Goal: Obtain resource: Download file/media

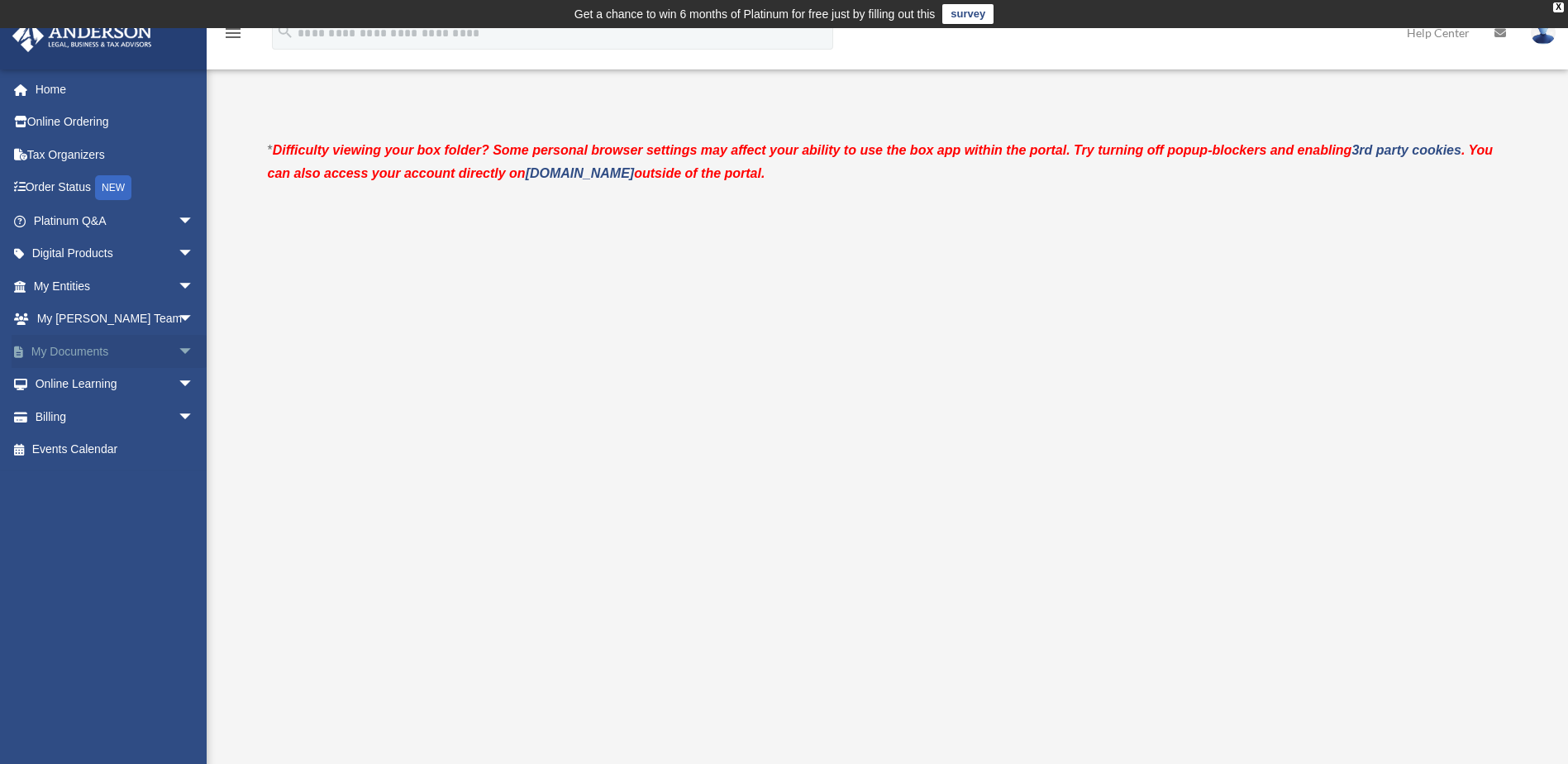
click at [178, 350] on span "arrow_drop_down" at bounding box center [194, 352] width 33 height 34
click at [65, 381] on link "Box" at bounding box center [121, 384] width 196 height 33
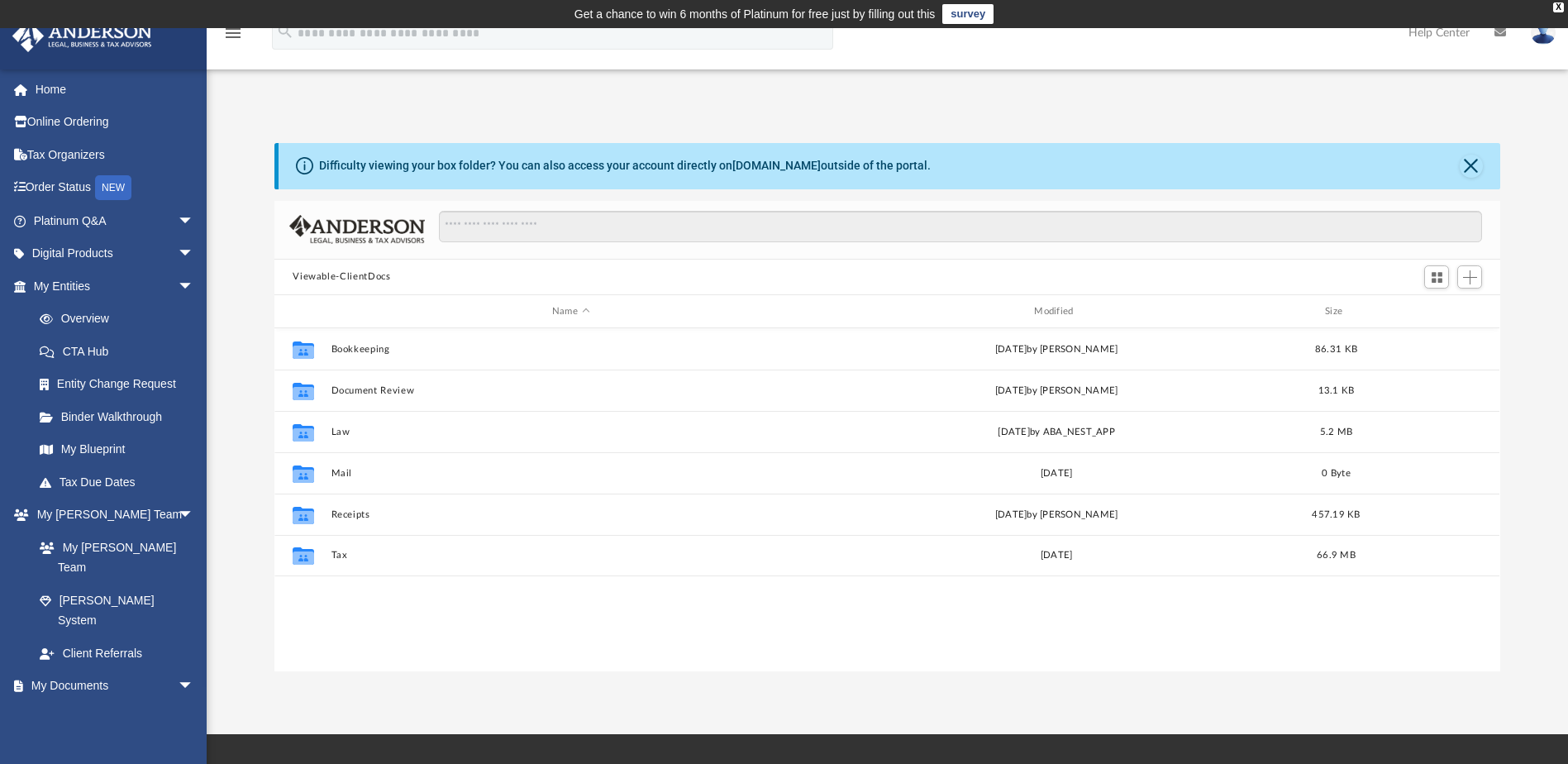
scroll to position [364, 1214]
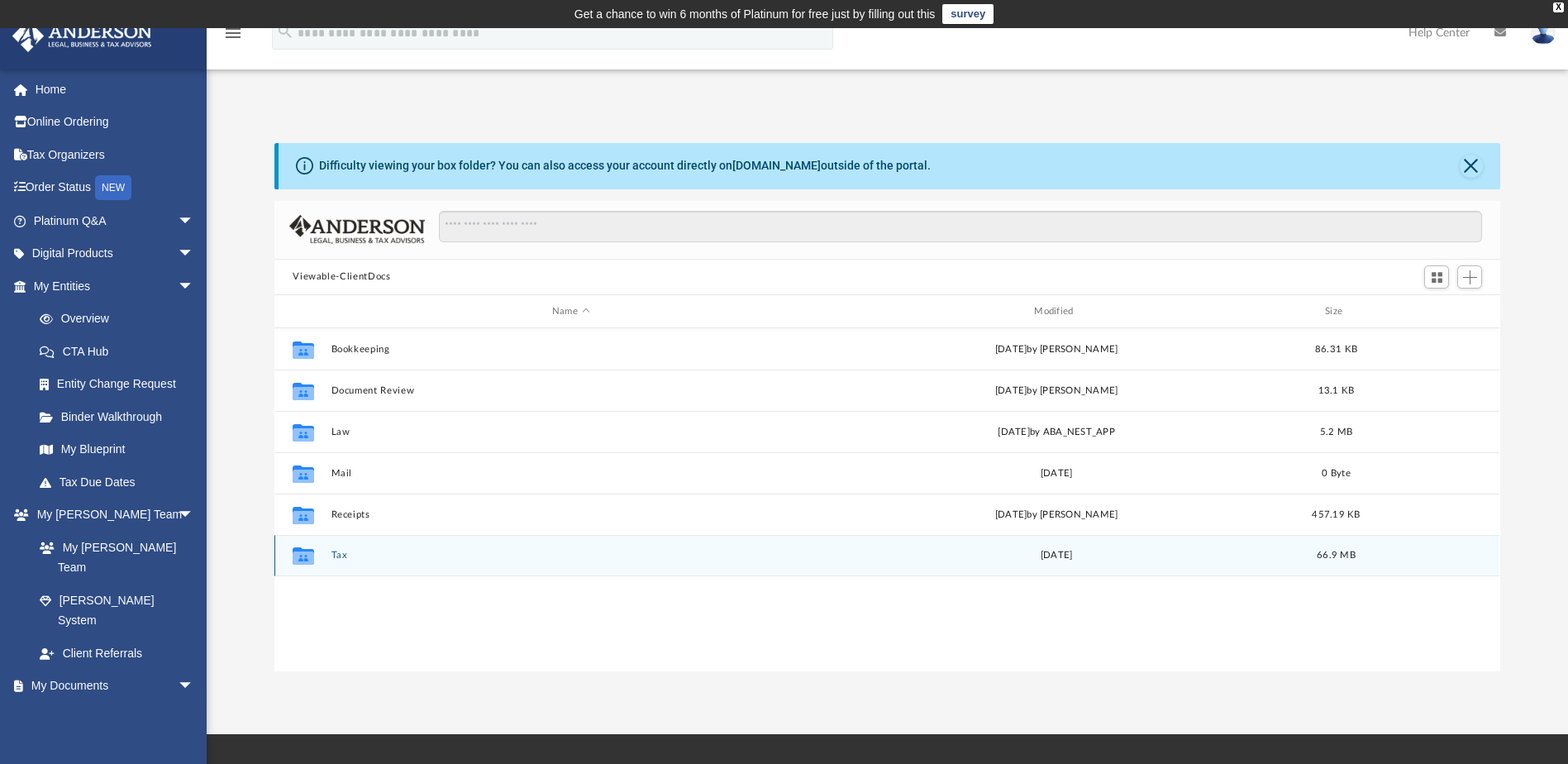
click at [338, 556] on button "Tax" at bounding box center [570, 556] width 479 height 11
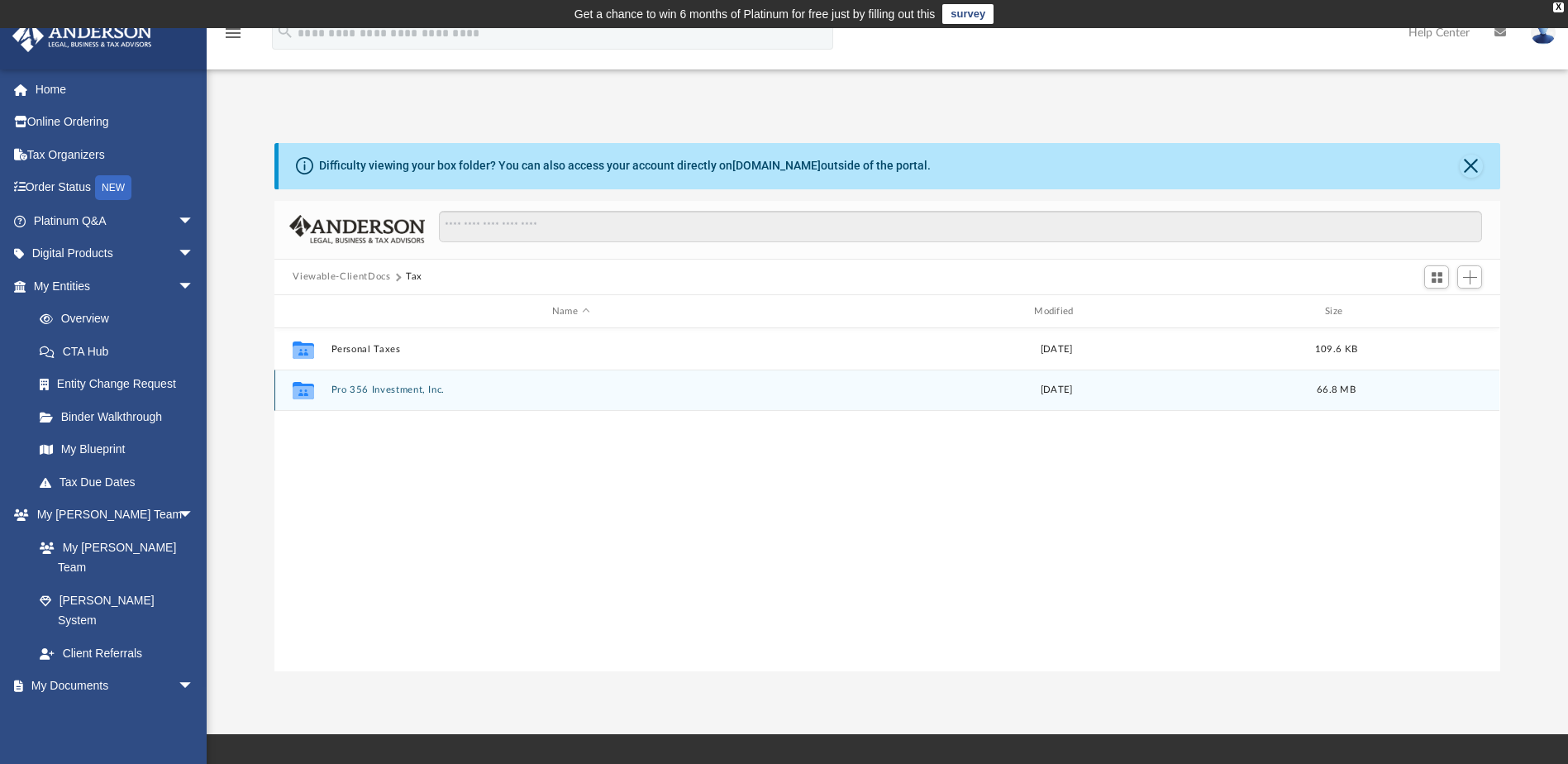
click at [398, 383] on div "Collaborated Folder Pro 356 Investment, Inc. Mon Aug 5 2024 66.8 MB" at bounding box center [887, 389] width 1225 height 41
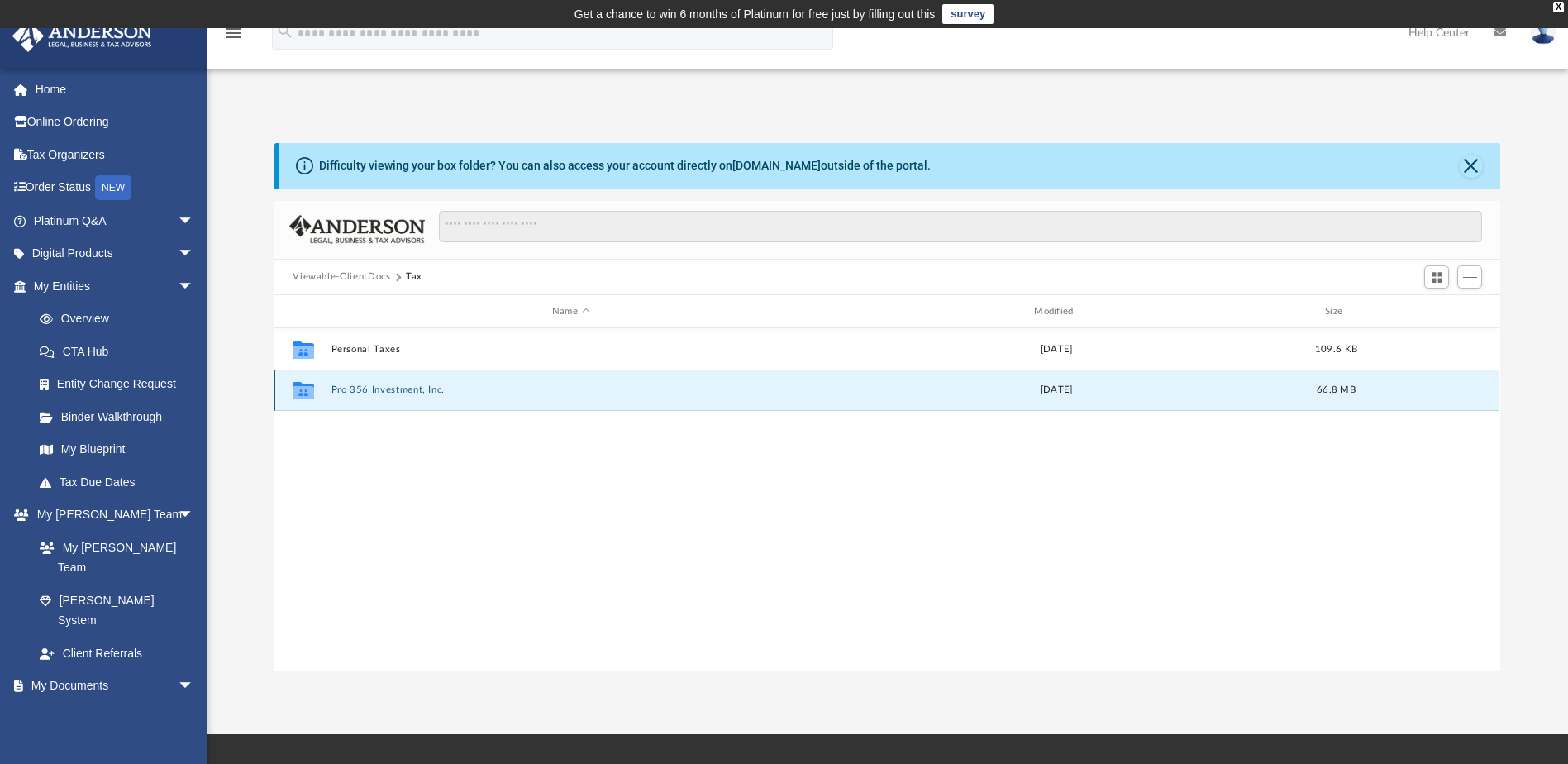
click at [376, 388] on button "Pro 356 Investment, Inc." at bounding box center [570, 390] width 479 height 11
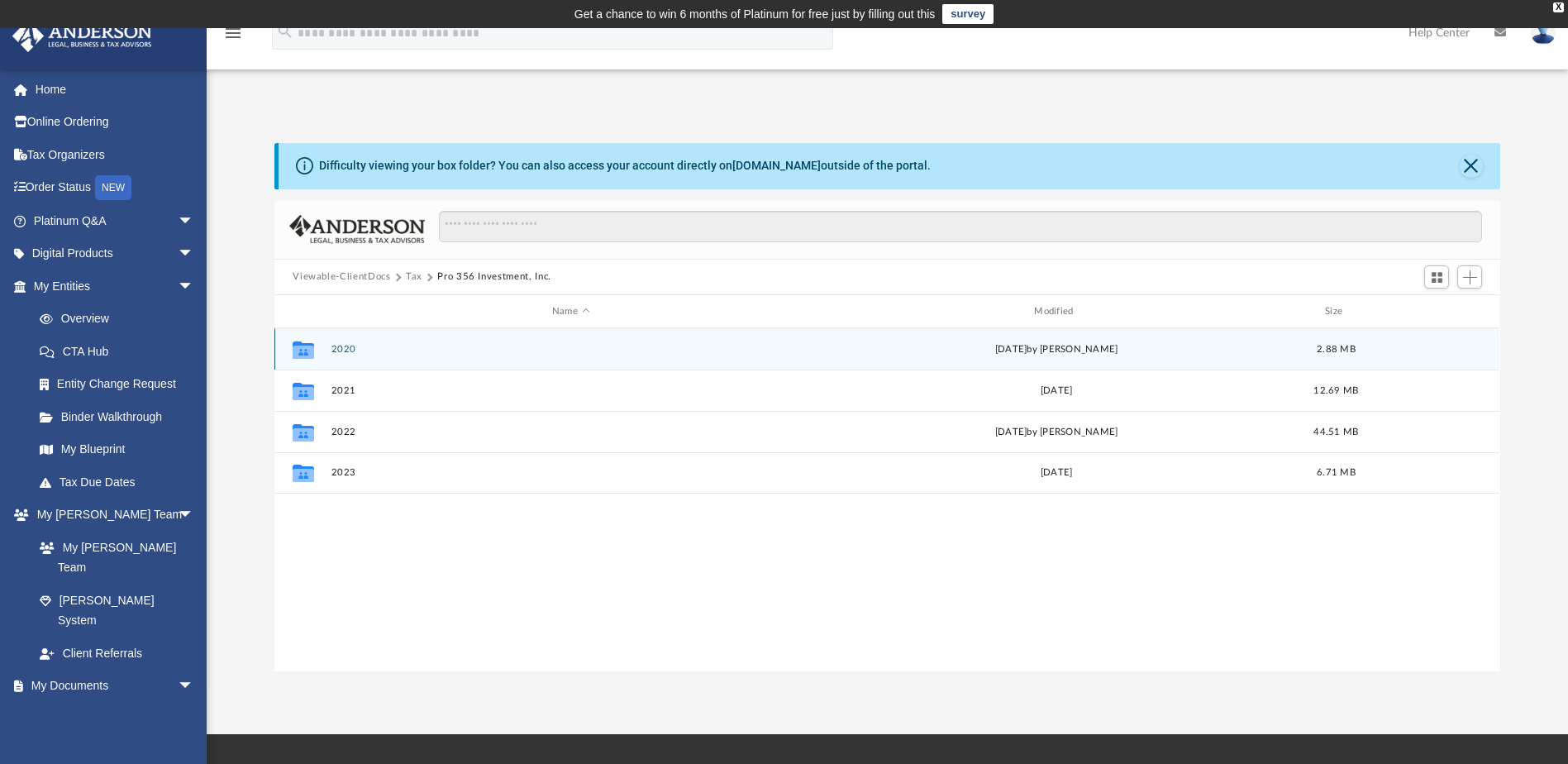
click at [344, 346] on button "2020" at bounding box center [570, 349] width 479 height 11
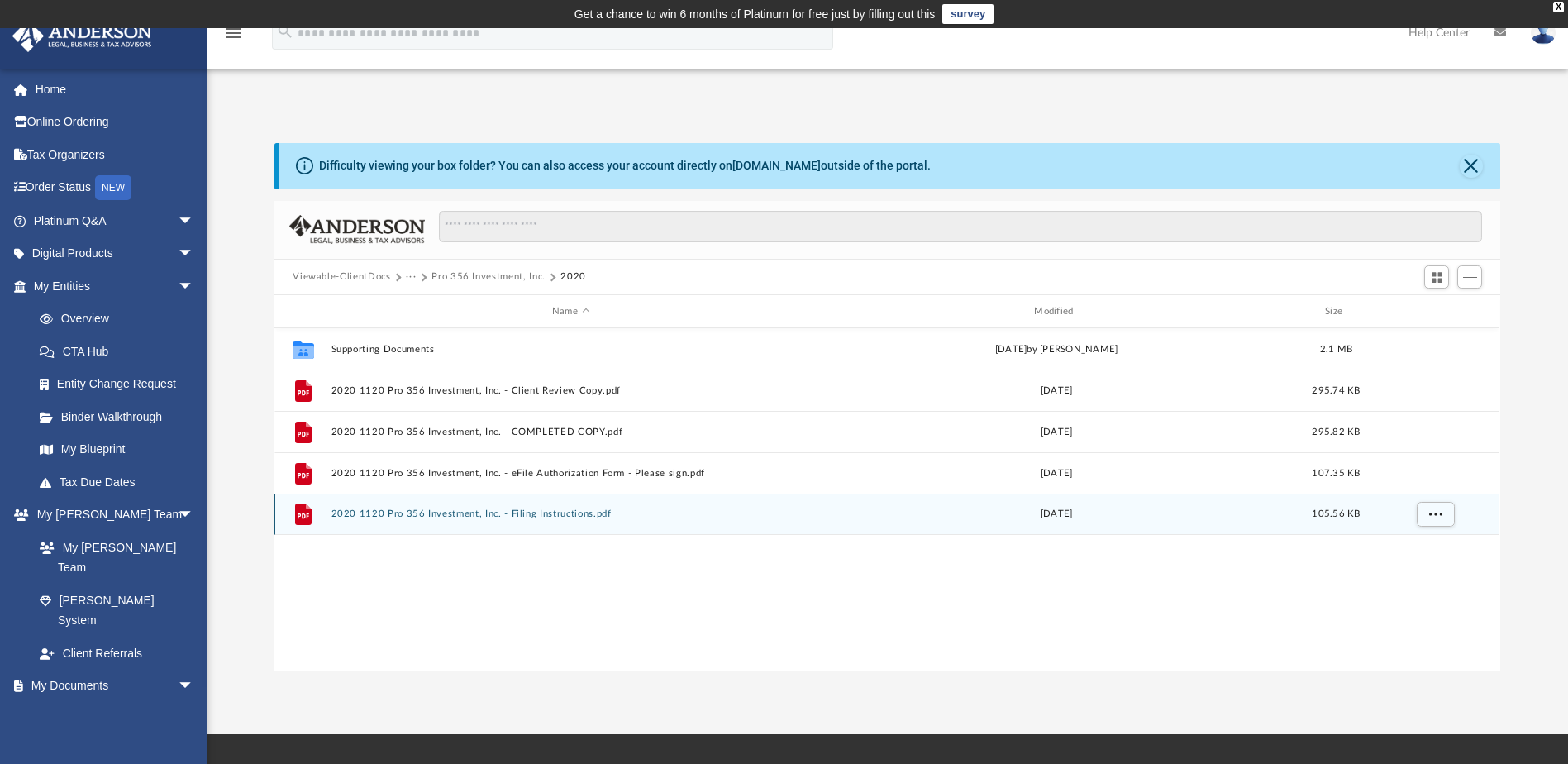
click at [361, 515] on button "2020 1120 Pro 356 Investment, Inc. - Filing Instructions.pdf" at bounding box center [570, 515] width 479 height 11
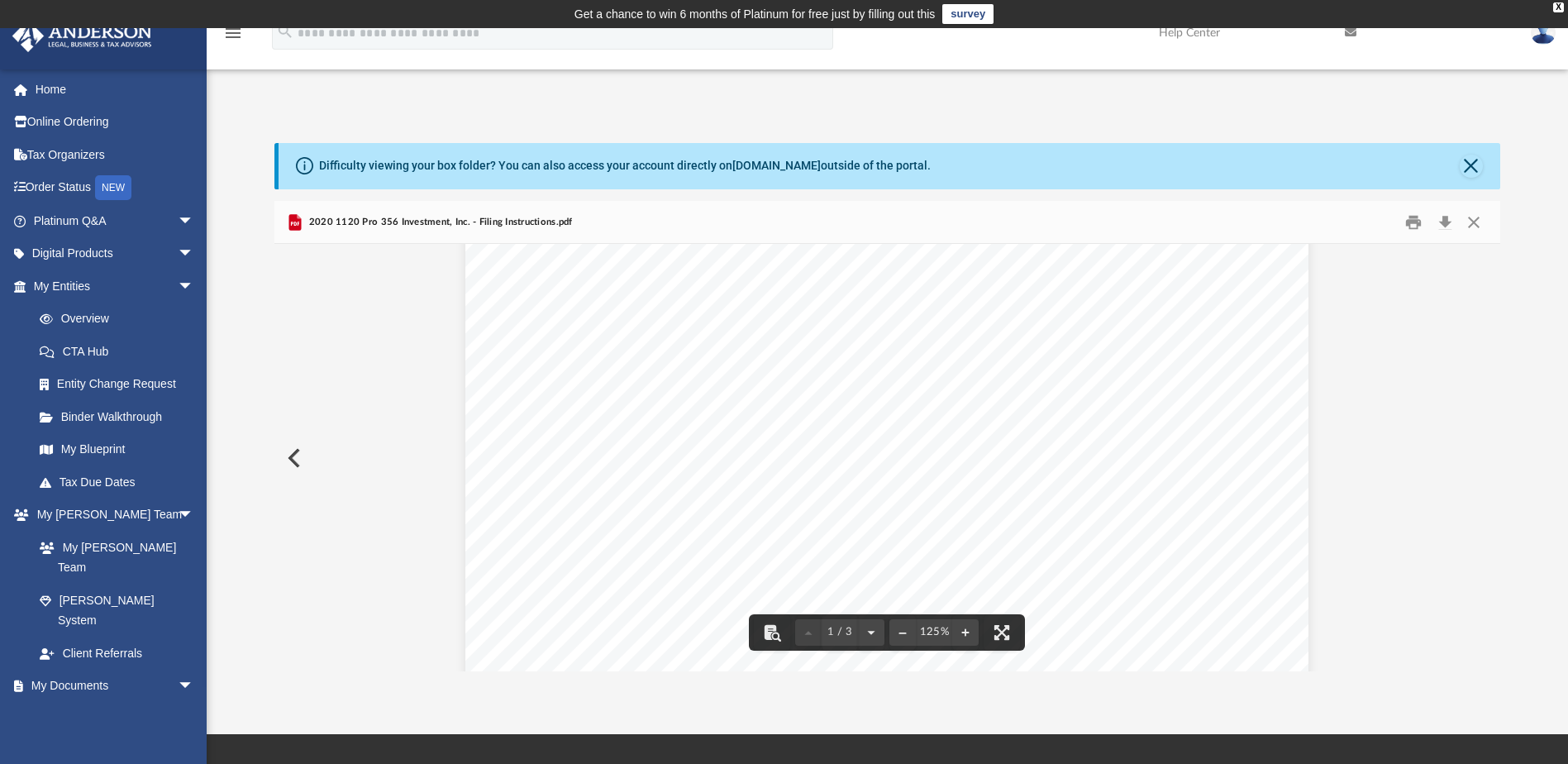
scroll to position [0, 0]
click at [1479, 221] on button "Close" at bounding box center [1474, 221] width 30 height 25
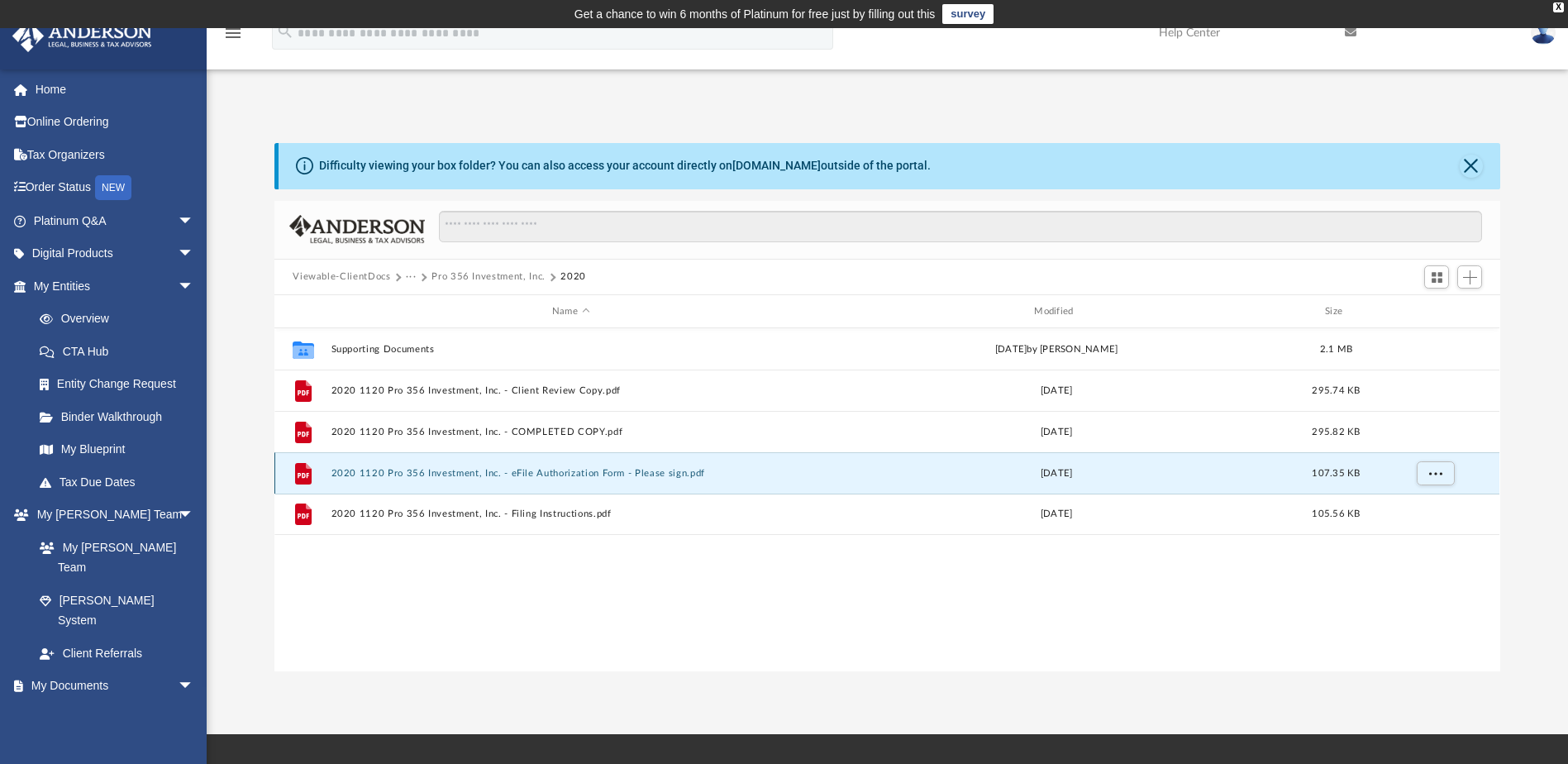
click at [393, 470] on button "2020 1120 Pro 356 Investment, Inc. - eFile Authorization Form - Please sign.pdf" at bounding box center [570, 473] width 479 height 11
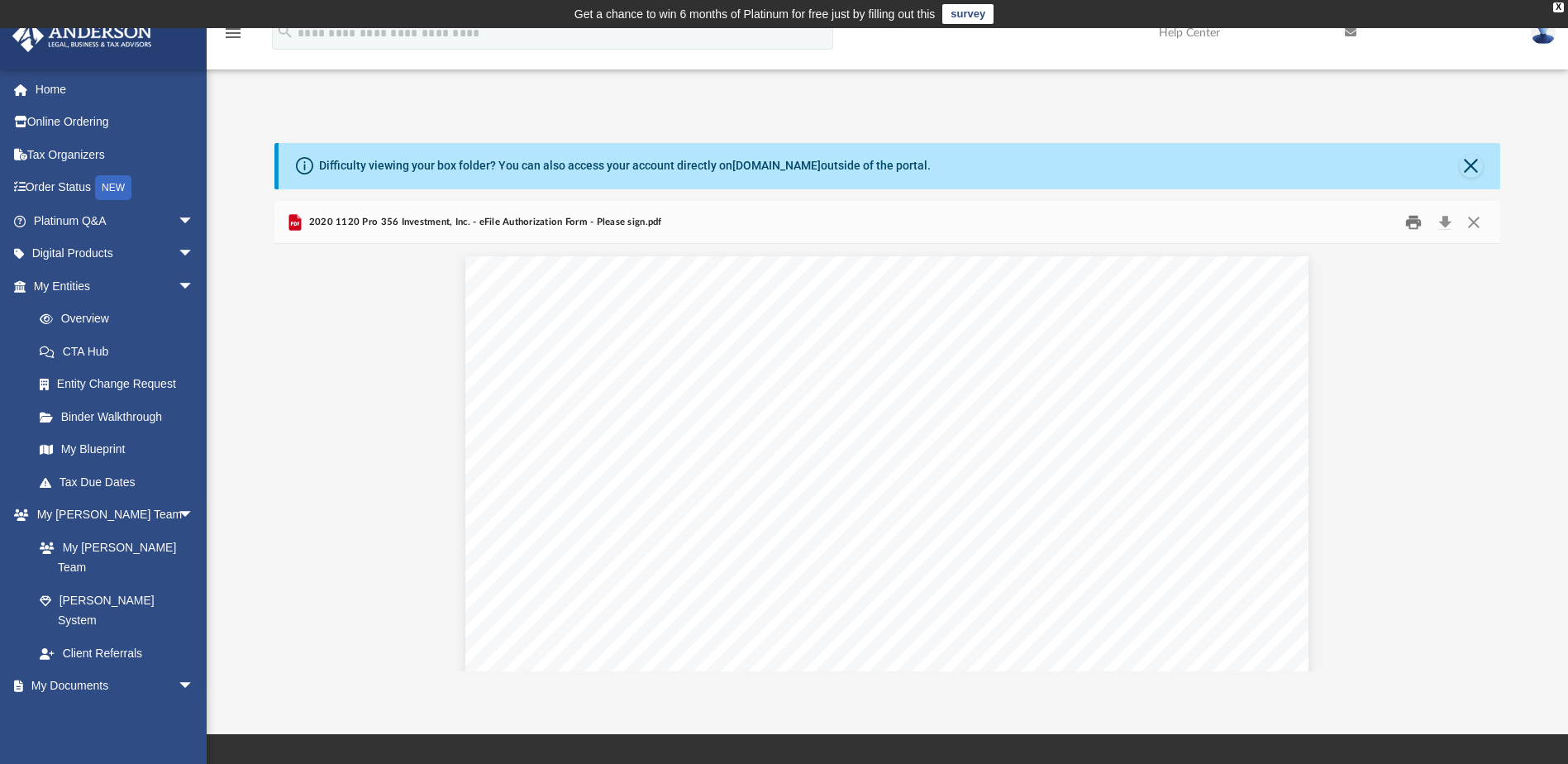
click at [1413, 224] on button "Print" at bounding box center [1413, 221] width 33 height 25
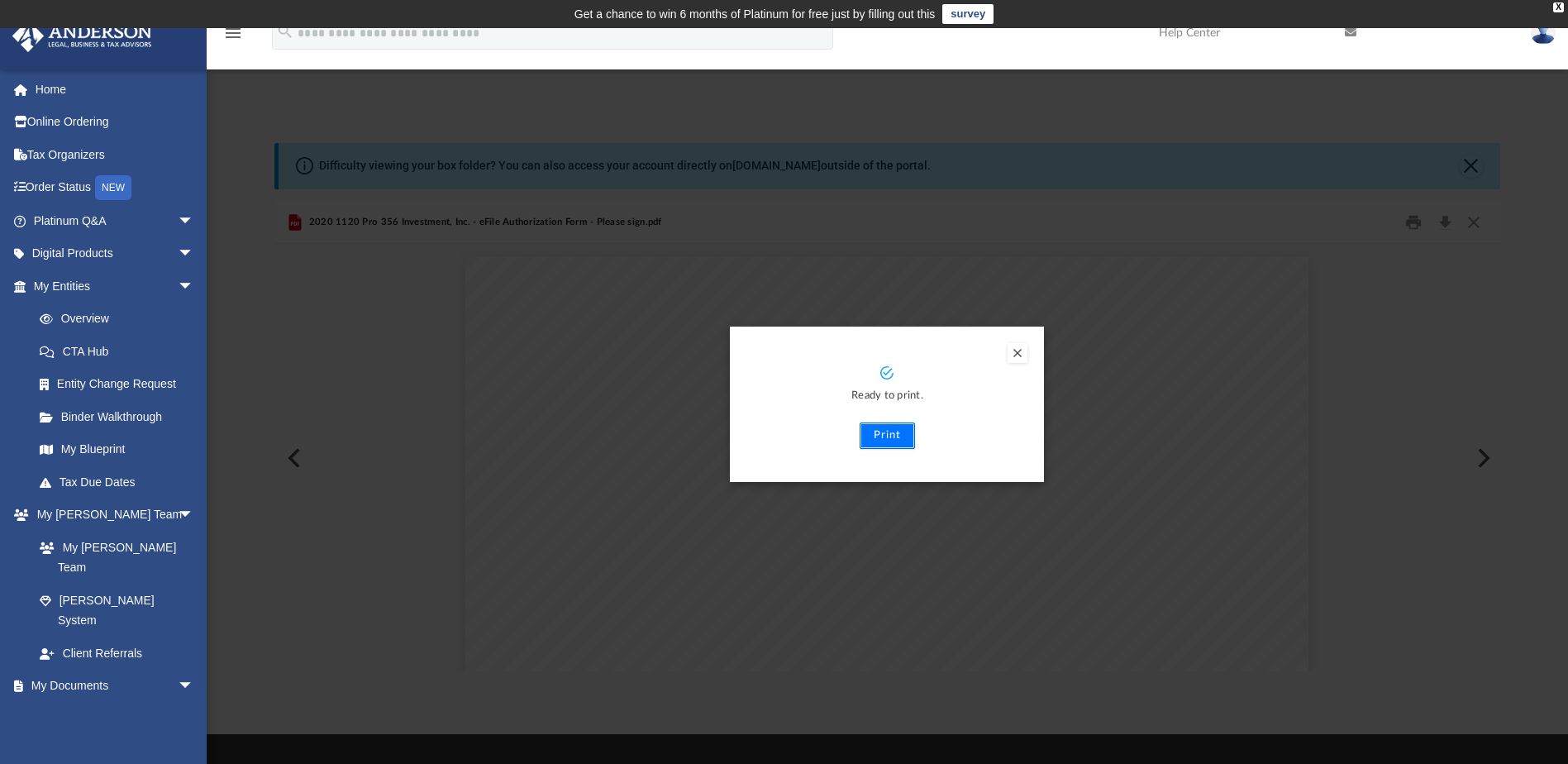
click at [903, 435] on button "Print" at bounding box center [886, 436] width 55 height 26
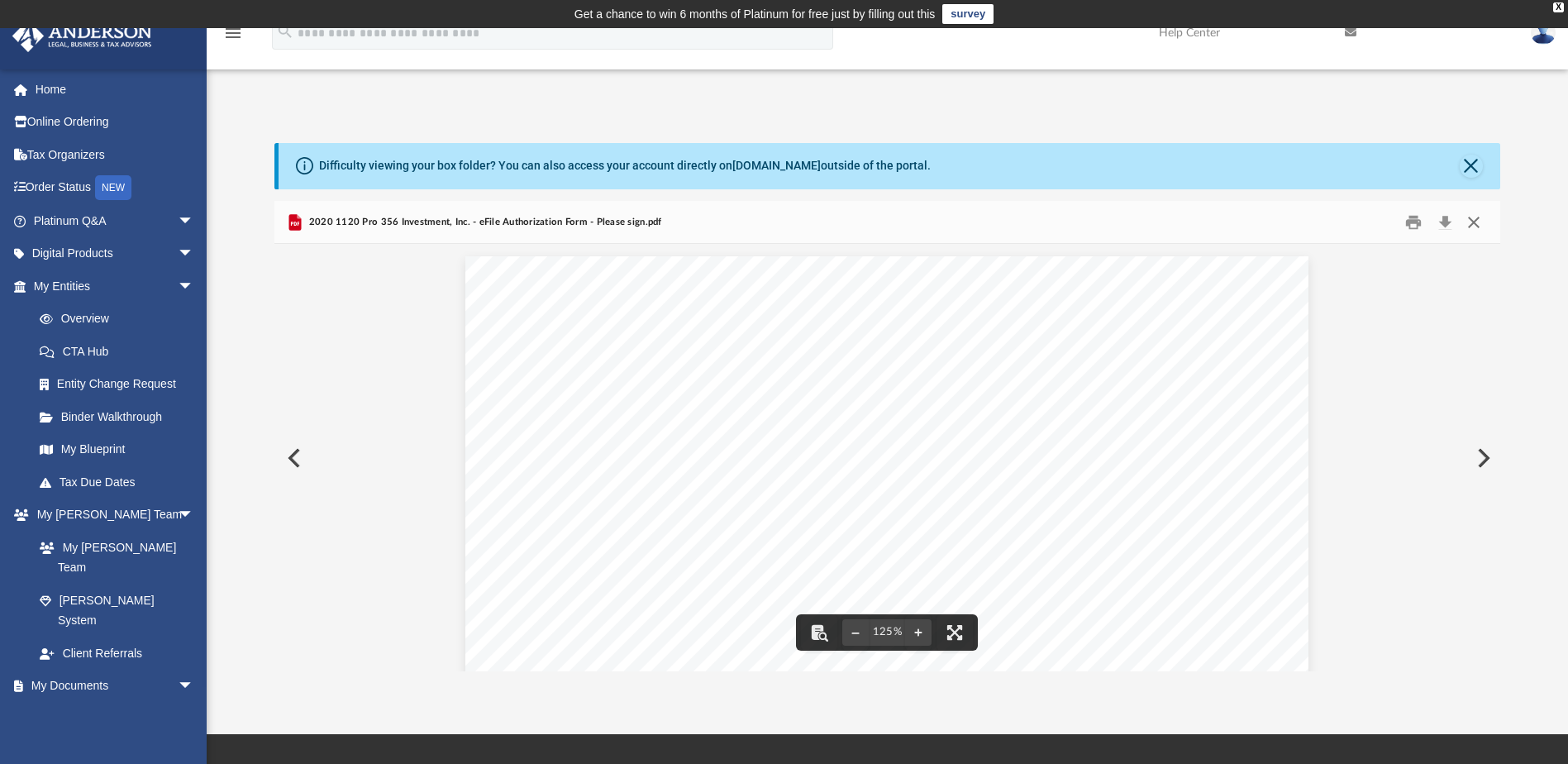
click at [1472, 222] on button "Close" at bounding box center [1474, 221] width 30 height 25
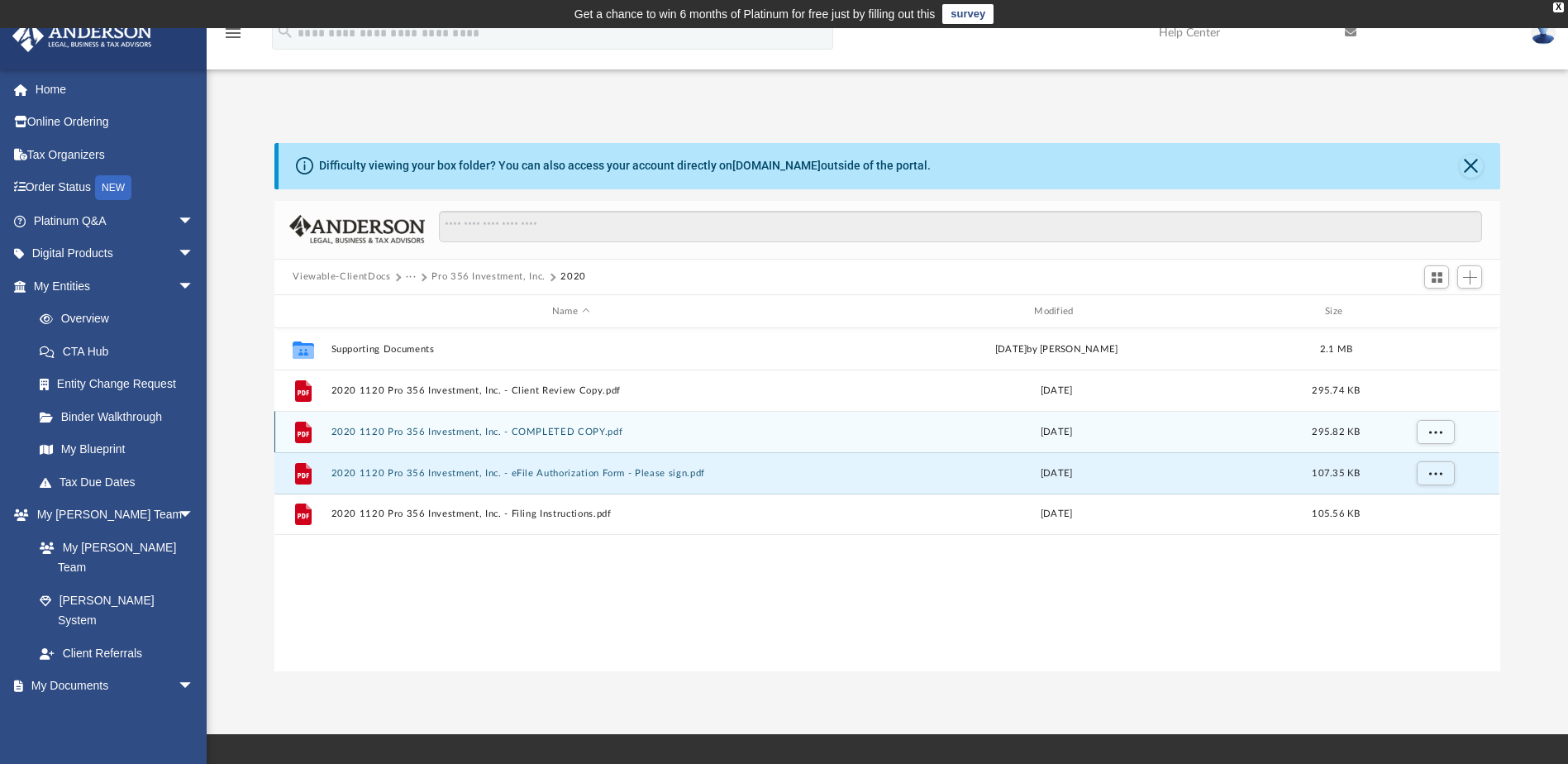
click at [388, 433] on button "2020 1120 Pro 356 Investment, Inc. - COMPLETED COPY.pdf" at bounding box center [570, 431] width 479 height 11
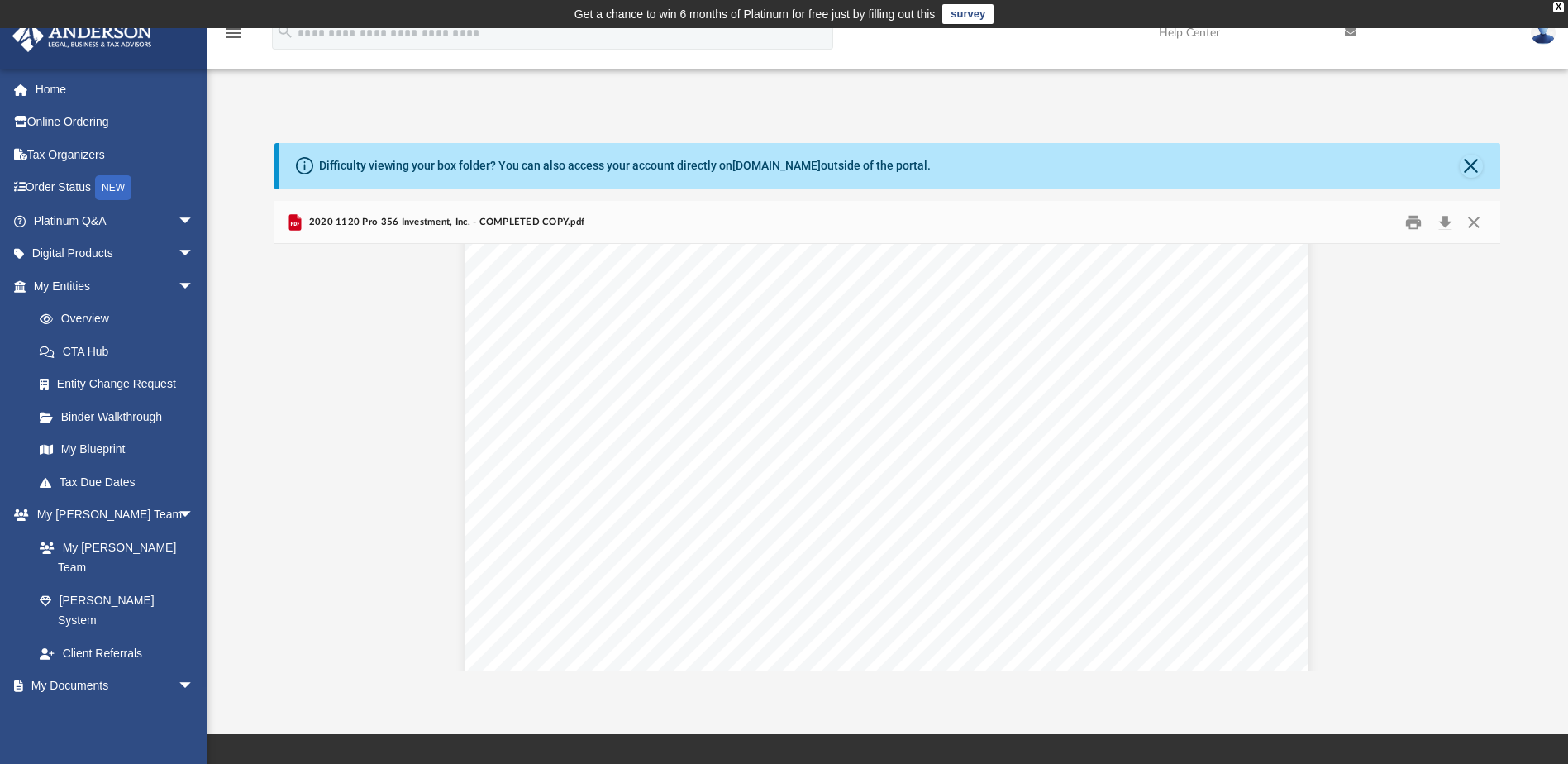
scroll to position [8350, 0]
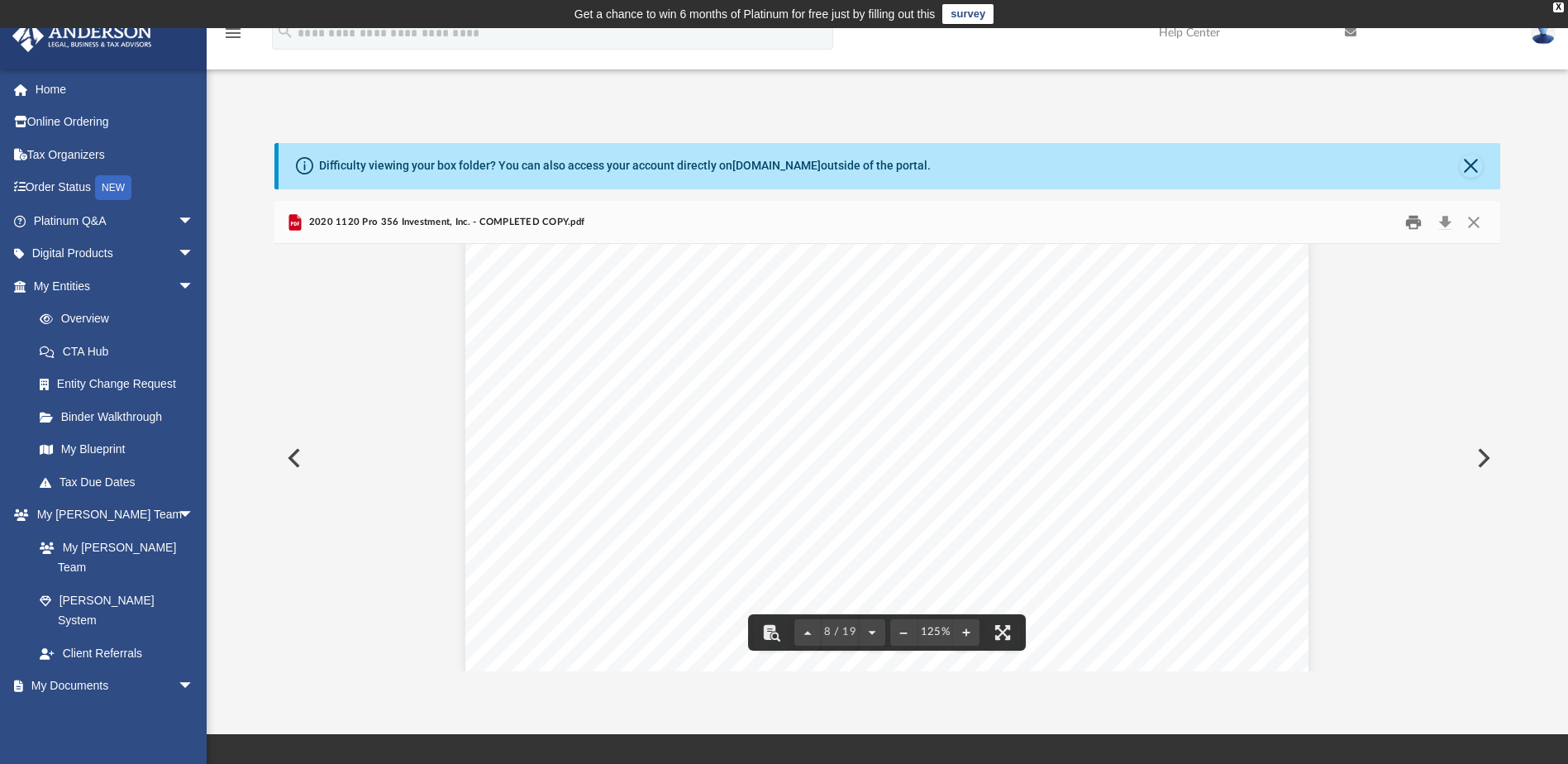
click at [1417, 227] on button "Print" at bounding box center [1413, 221] width 33 height 25
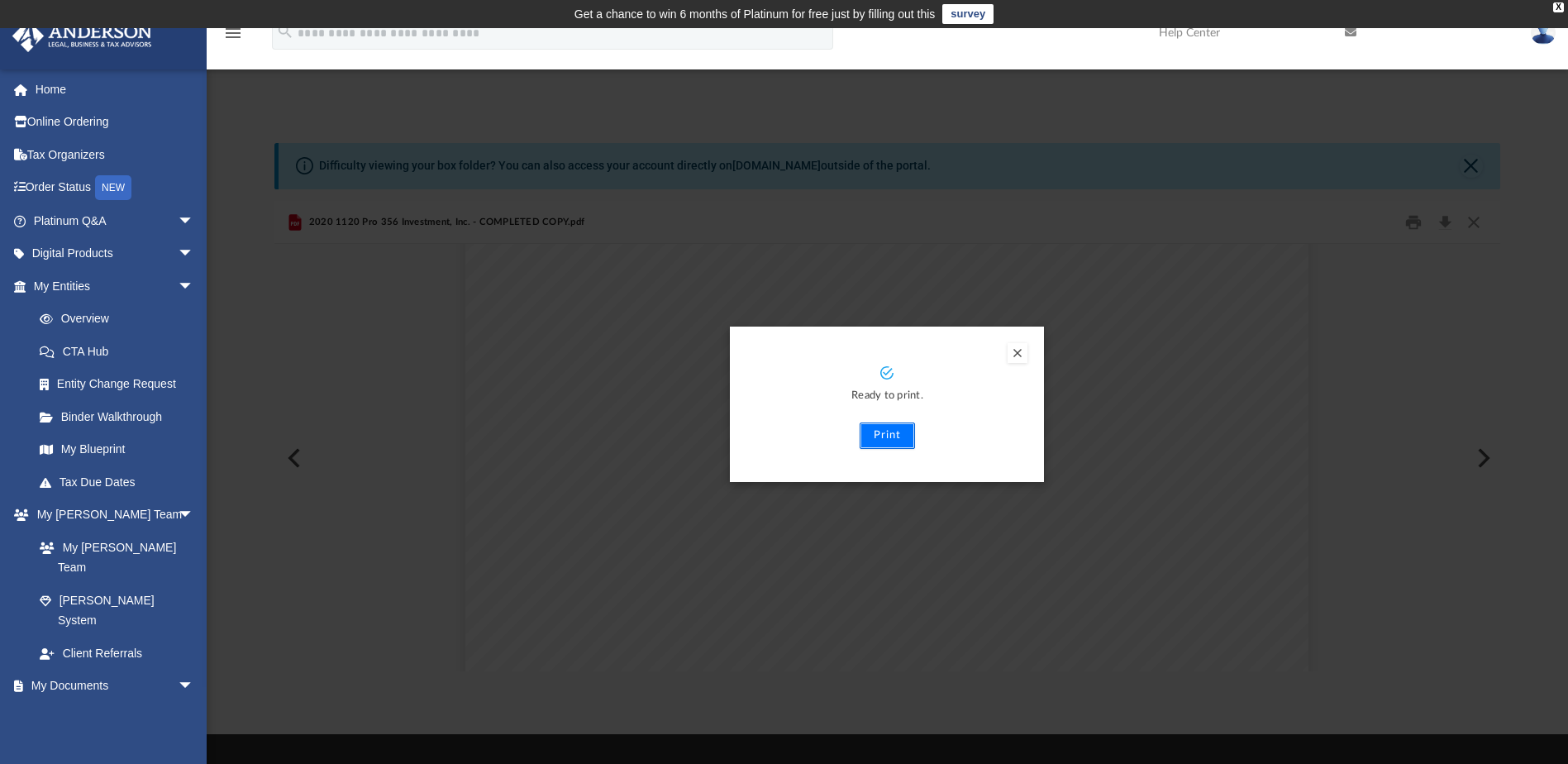
click at [889, 438] on button "Print" at bounding box center [886, 436] width 55 height 26
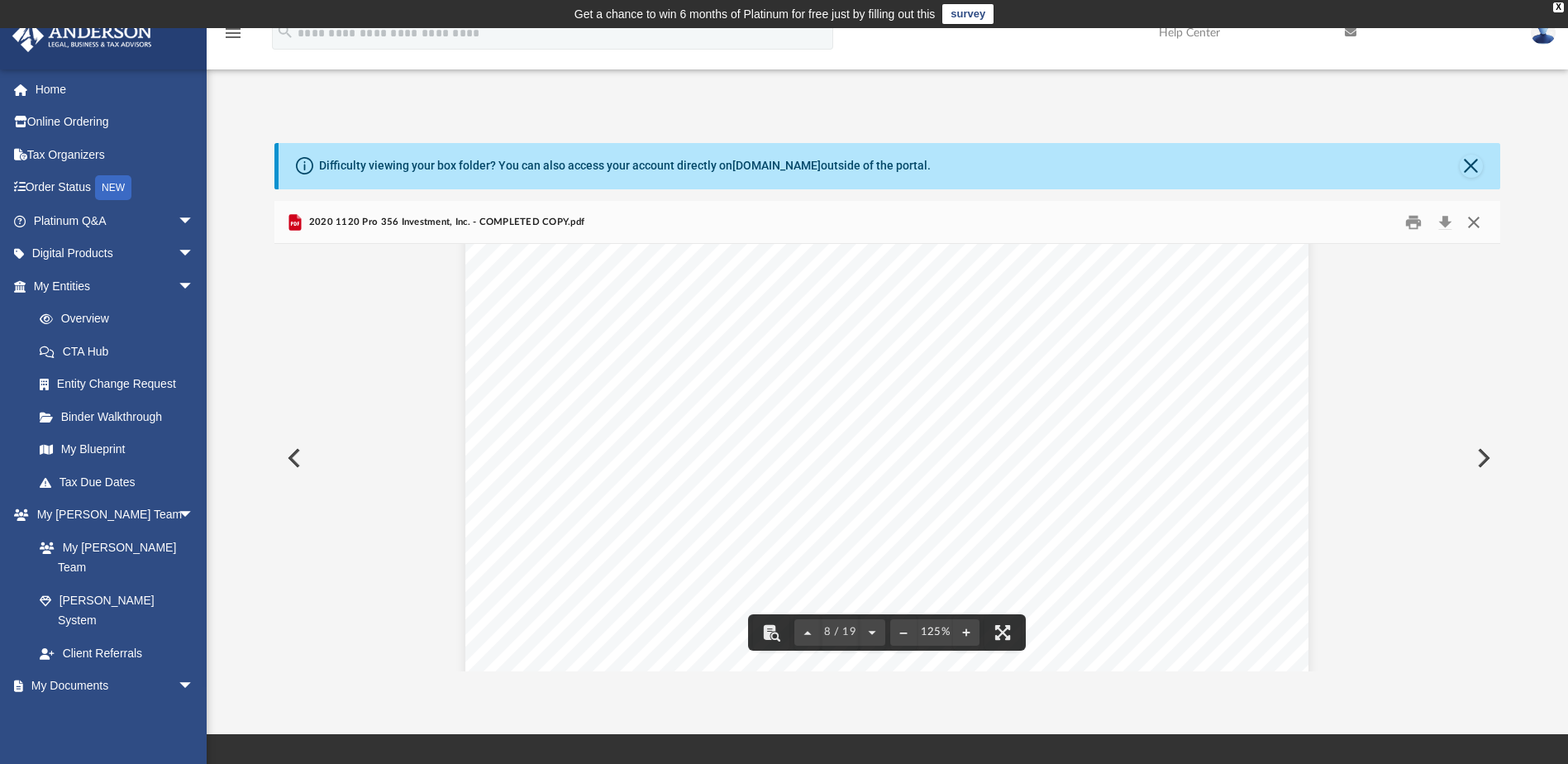
click at [1476, 212] on button "Close" at bounding box center [1474, 221] width 30 height 25
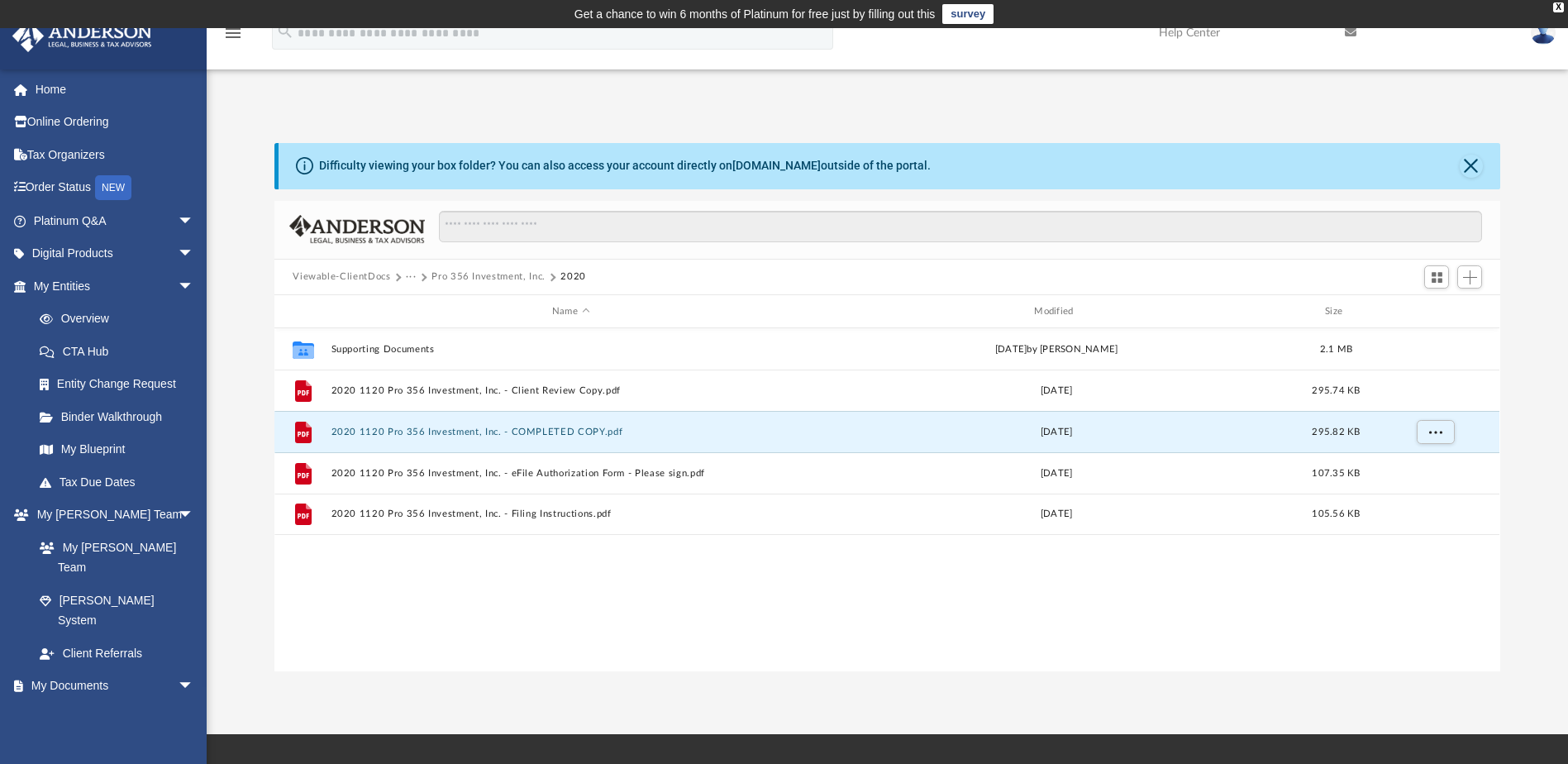
click at [456, 276] on button "Pro 356 Investment, Inc." at bounding box center [488, 277] width 114 height 15
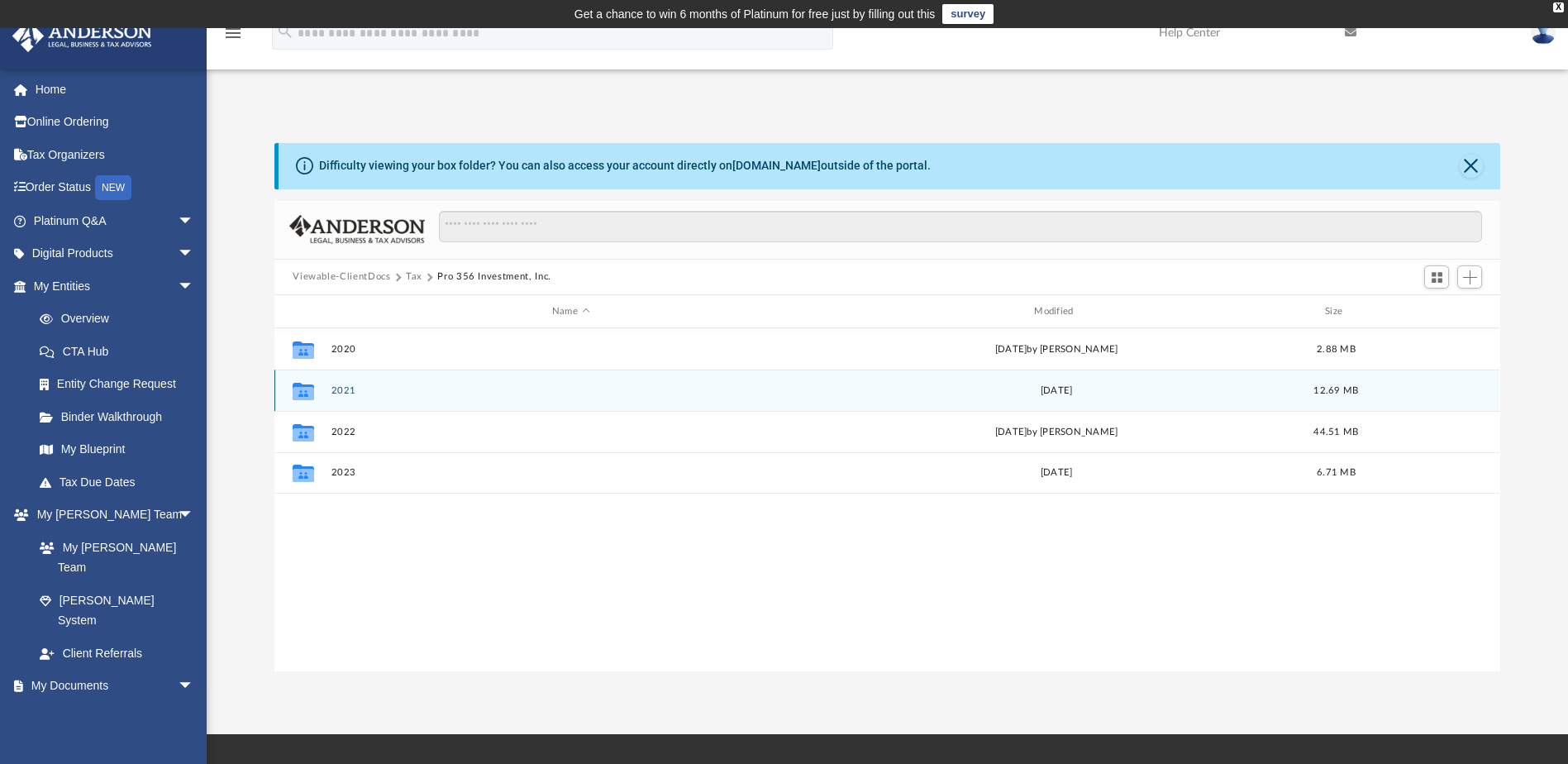
click at [346, 389] on button "2021" at bounding box center [570, 390] width 479 height 11
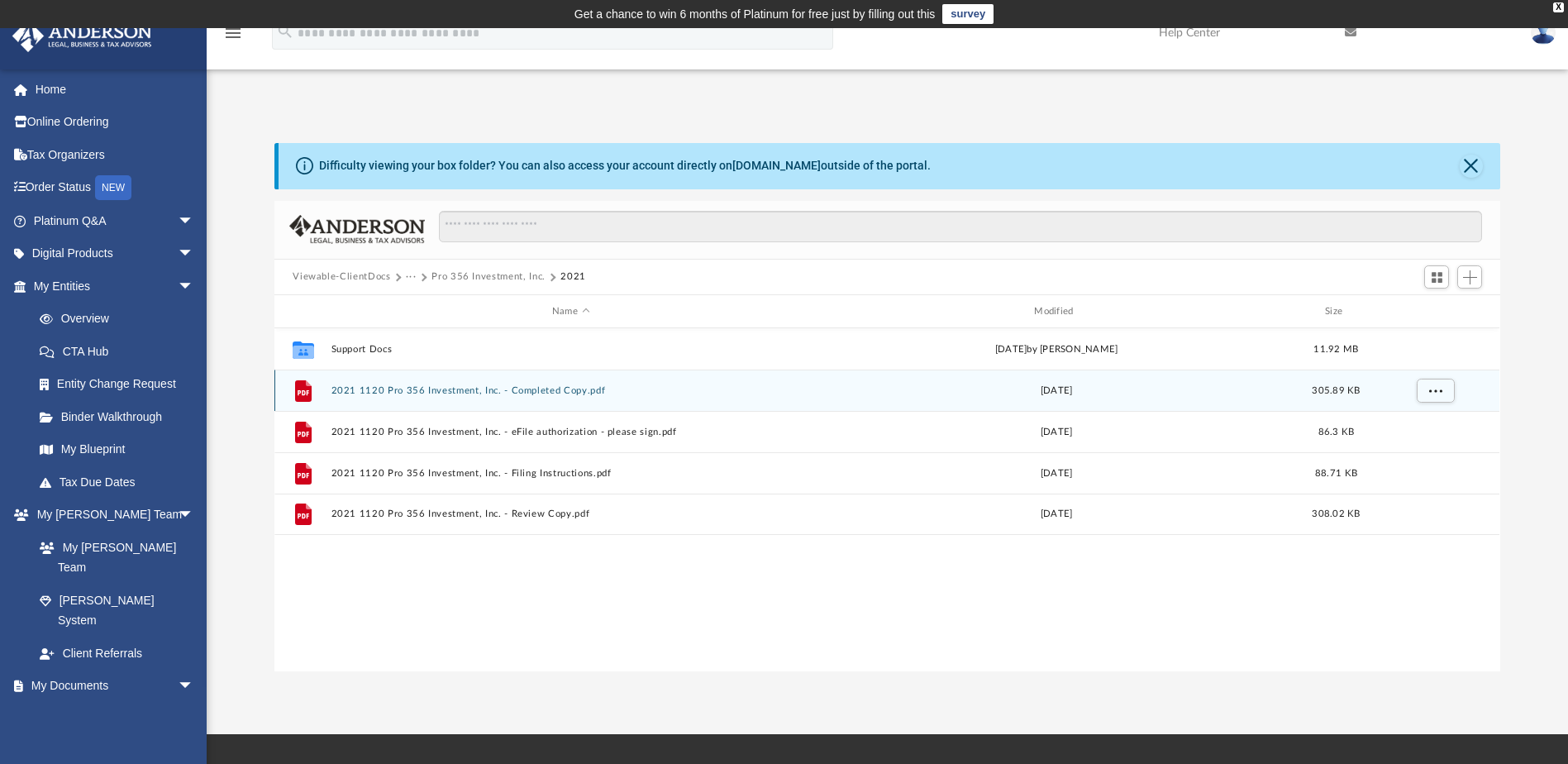
click at [399, 394] on button "2021 1120 Pro 356 Investment, Inc. - Completed Copy.pdf" at bounding box center [570, 390] width 479 height 11
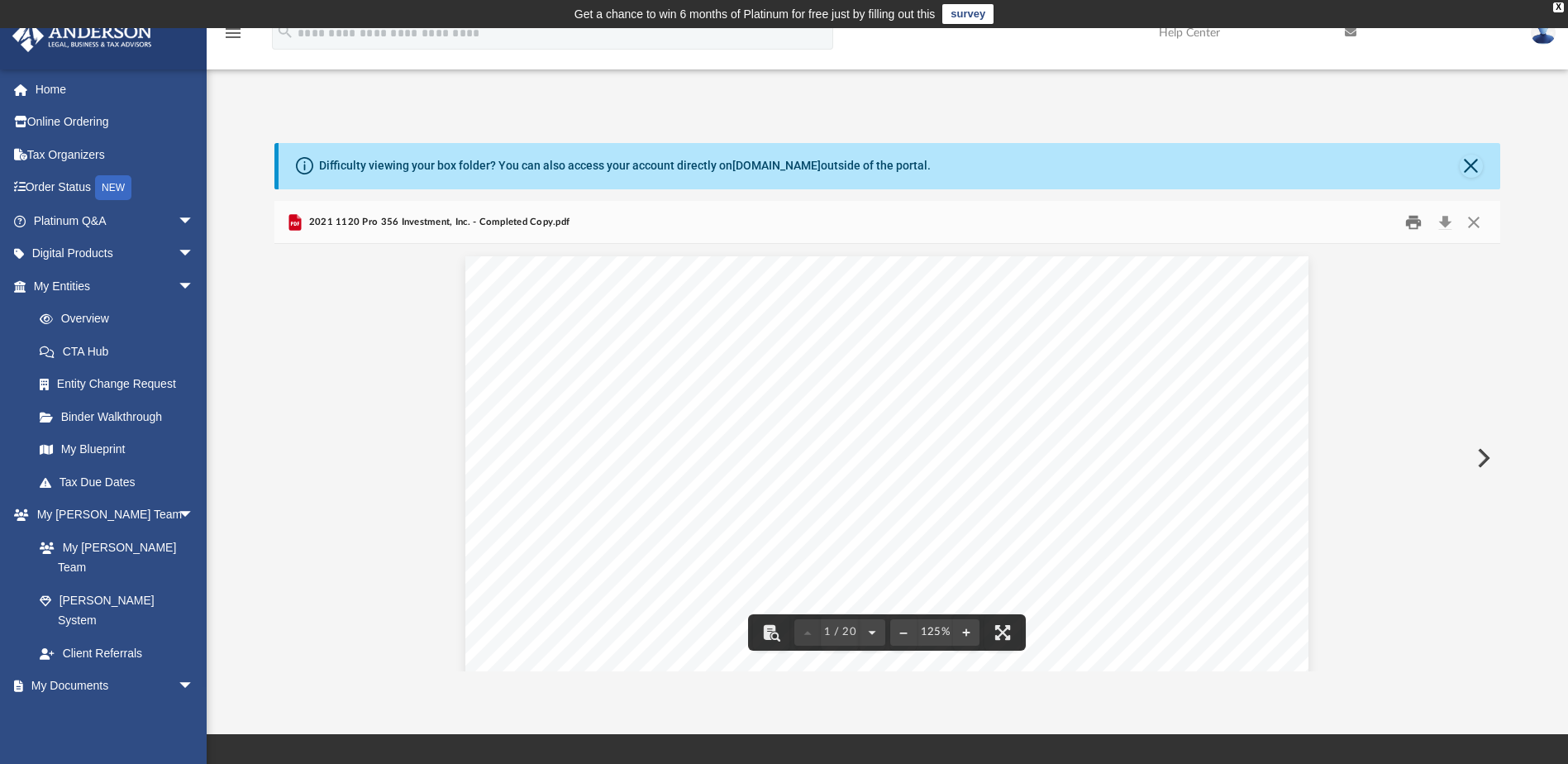
click at [1410, 221] on button "Print" at bounding box center [1413, 221] width 33 height 25
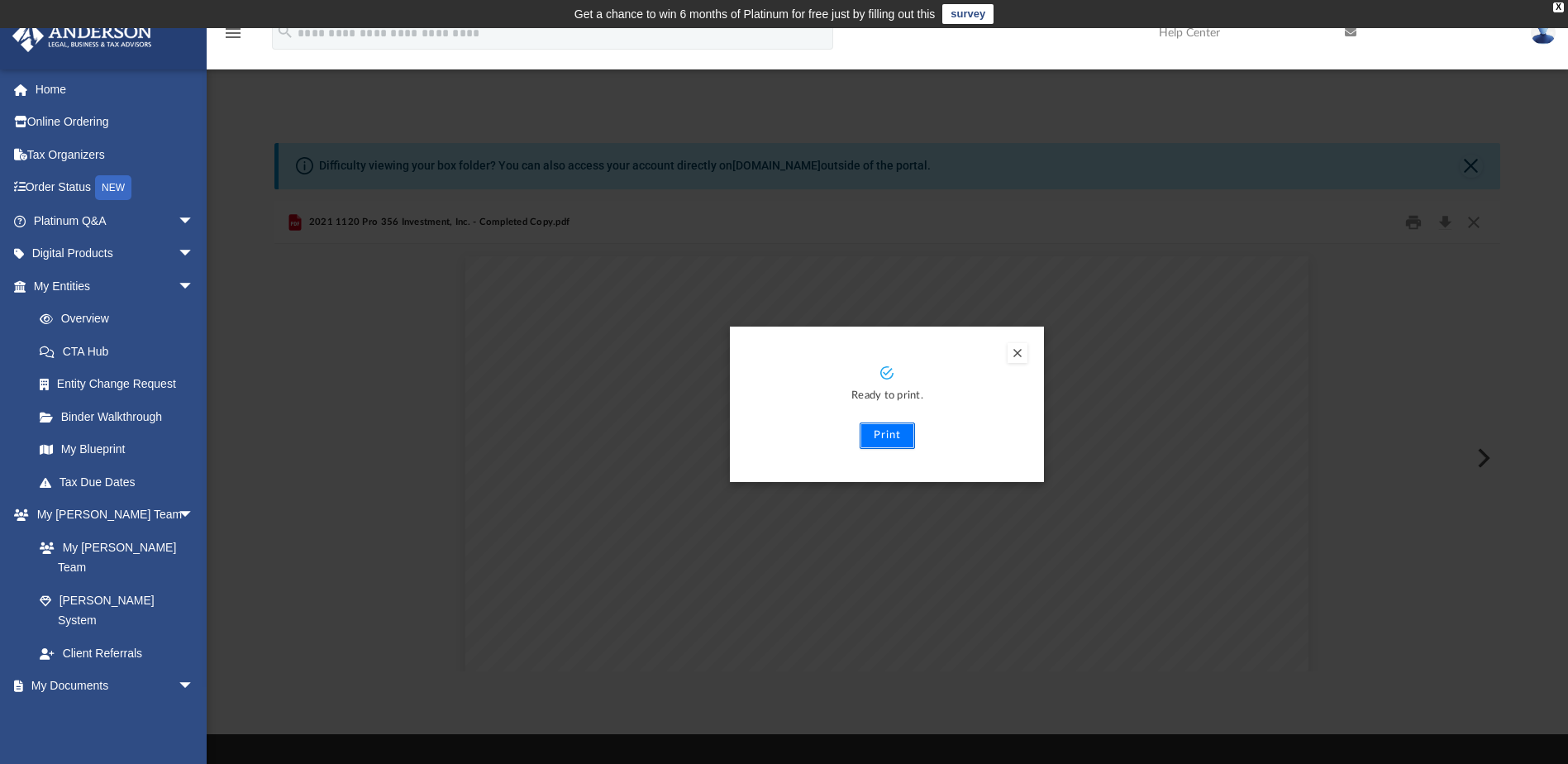
click at [893, 441] on button "Print" at bounding box center [886, 436] width 55 height 26
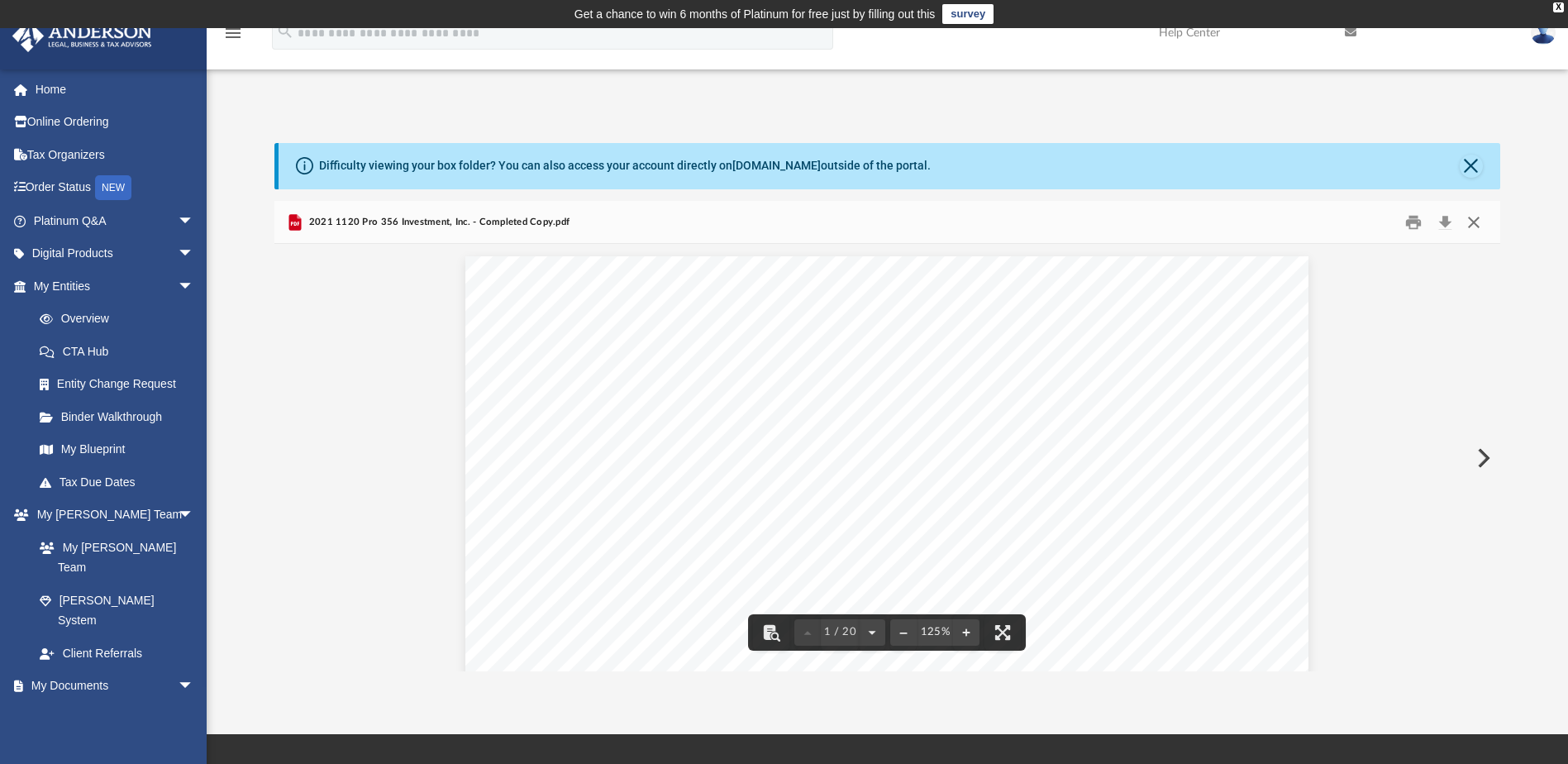
click at [1475, 222] on button "Close" at bounding box center [1474, 221] width 30 height 25
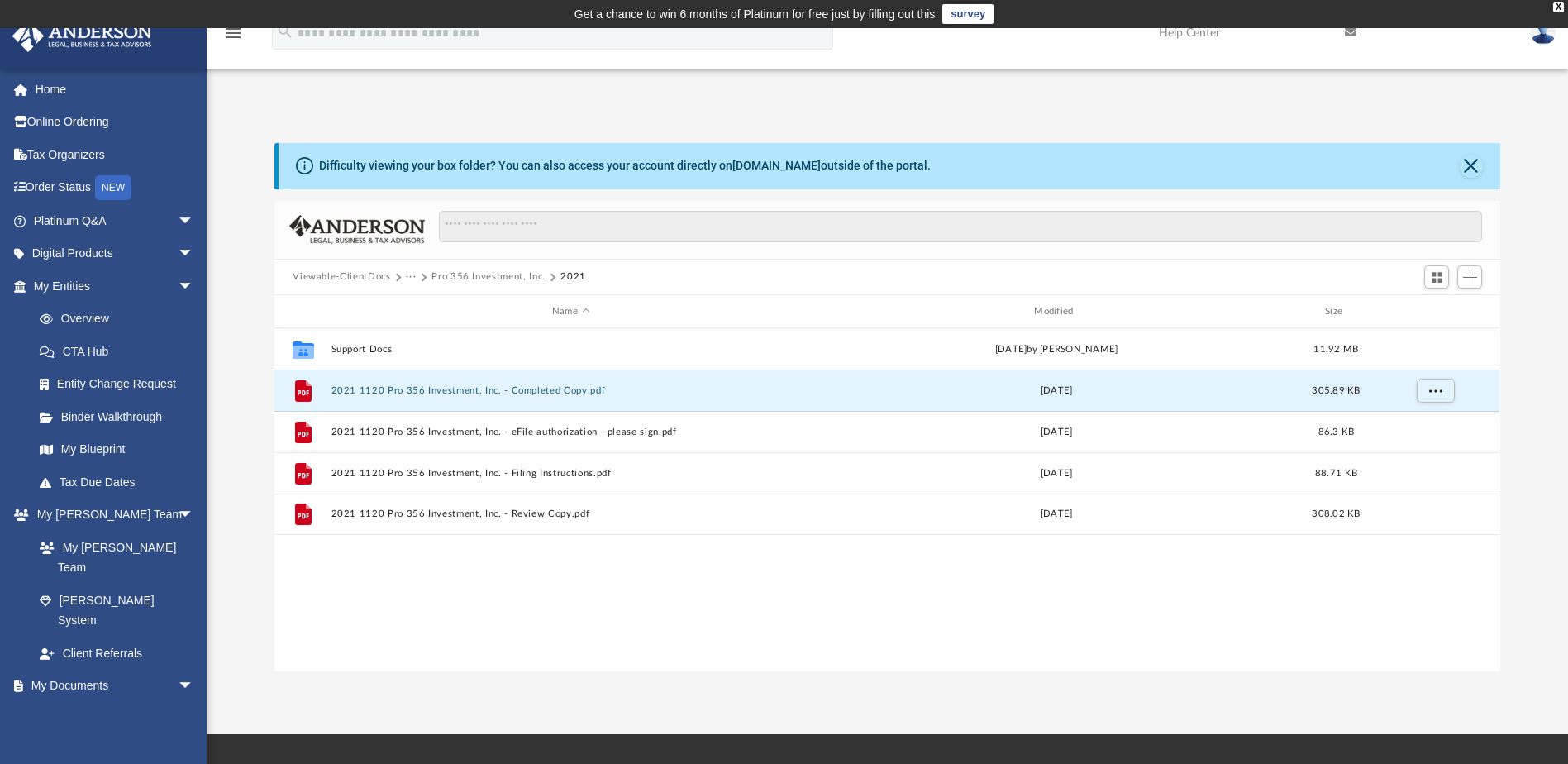
click at [469, 274] on button "Pro 356 Investment, Inc." at bounding box center [488, 277] width 114 height 15
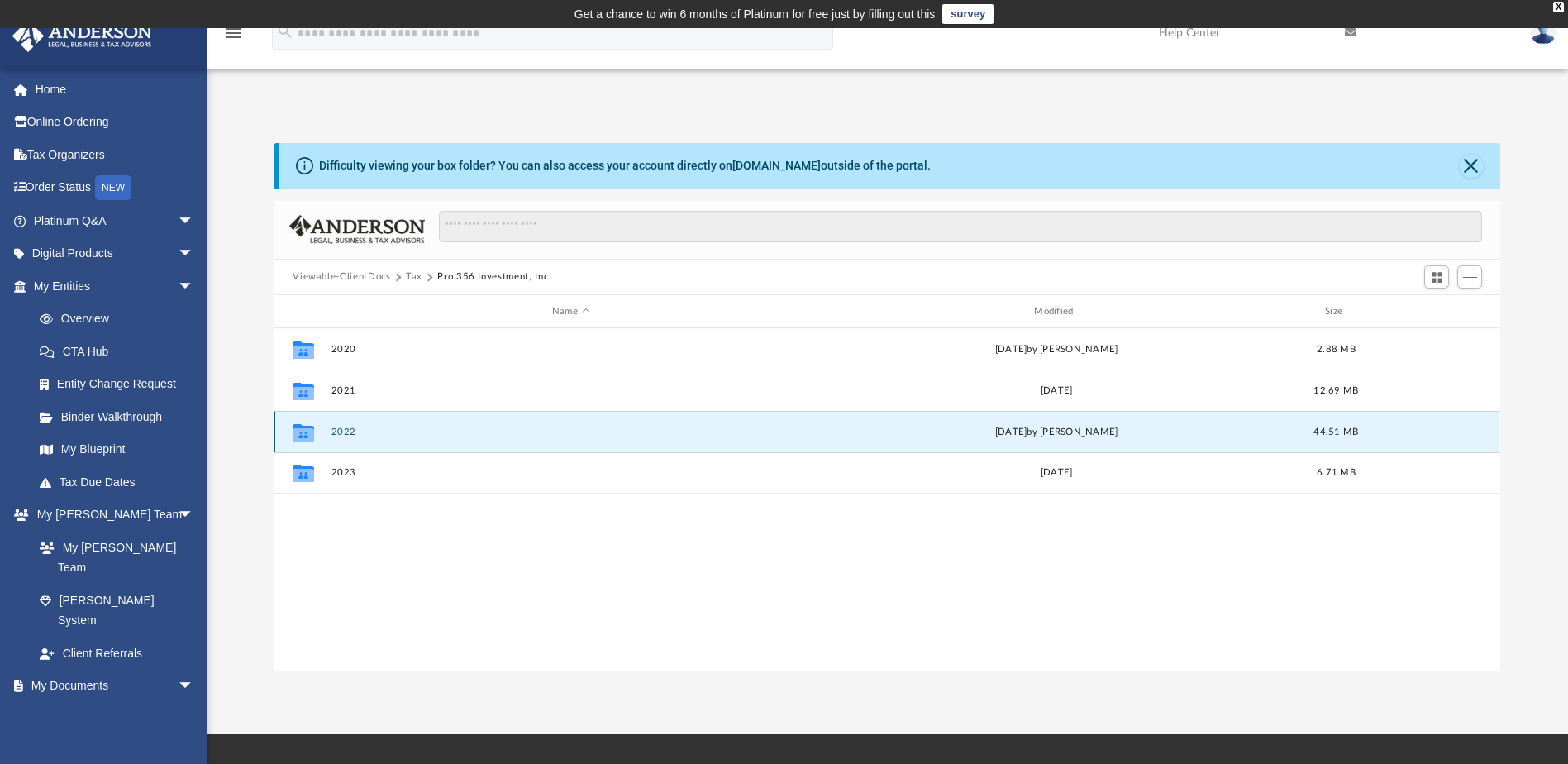
click at [343, 428] on button "2022" at bounding box center [570, 431] width 479 height 11
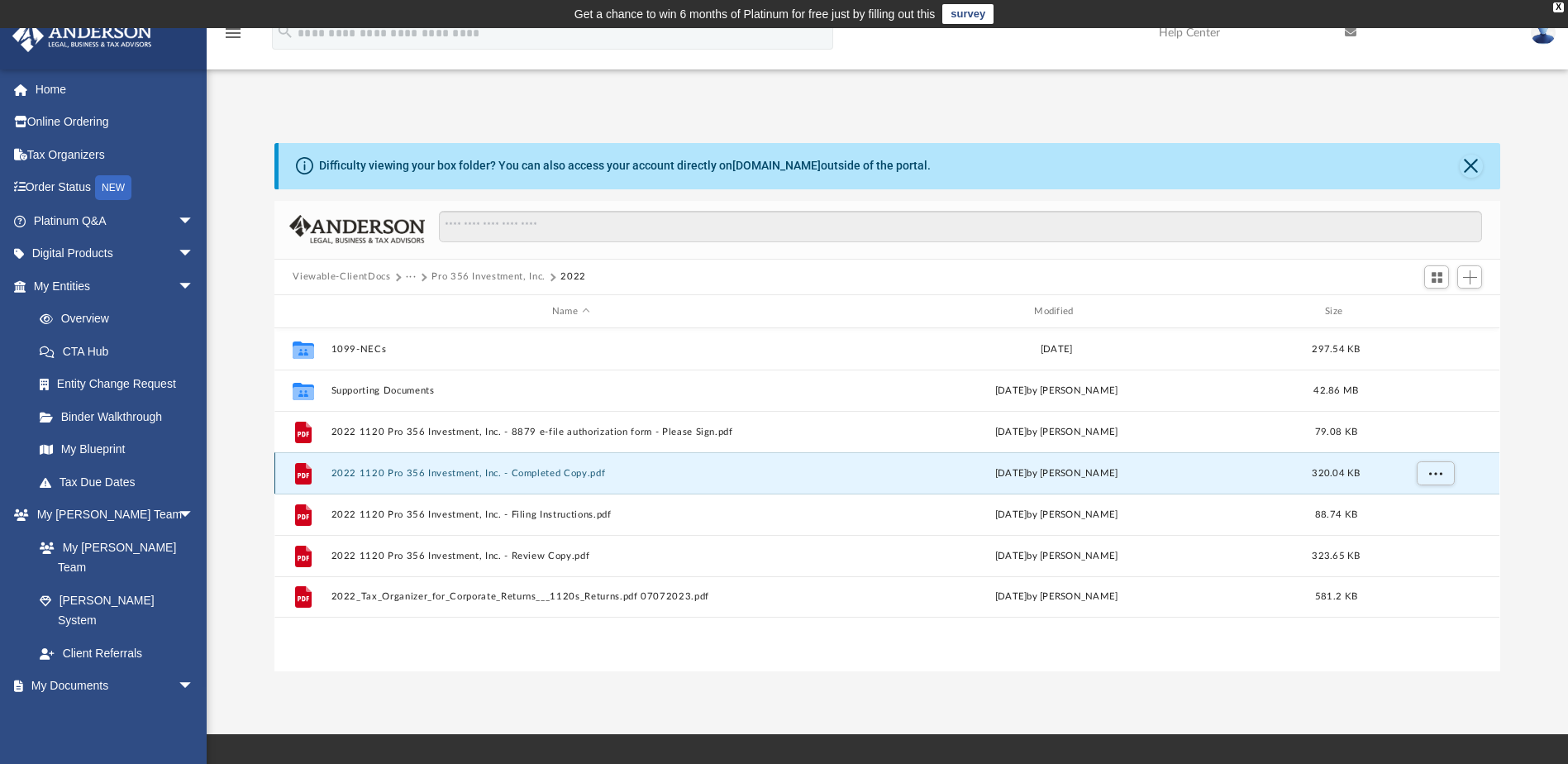
click at [411, 472] on button "2022 1120 Pro 356 Investment, Inc. - Completed Copy.pdf" at bounding box center [570, 473] width 479 height 11
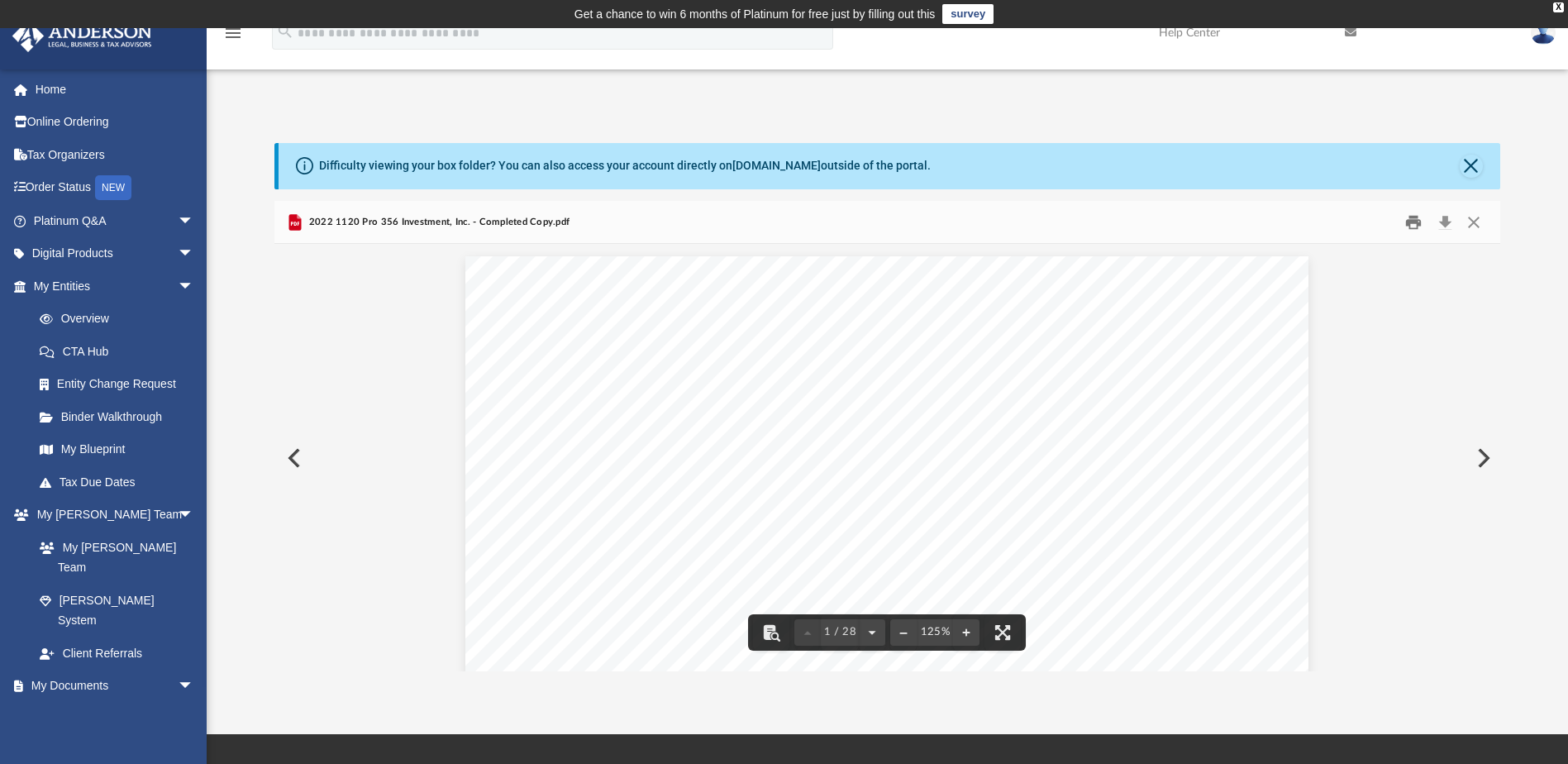
click at [1417, 225] on button "Print" at bounding box center [1413, 221] width 33 height 25
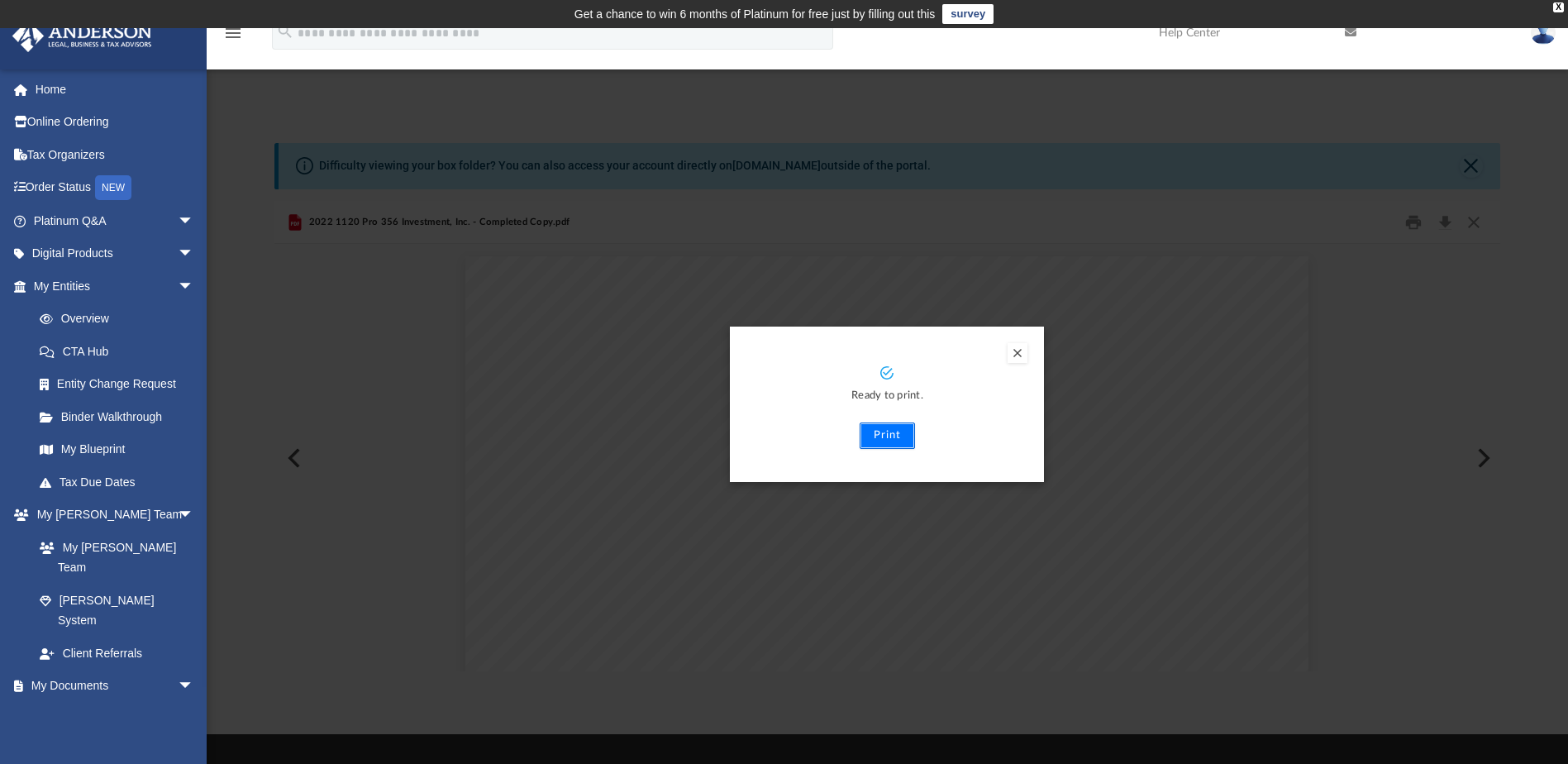
click at [892, 427] on button "Print" at bounding box center [886, 436] width 55 height 26
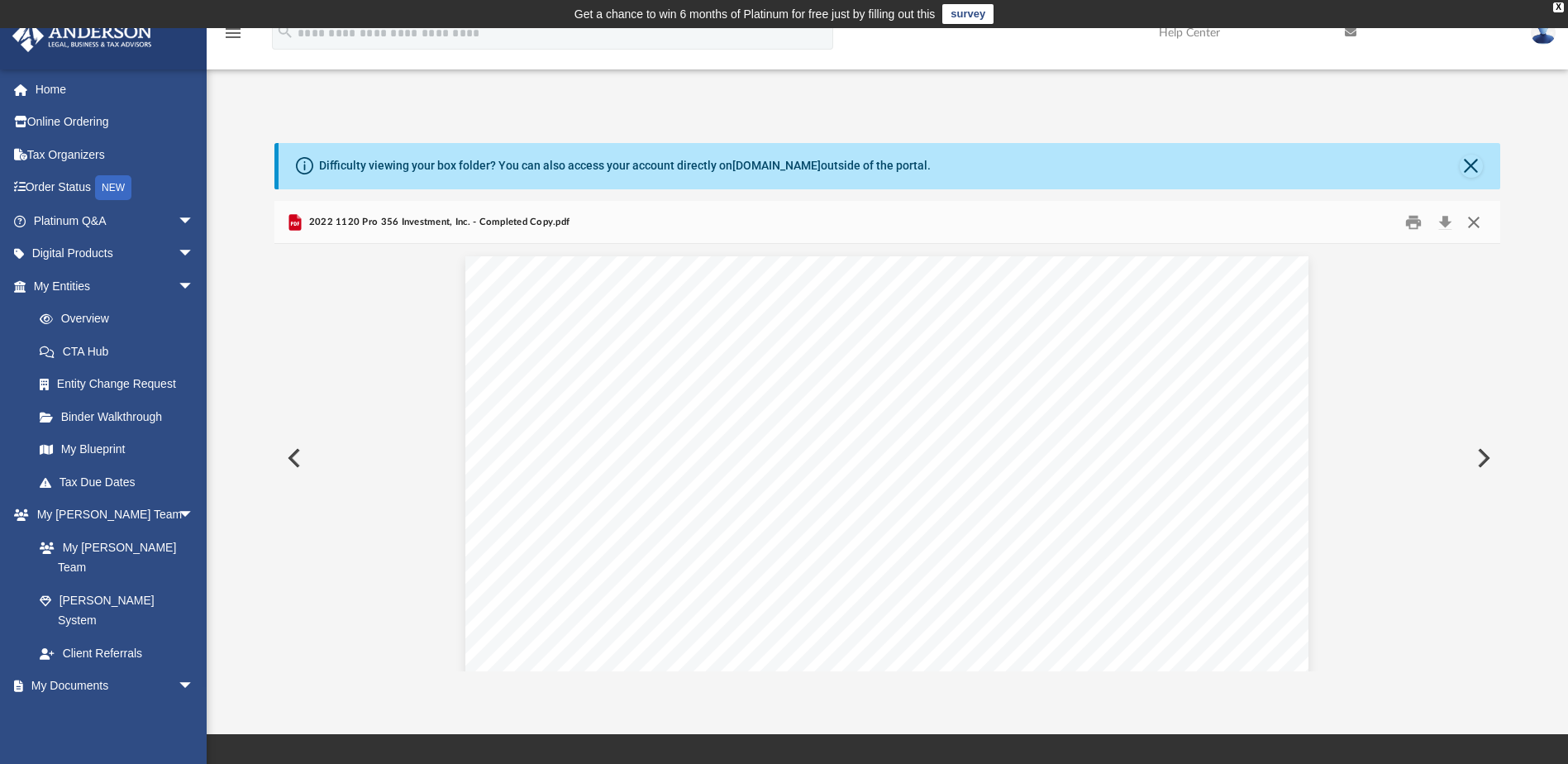
click at [1477, 223] on button "Close" at bounding box center [1474, 221] width 30 height 25
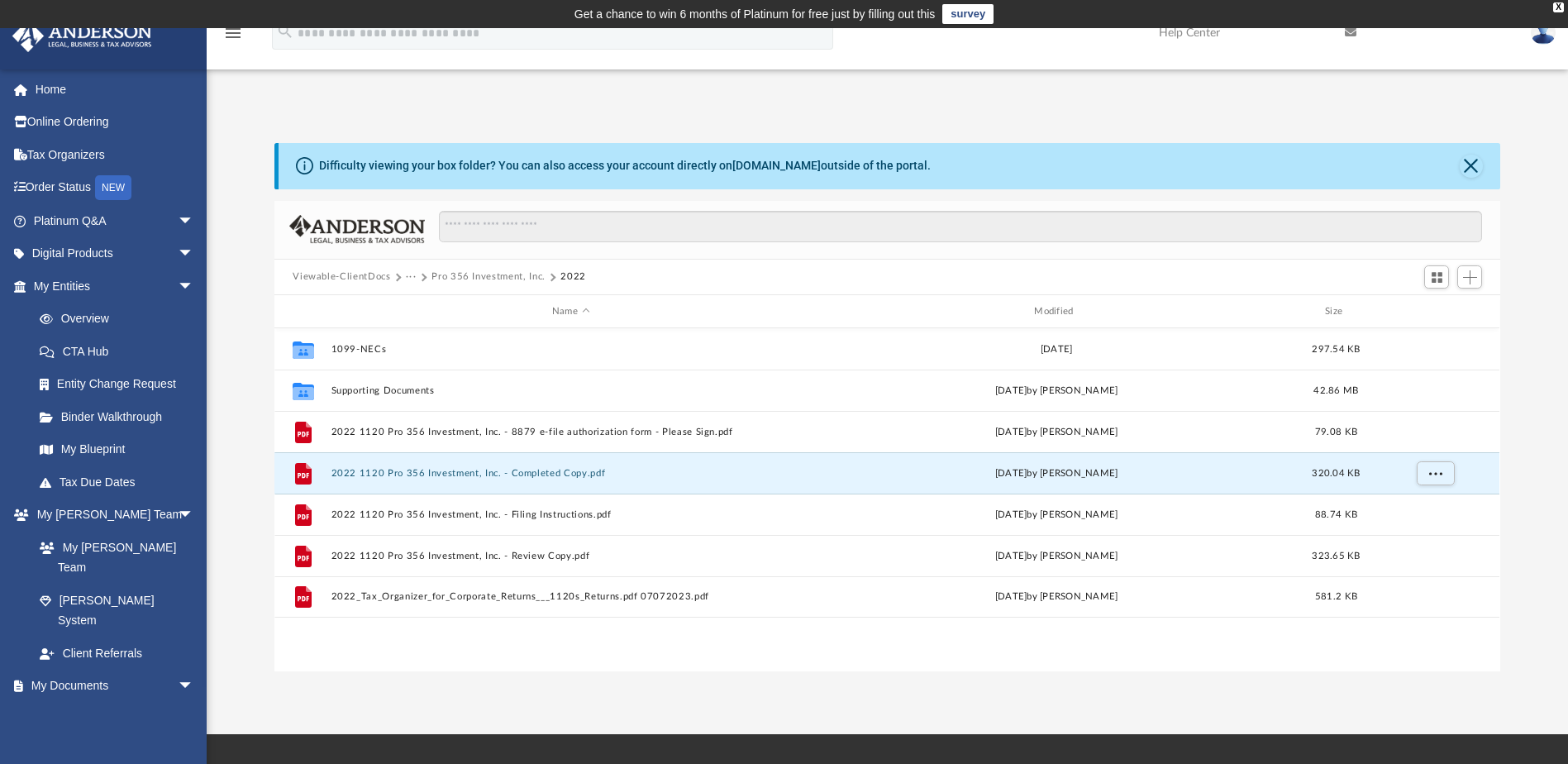
click at [458, 275] on button "Pro 356 Investment, Inc." at bounding box center [488, 277] width 114 height 15
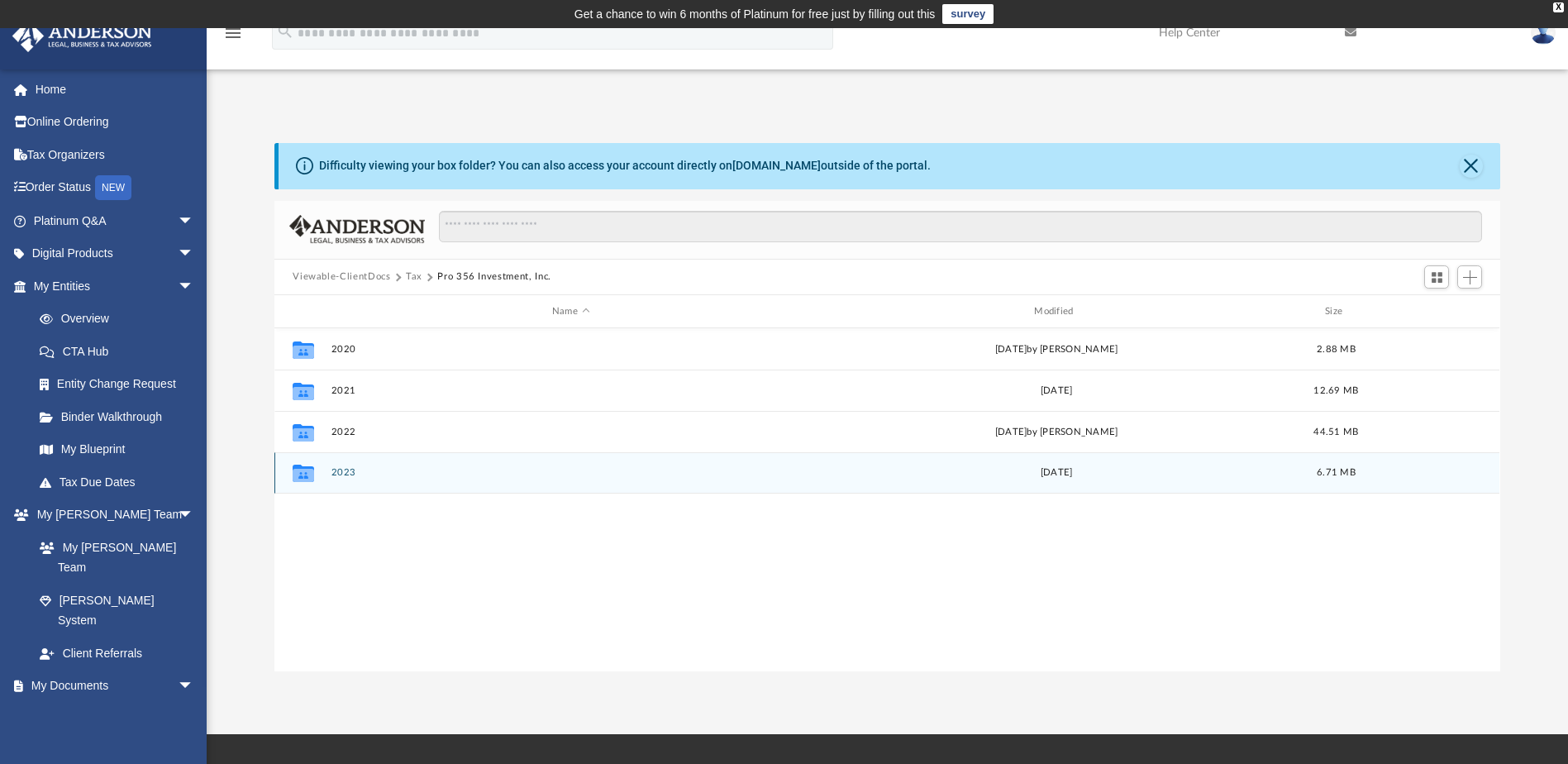
click at [344, 474] on button "2023" at bounding box center [570, 473] width 479 height 11
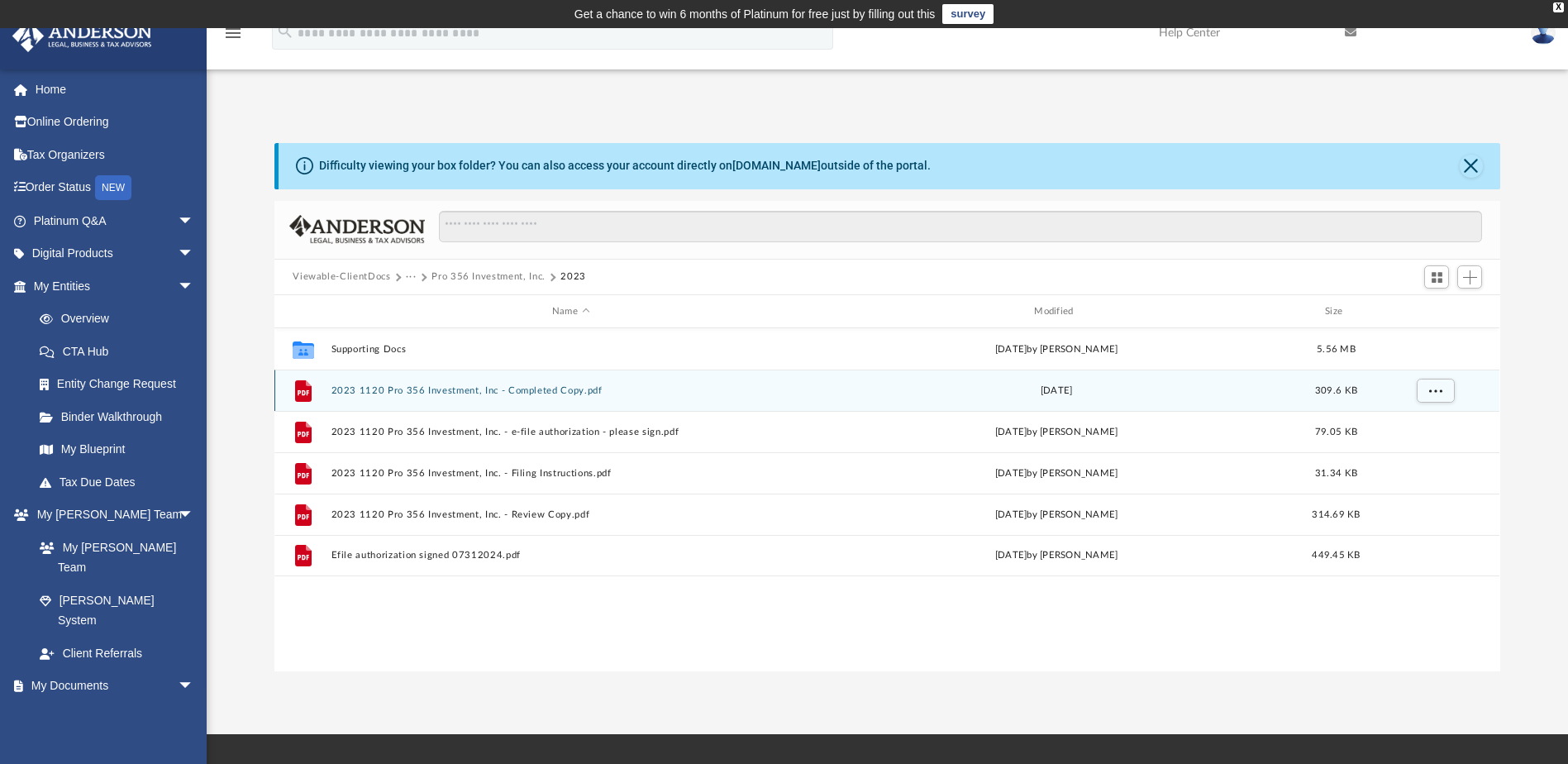
click at [369, 393] on button "2023 1120 Pro 356 Investment, Inc - Completed Copy.pdf" at bounding box center [570, 390] width 479 height 11
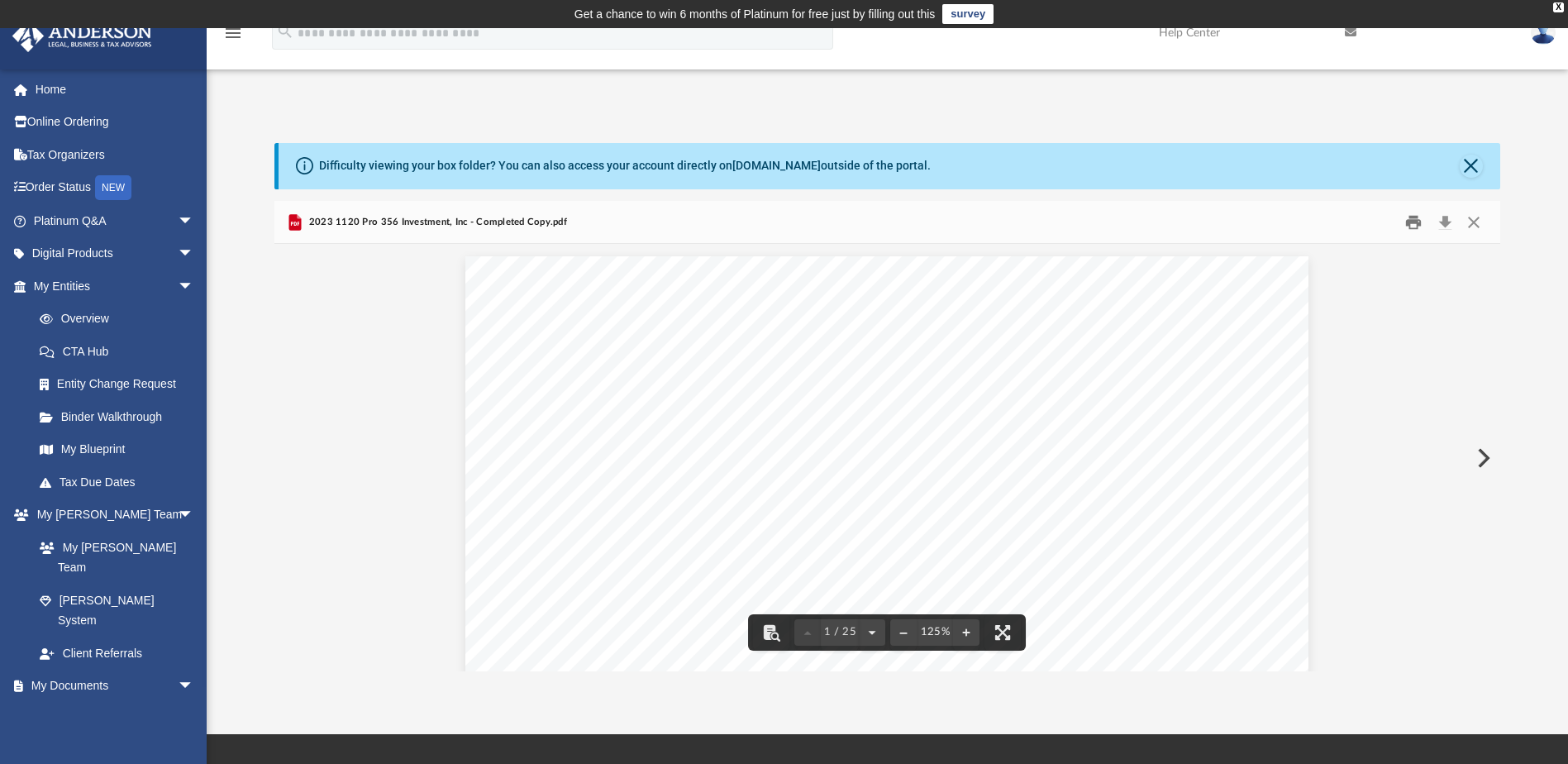
click at [1410, 225] on button "Print" at bounding box center [1413, 221] width 33 height 25
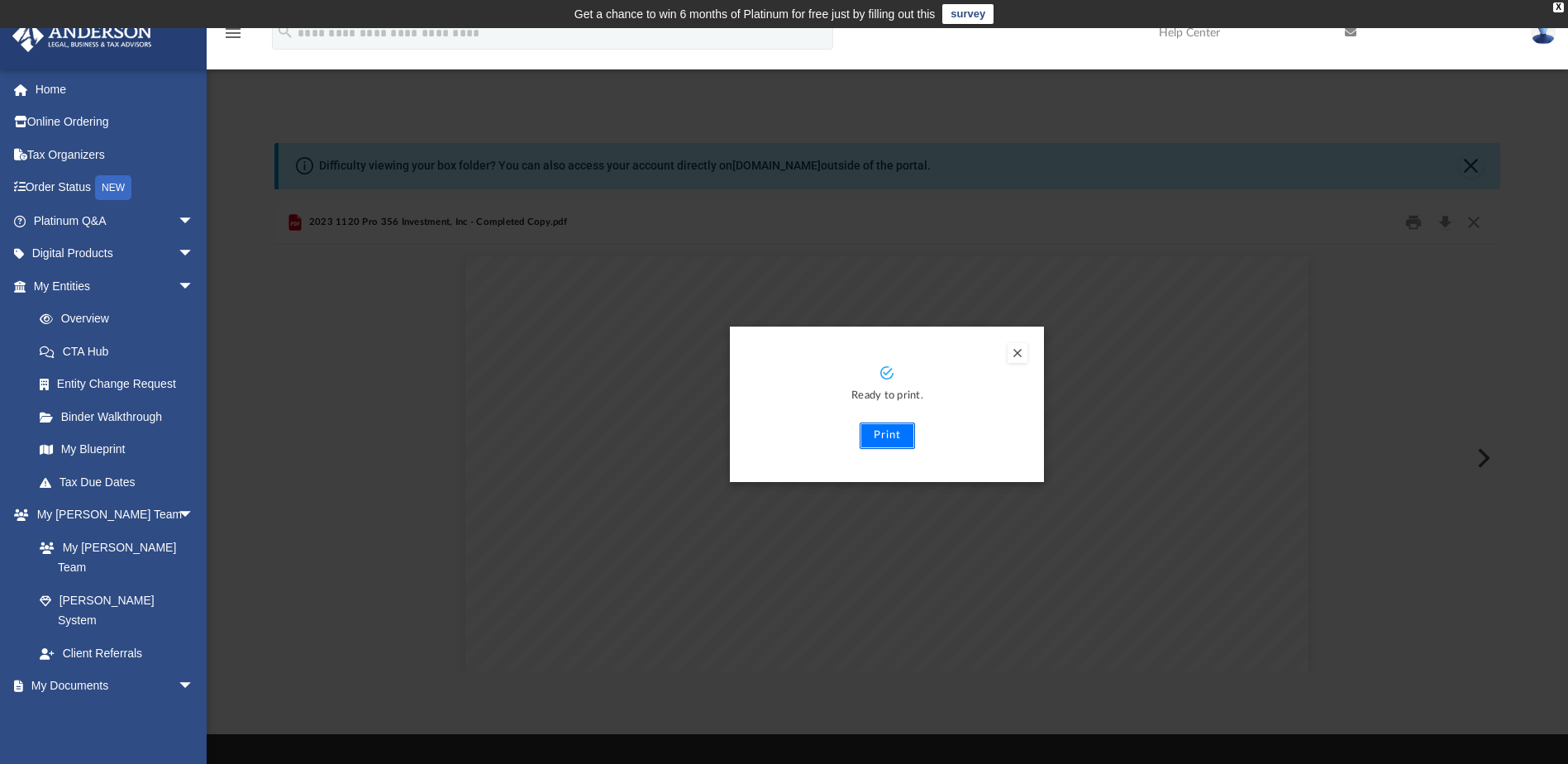
click at [891, 443] on button "Print" at bounding box center [886, 436] width 55 height 26
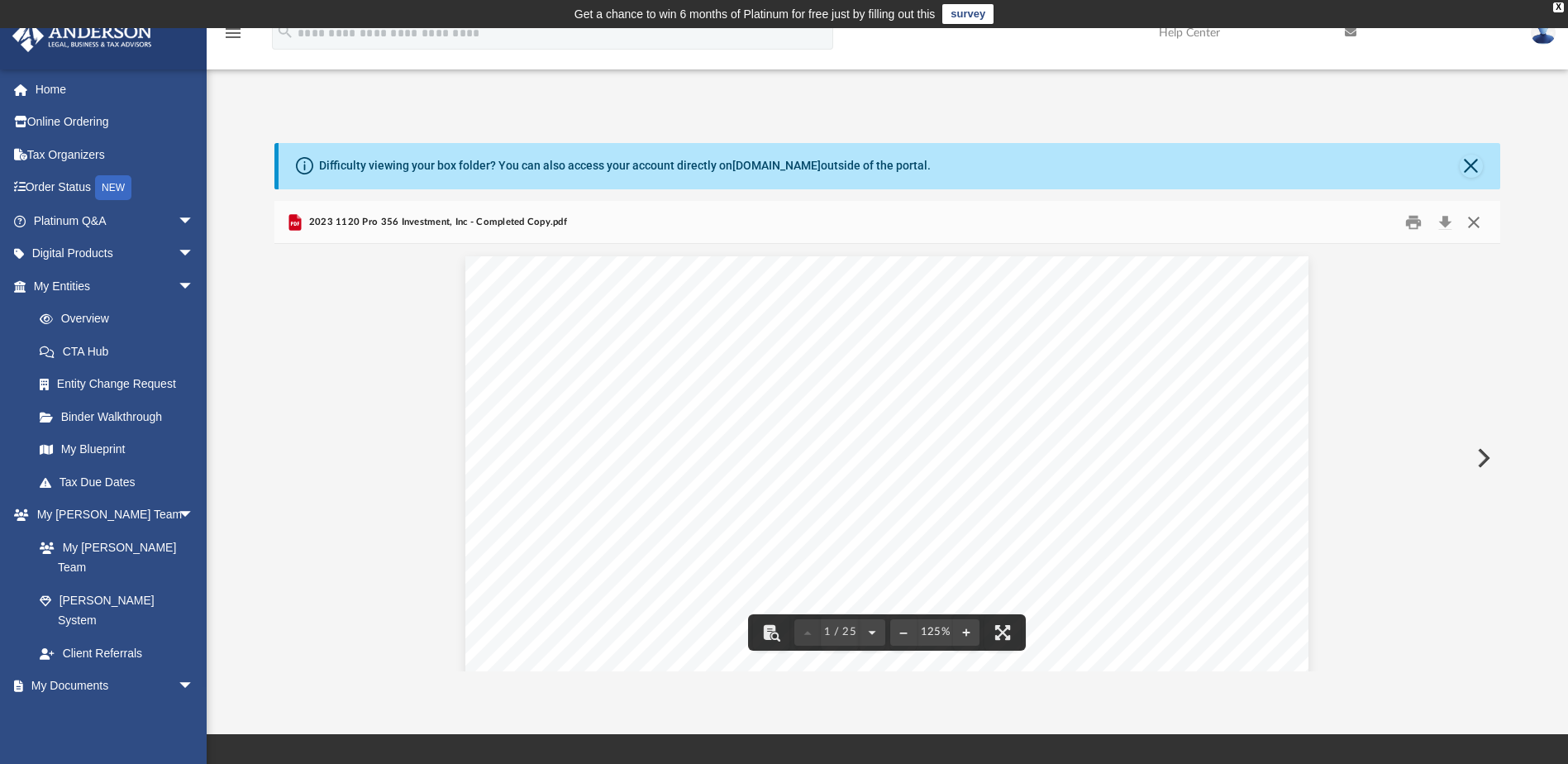
click at [1474, 222] on button "Close" at bounding box center [1474, 221] width 30 height 25
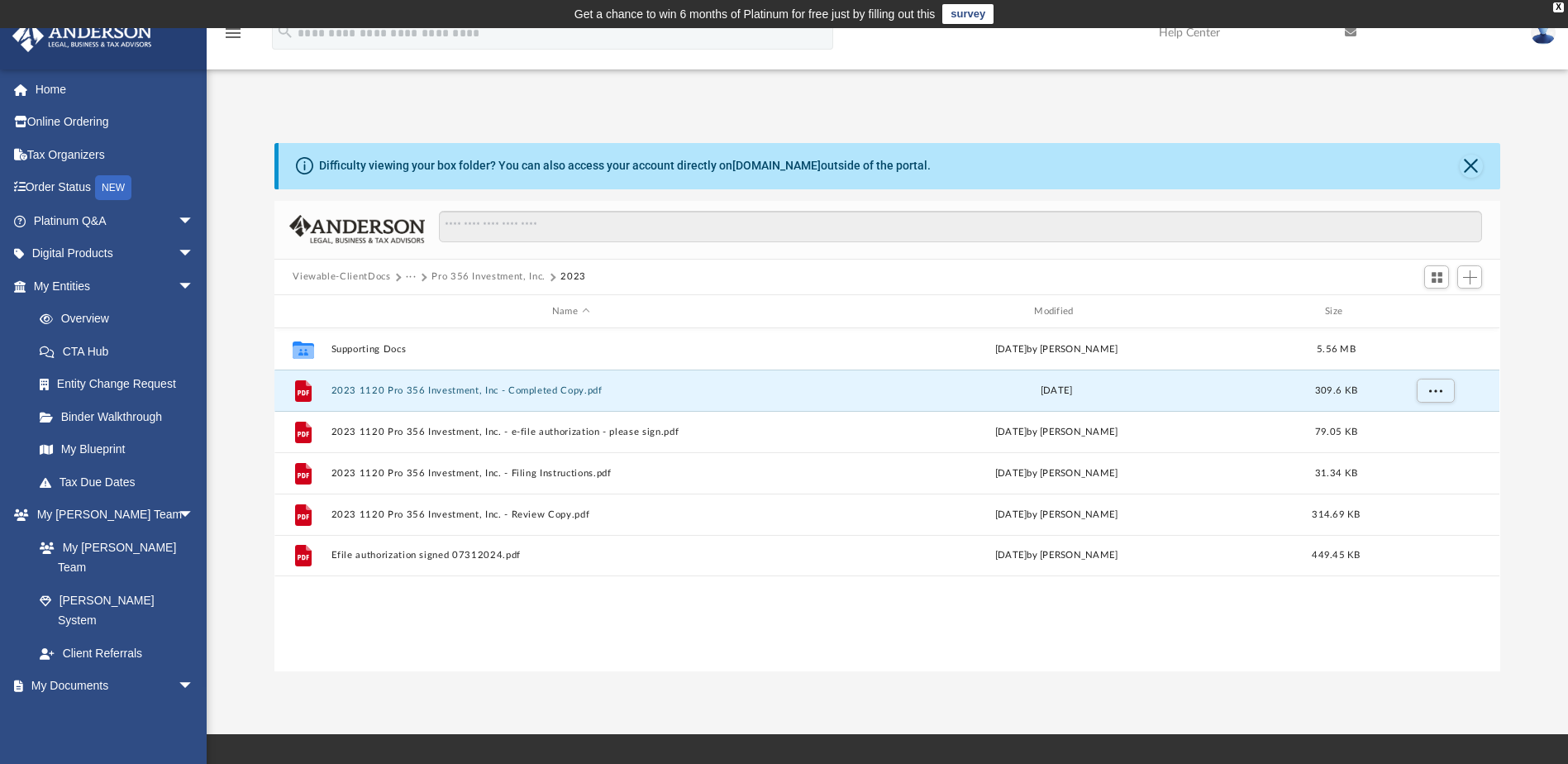
click at [523, 279] on button "Pro 356 Investment, Inc." at bounding box center [488, 277] width 114 height 15
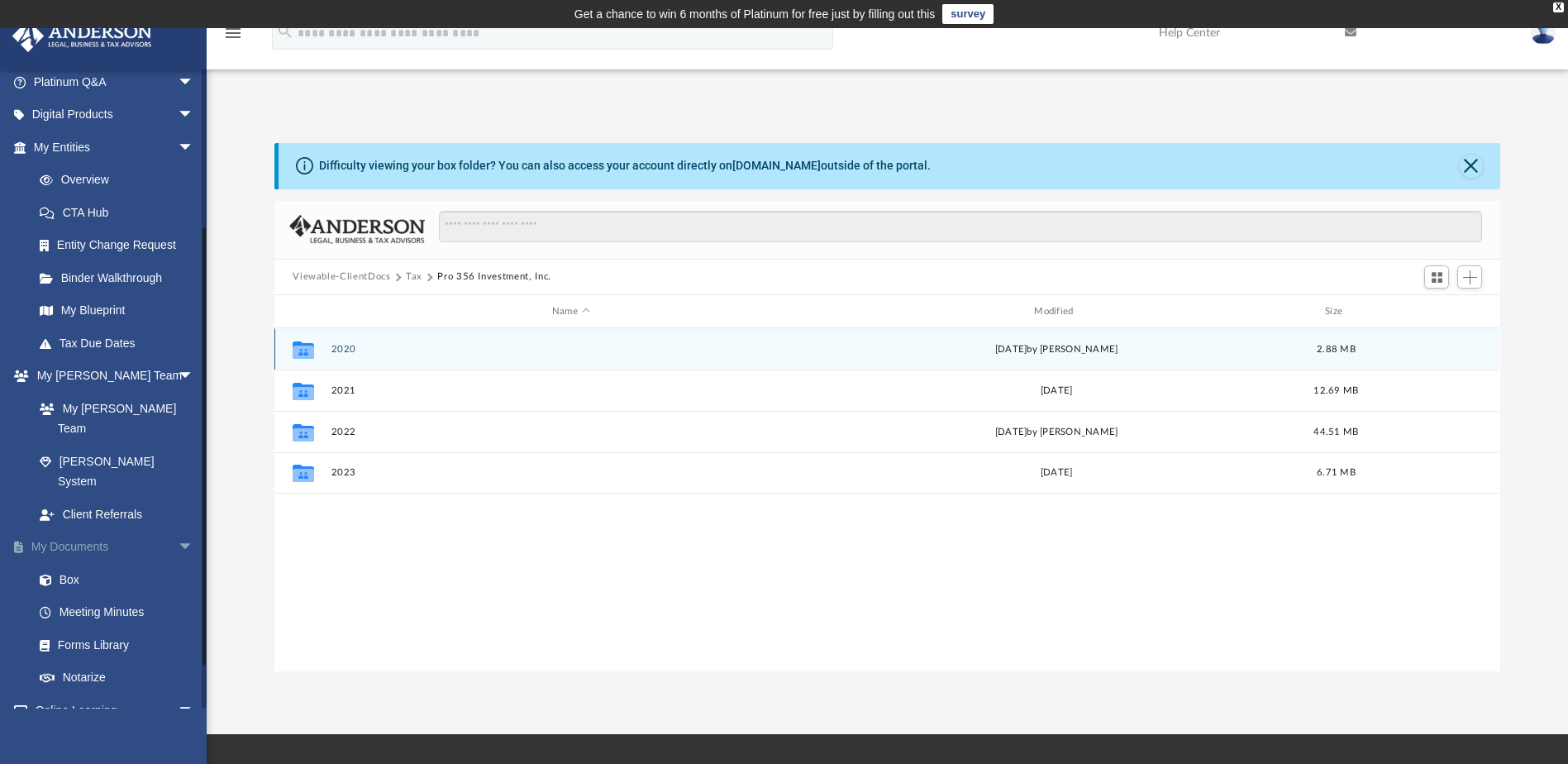
scroll to position [284, 0]
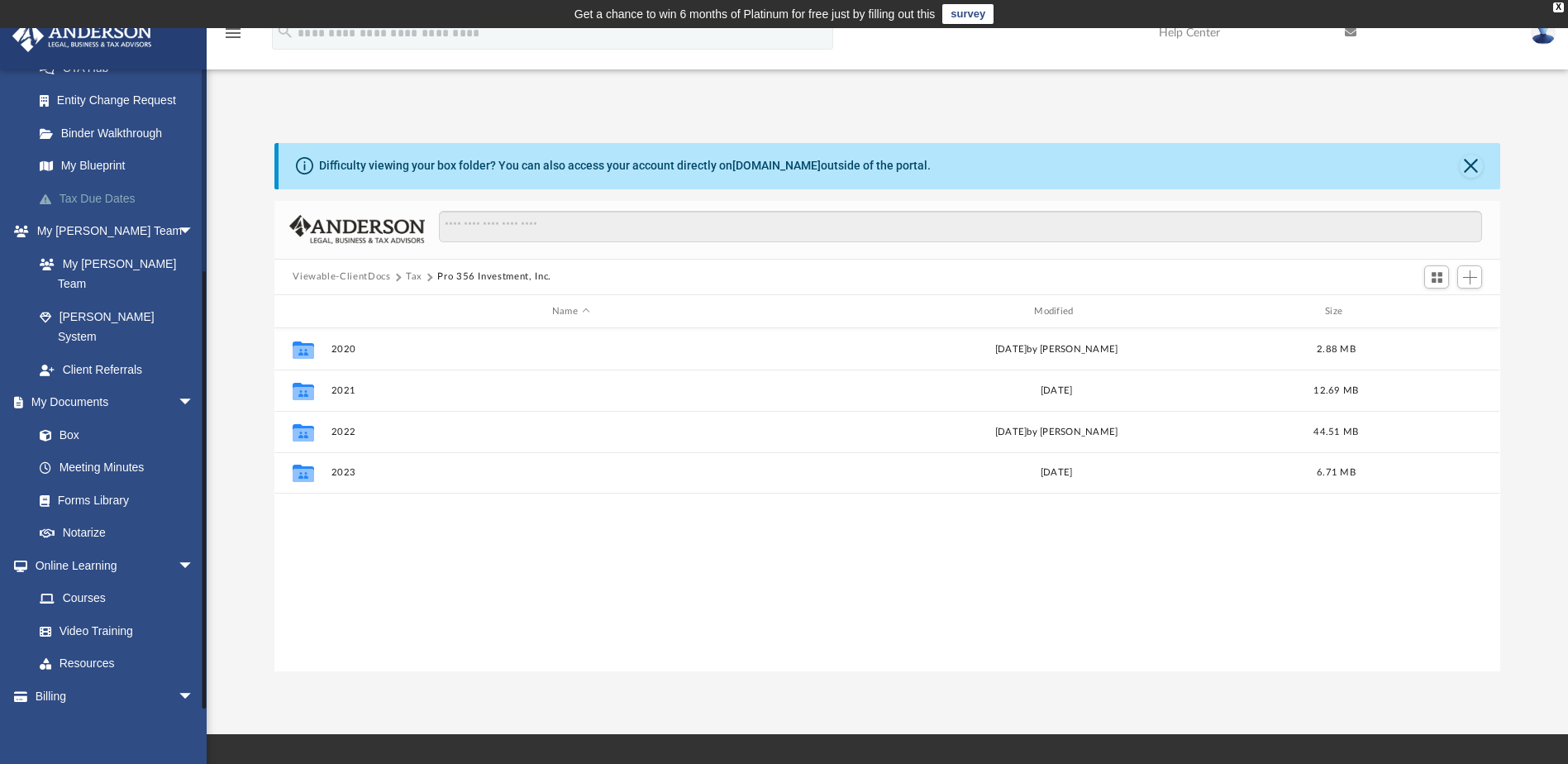
click at [94, 195] on link "Tax Due Dates" at bounding box center [121, 199] width 196 height 33
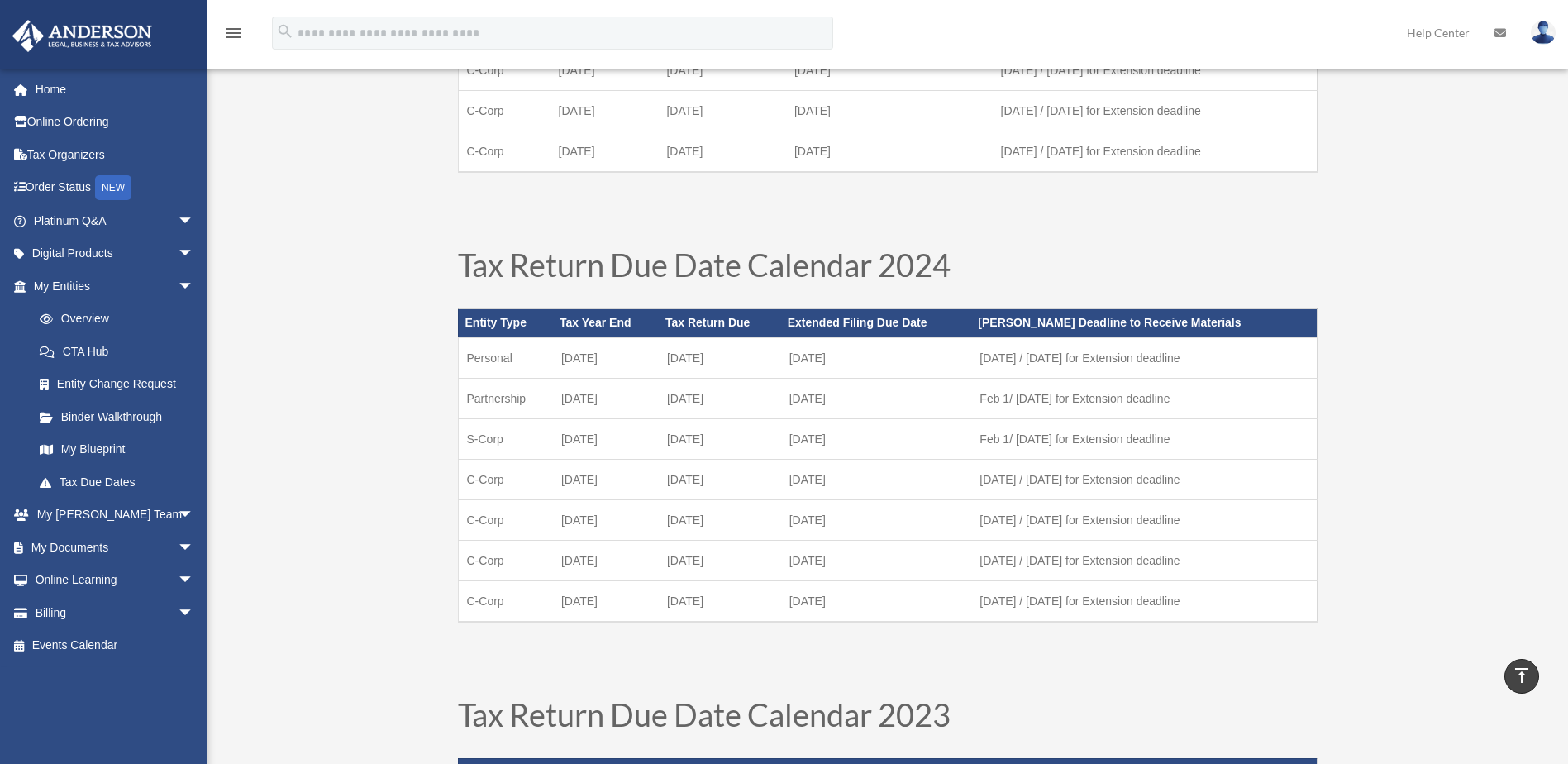
scroll to position [413, 0]
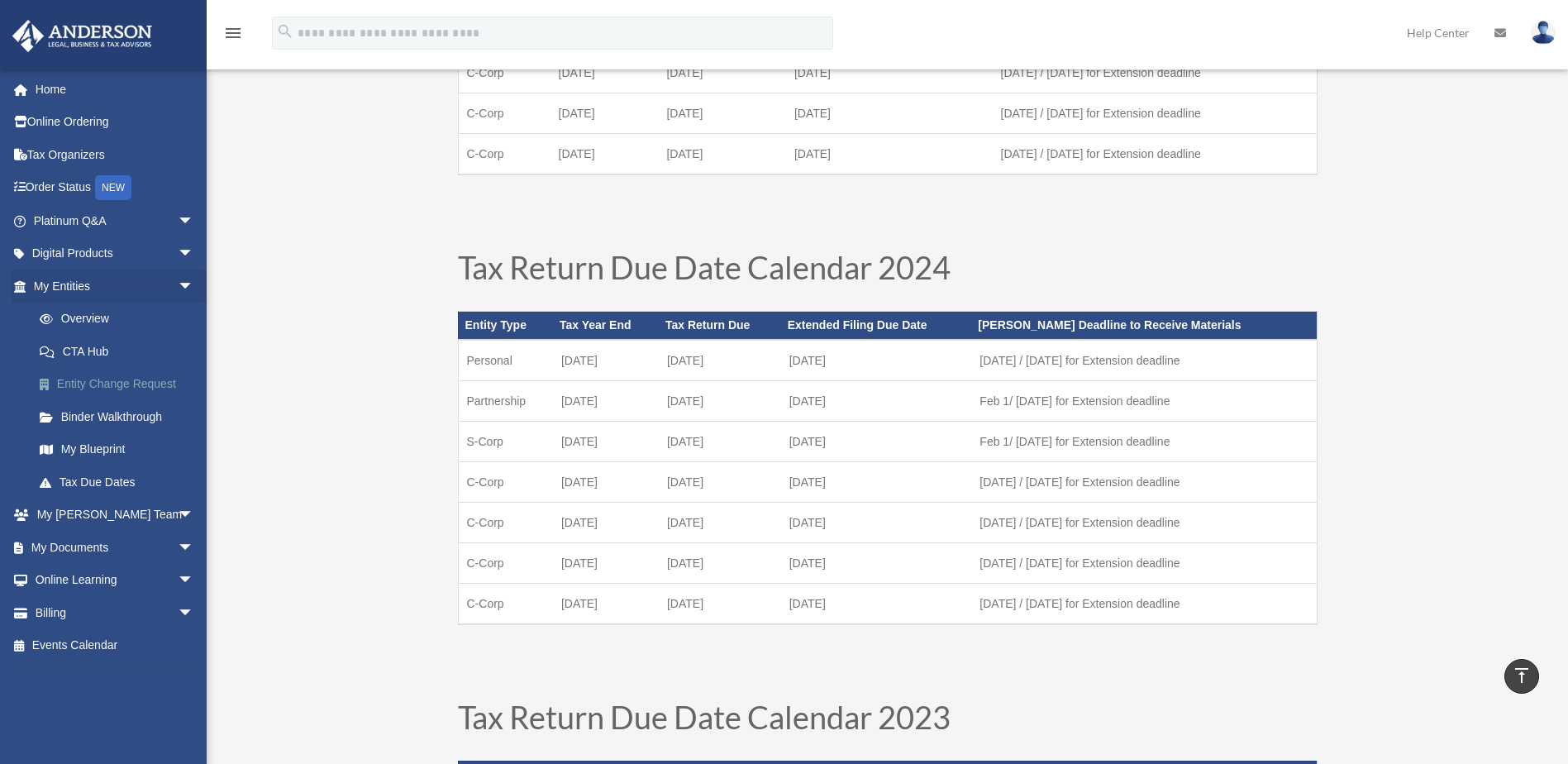
click at [84, 382] on link "Entity Change Request" at bounding box center [121, 384] width 196 height 33
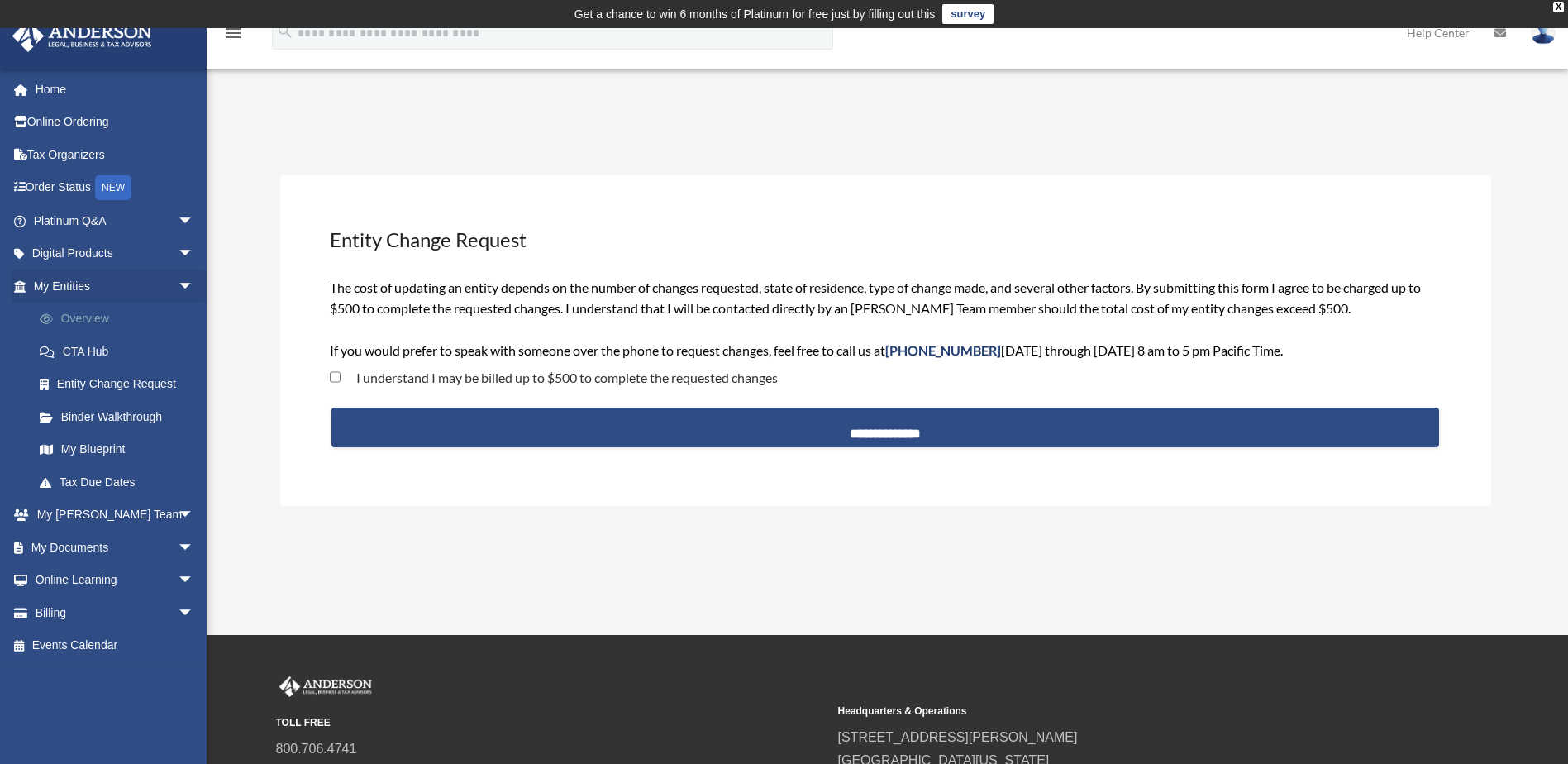
click at [77, 314] on link "Overview" at bounding box center [121, 319] width 196 height 33
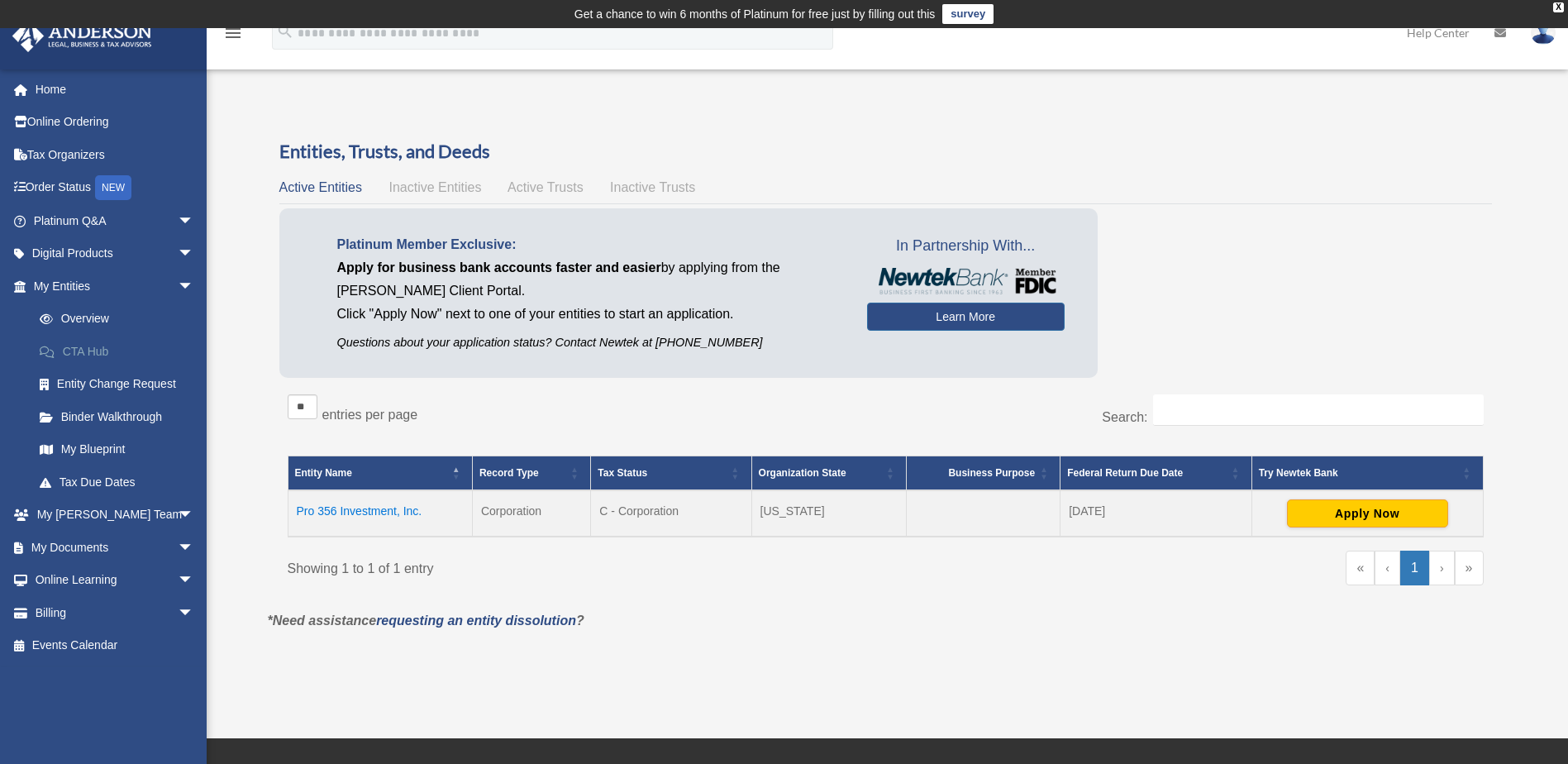
click at [82, 346] on link "CTA Hub" at bounding box center [121, 352] width 196 height 33
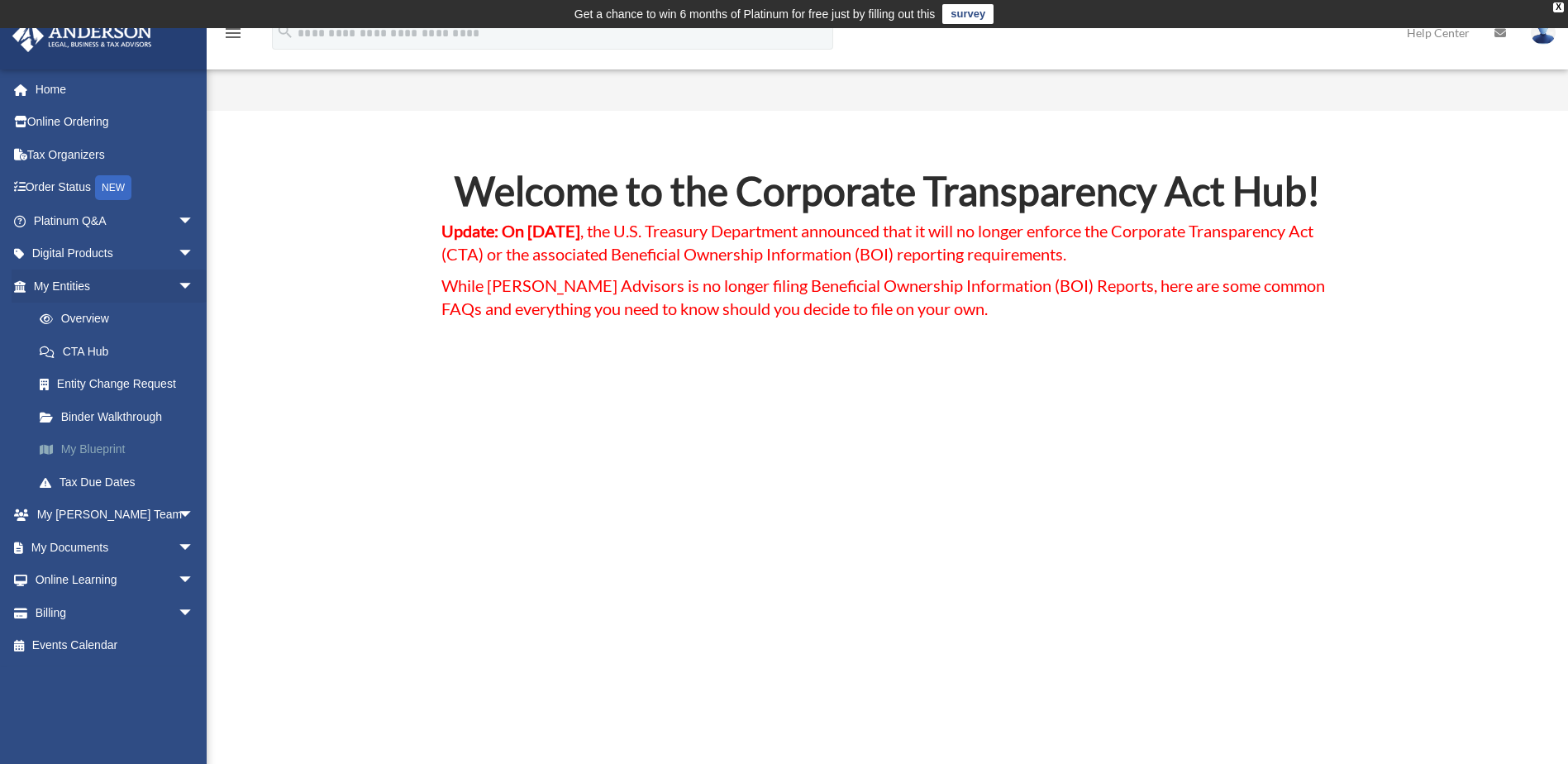
click at [88, 445] on link "My Blueprint" at bounding box center [121, 450] width 196 height 33
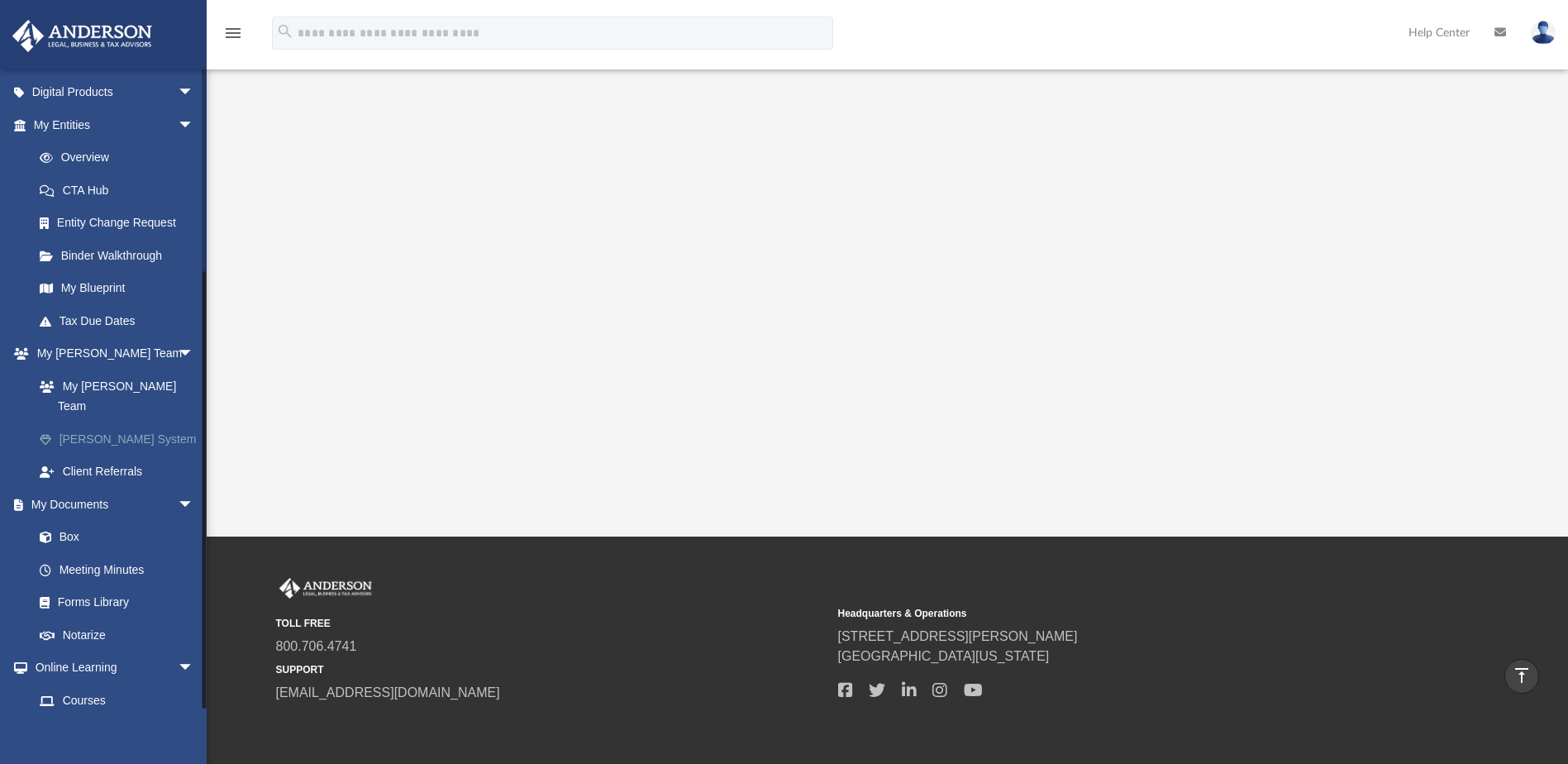
scroll to position [284, 0]
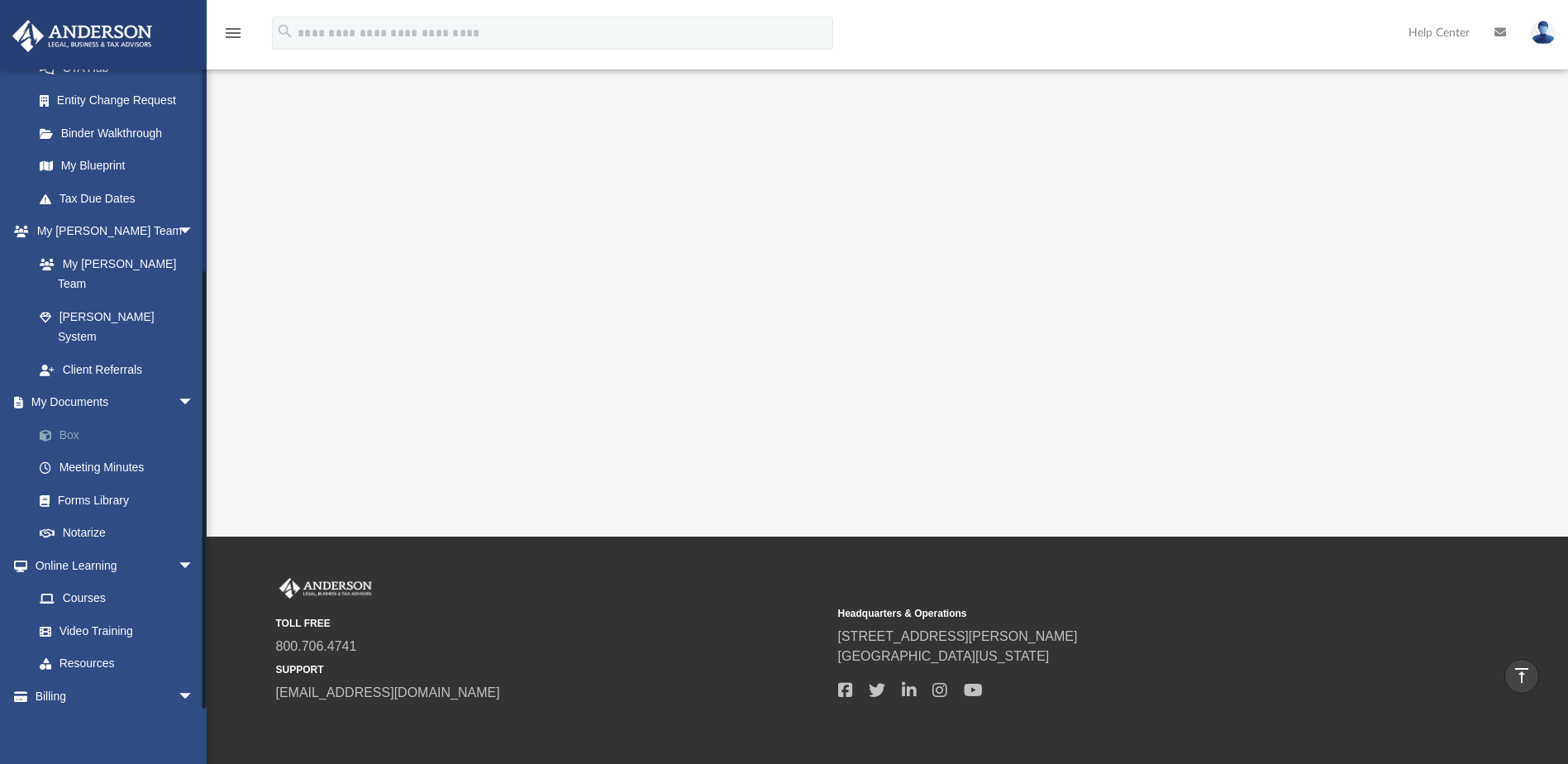
click at [74, 418] on link "Box" at bounding box center [121, 435] width 196 height 33
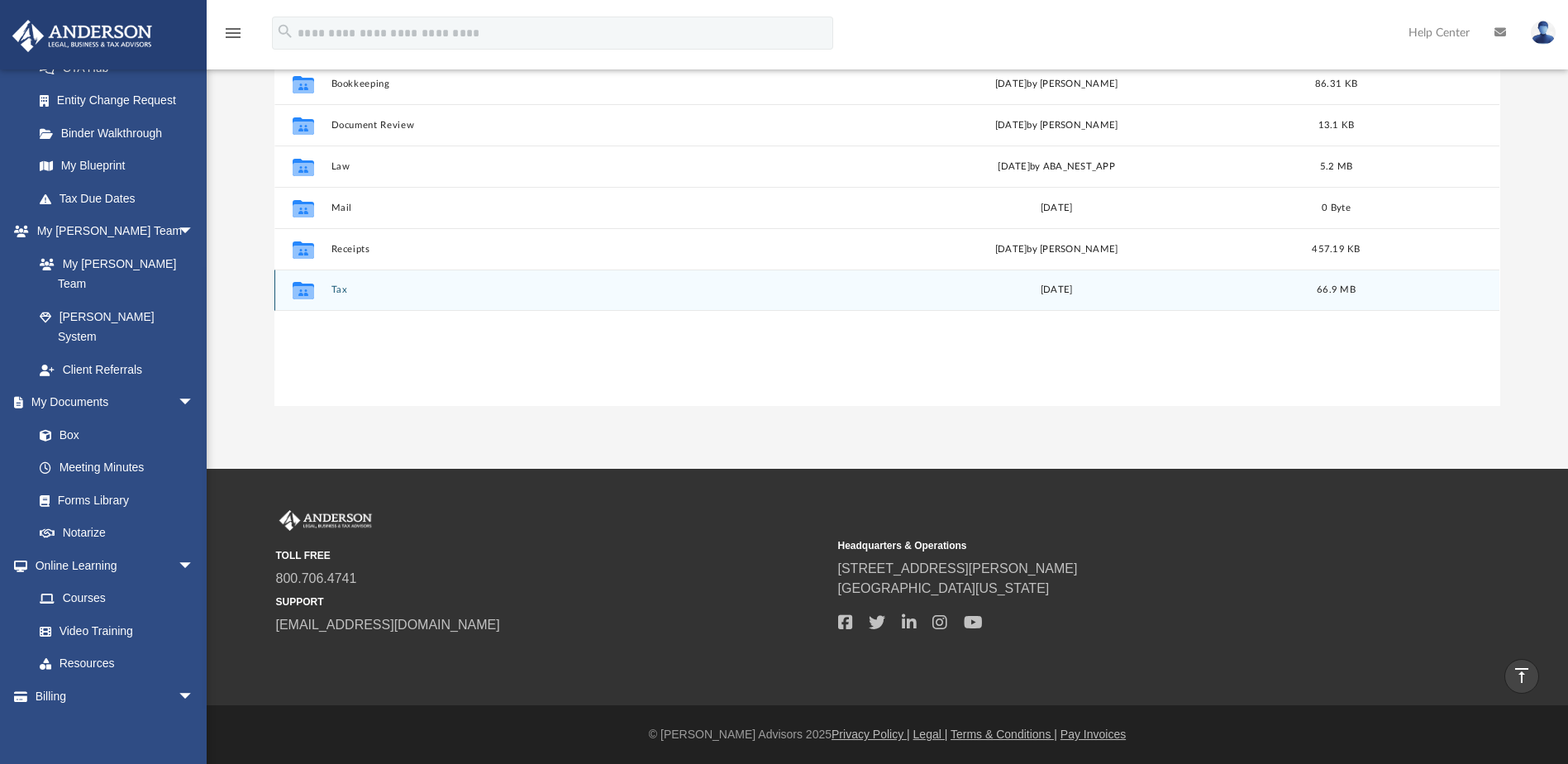
scroll to position [364, 1214]
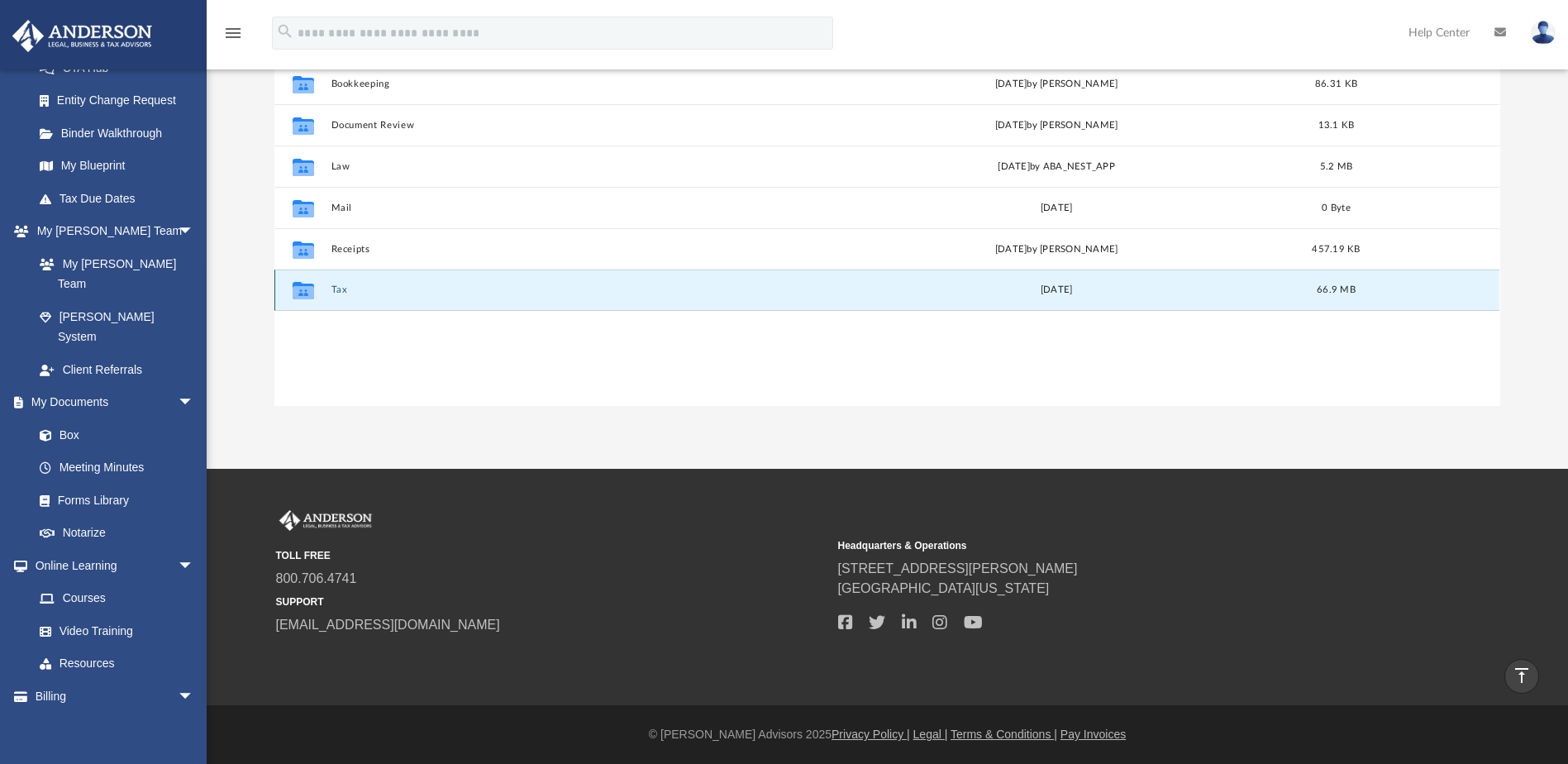
click at [340, 285] on button "Tax" at bounding box center [570, 291] width 479 height 11
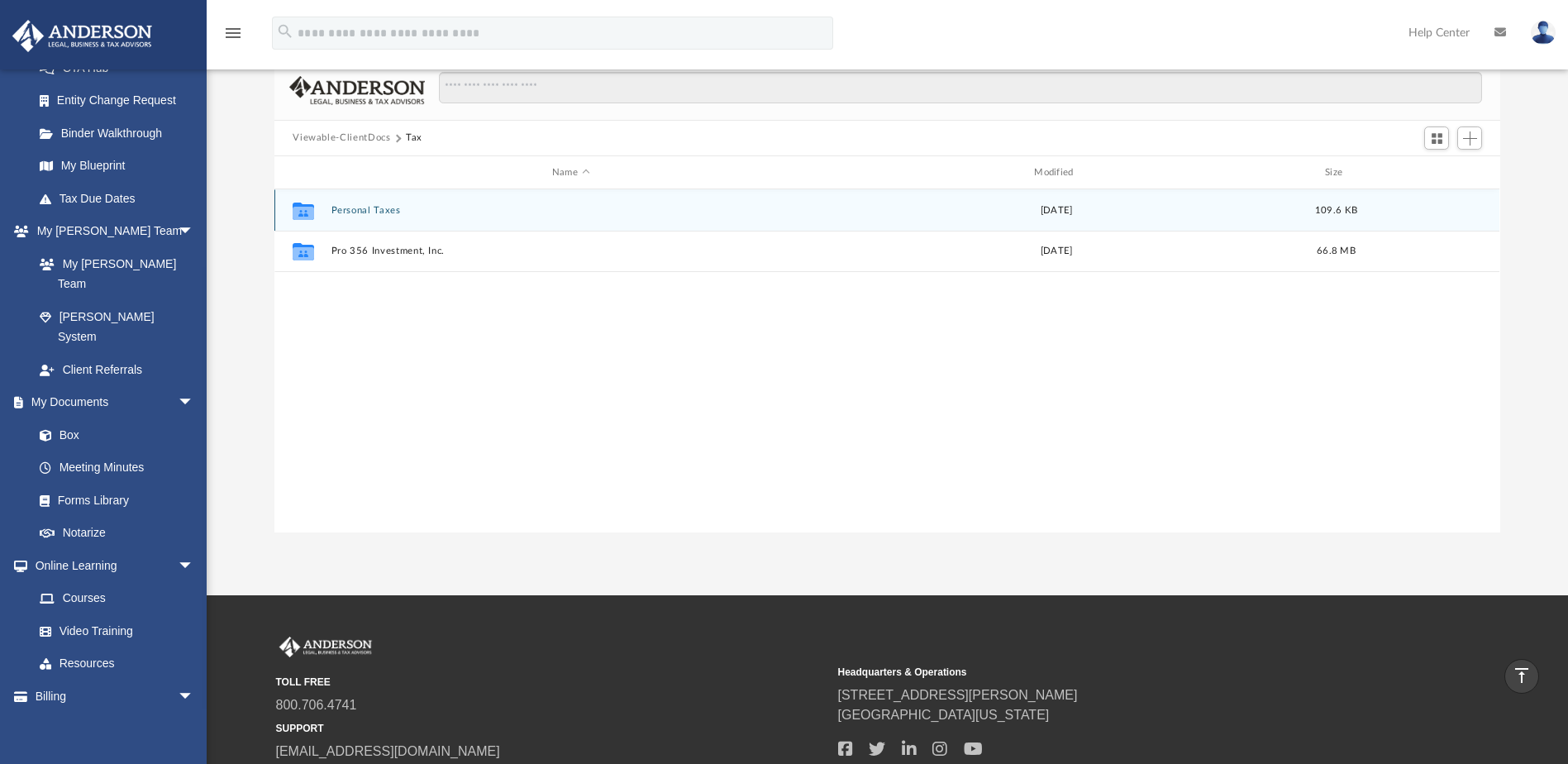
scroll to position [0, 0]
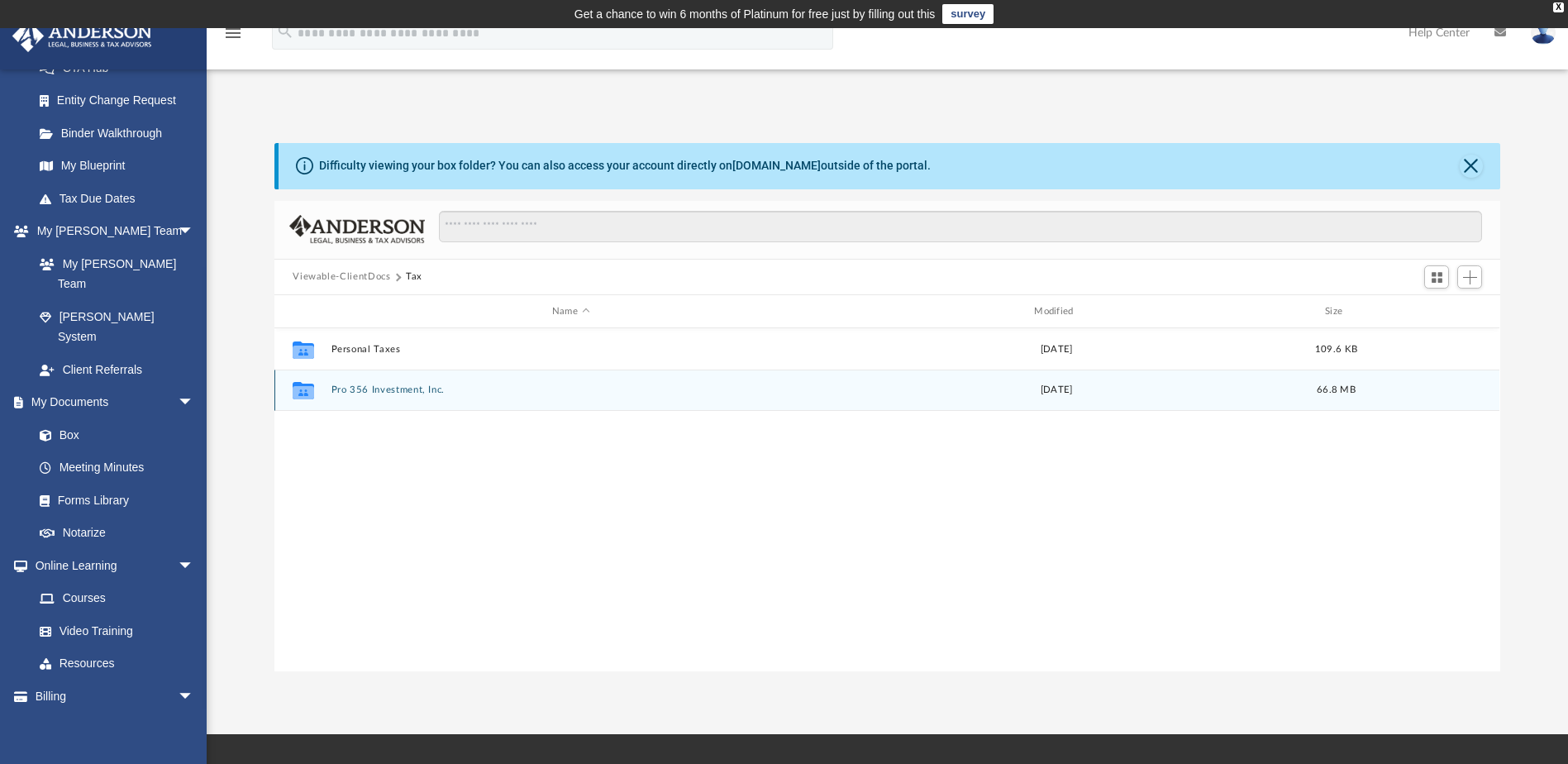
click at [399, 391] on button "Pro 356 Investment, Inc." at bounding box center [570, 390] width 479 height 11
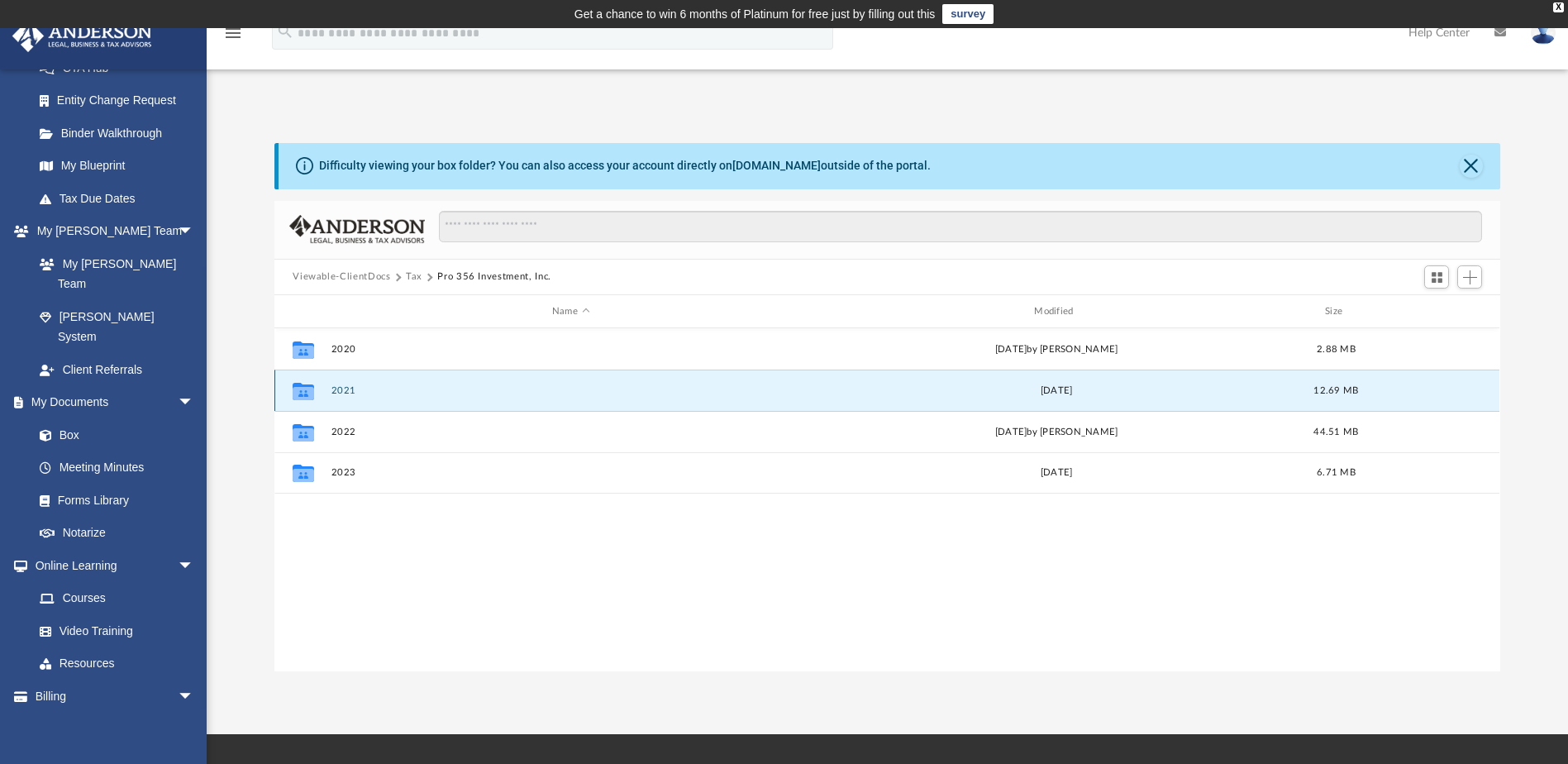
click at [336, 389] on button "2021" at bounding box center [570, 390] width 479 height 11
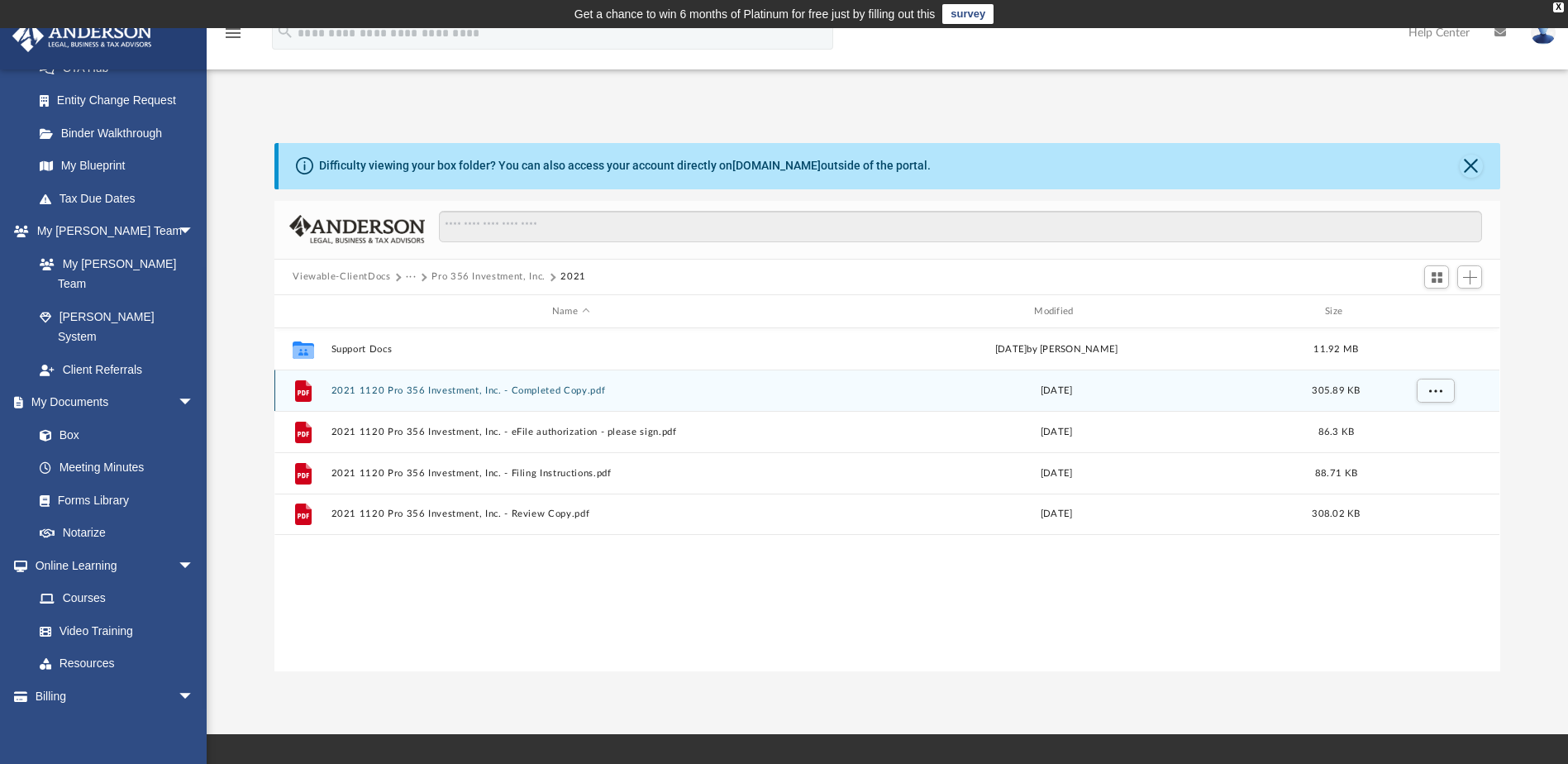
click at [451, 391] on button "2021 1120 Pro 356 Investment, Inc. - Completed Copy.pdf" at bounding box center [570, 390] width 479 height 11
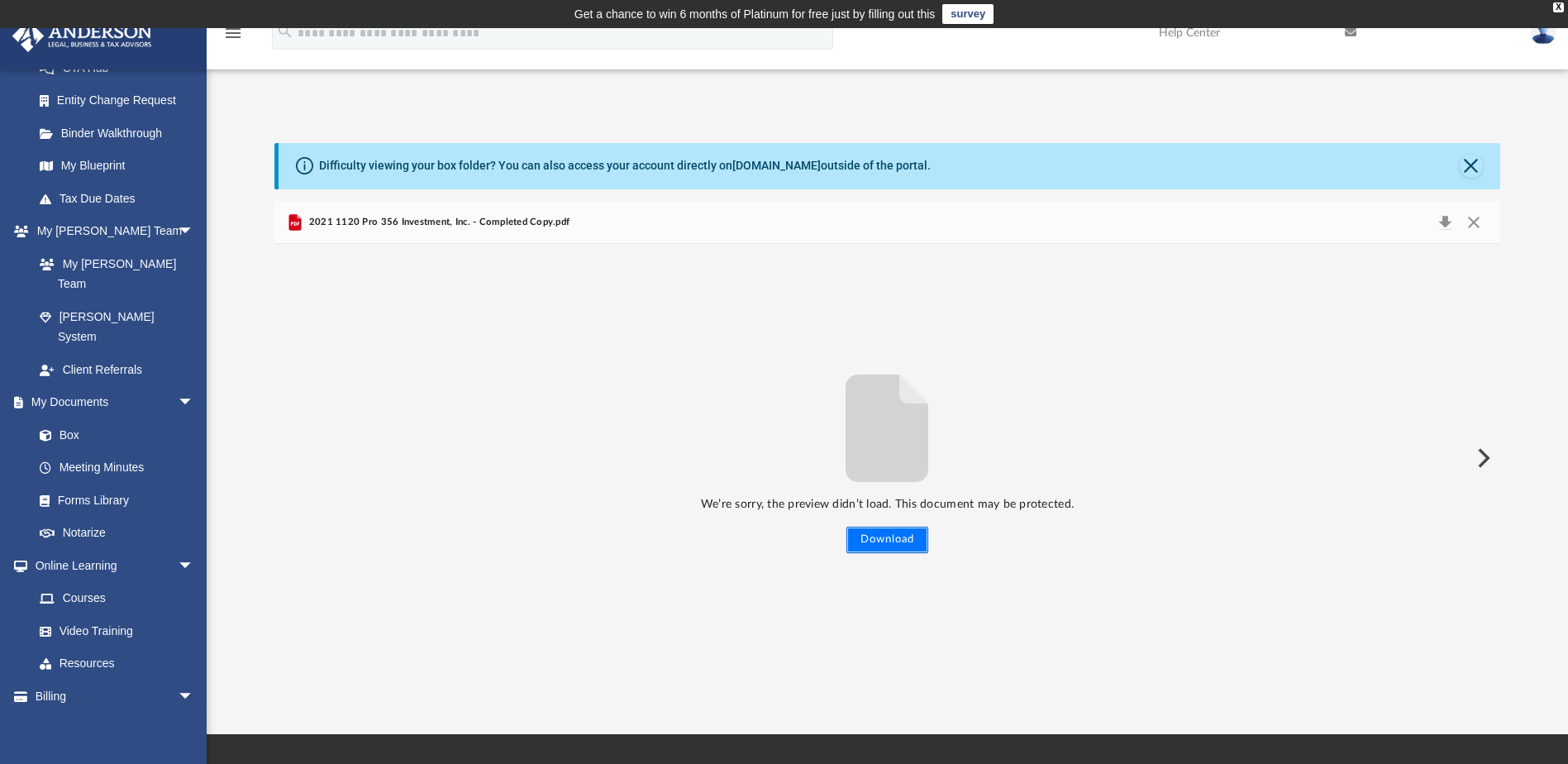
click at [900, 543] on button "Download" at bounding box center [887, 540] width 82 height 26
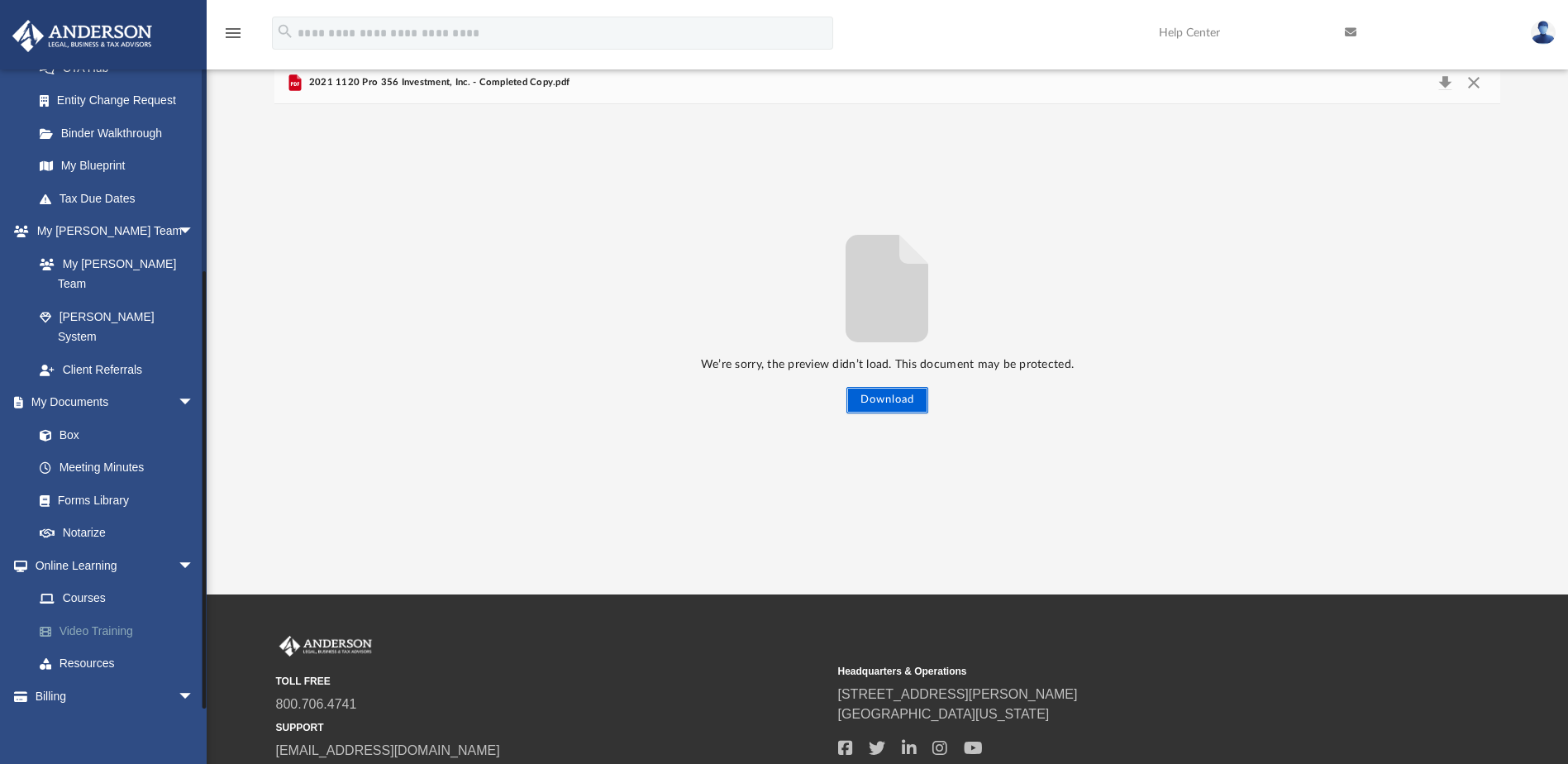
scroll to position [265, 0]
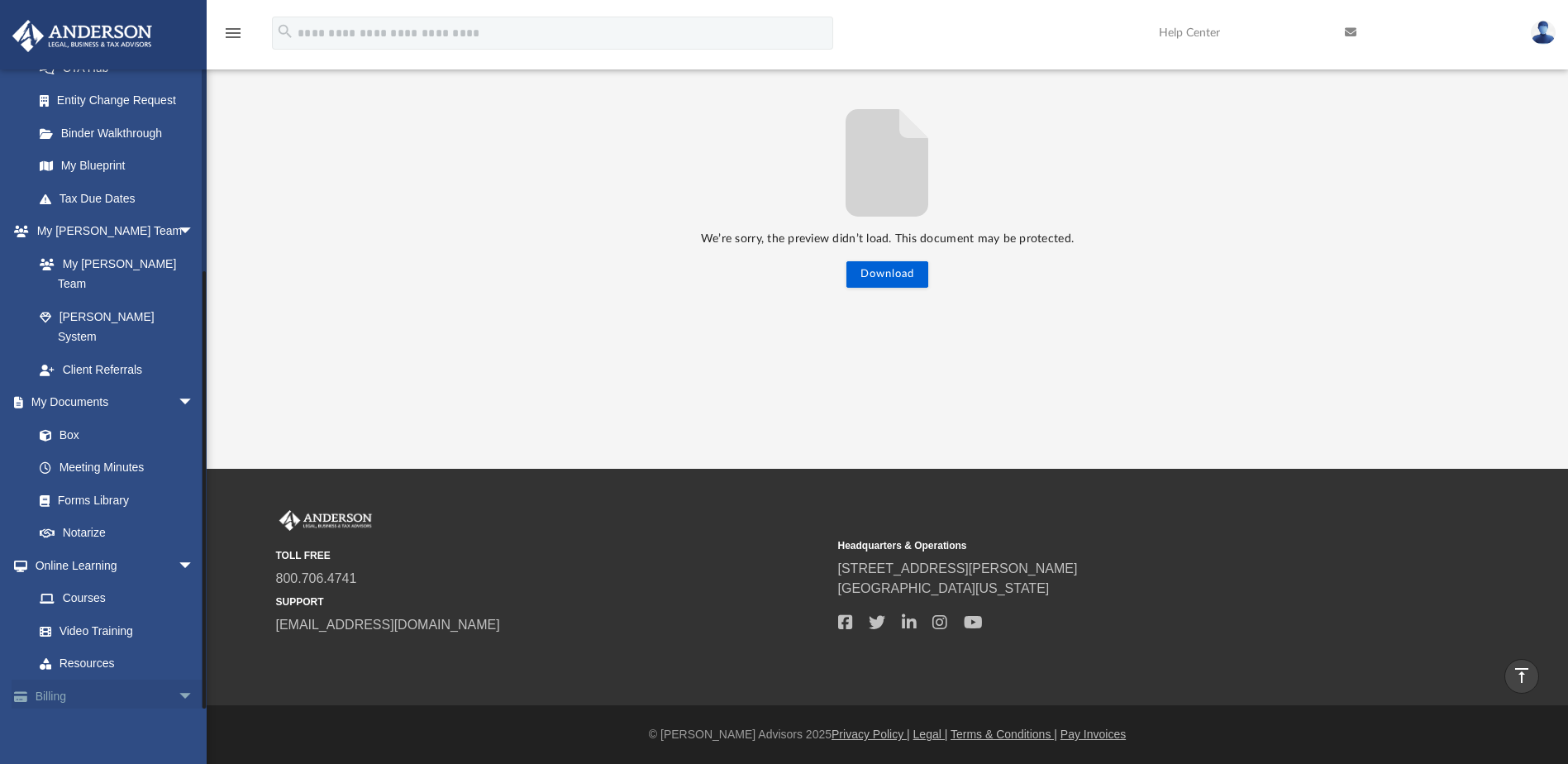
click at [178, 679] on span "arrow_drop_down" at bounding box center [194, 696] width 33 height 34
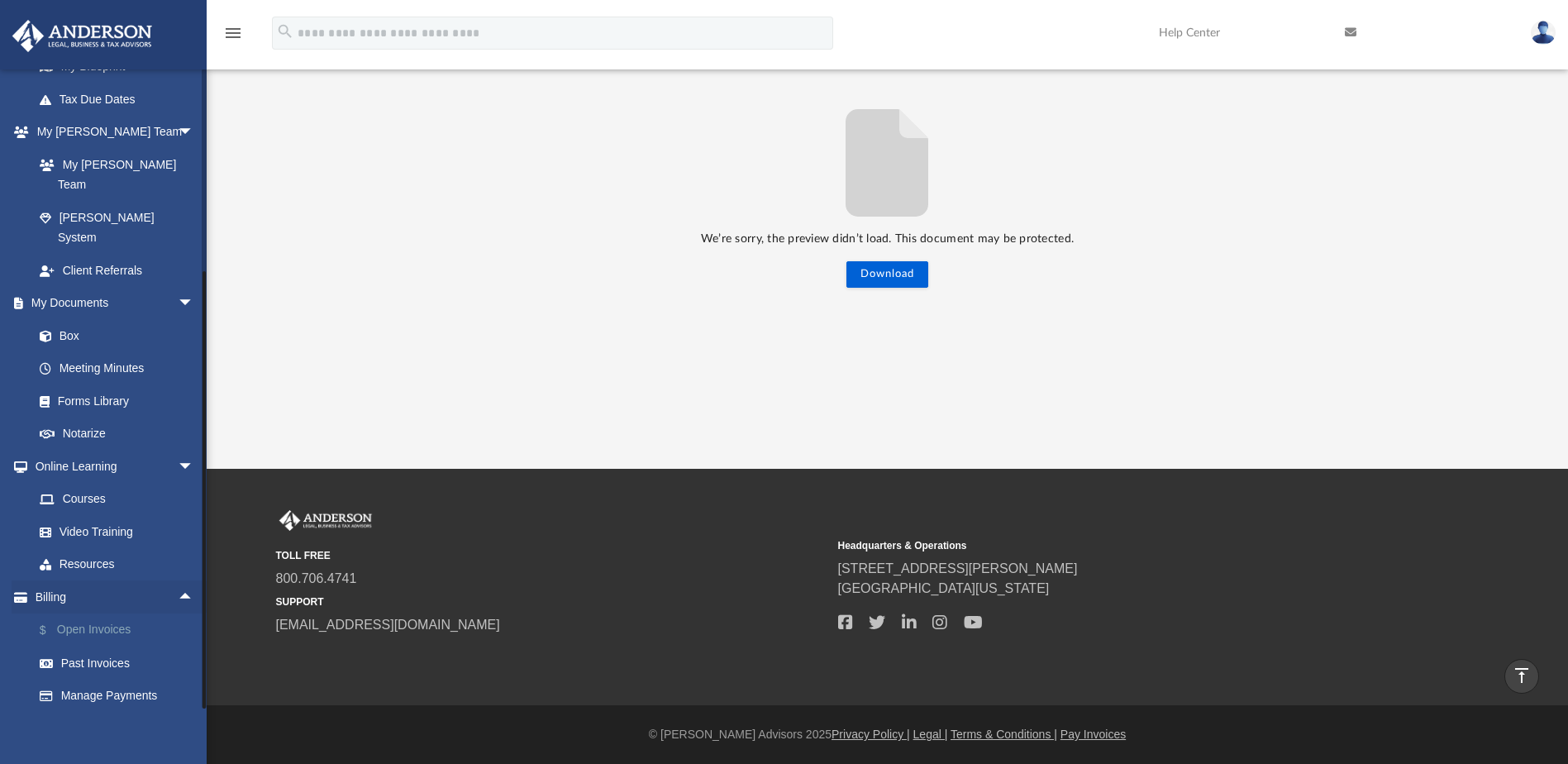
click at [102, 613] on link "$ Open Invoices" at bounding box center [121, 630] width 196 height 34
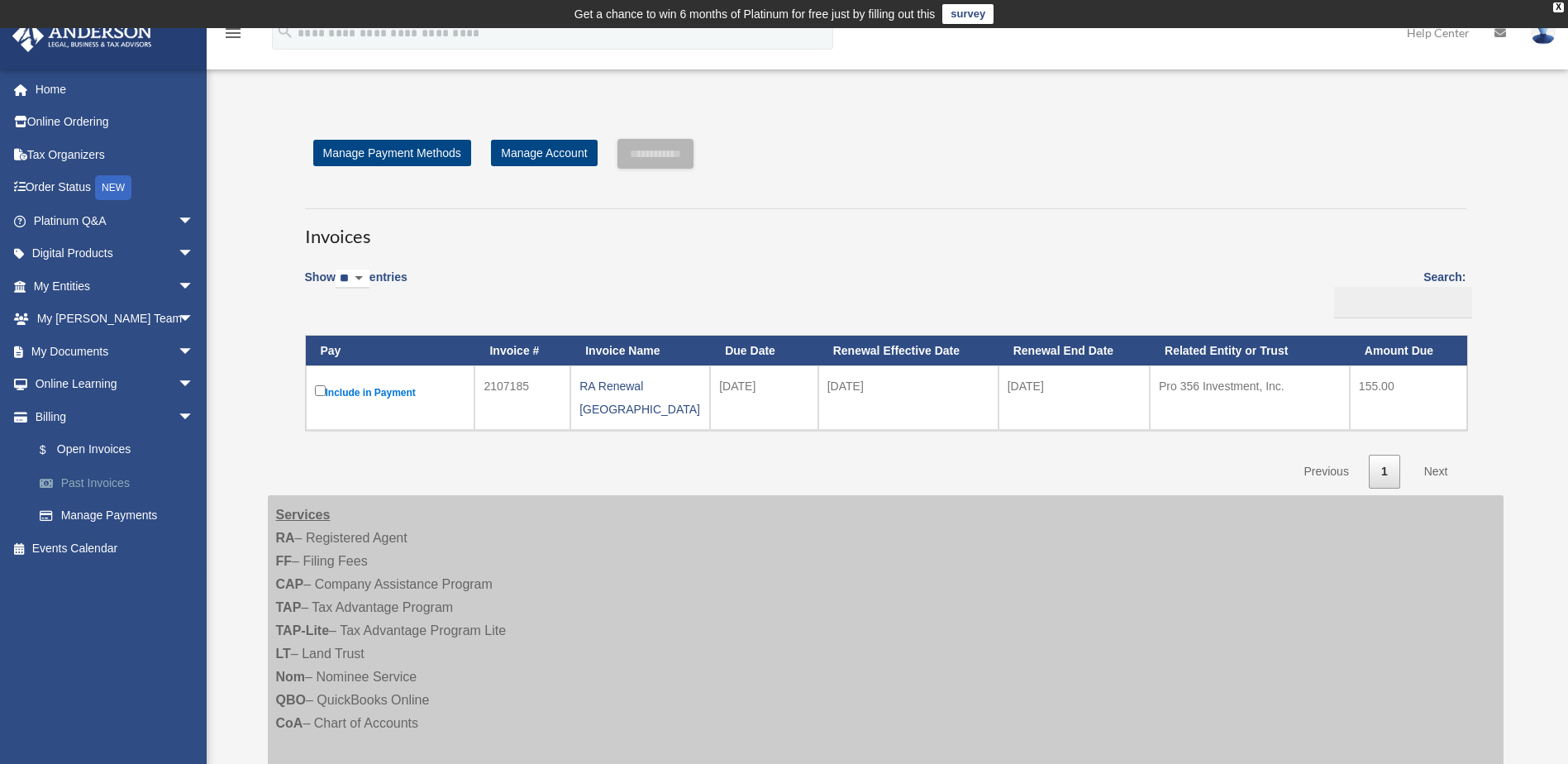
click at [75, 480] on link "Past Invoices" at bounding box center [121, 483] width 196 height 33
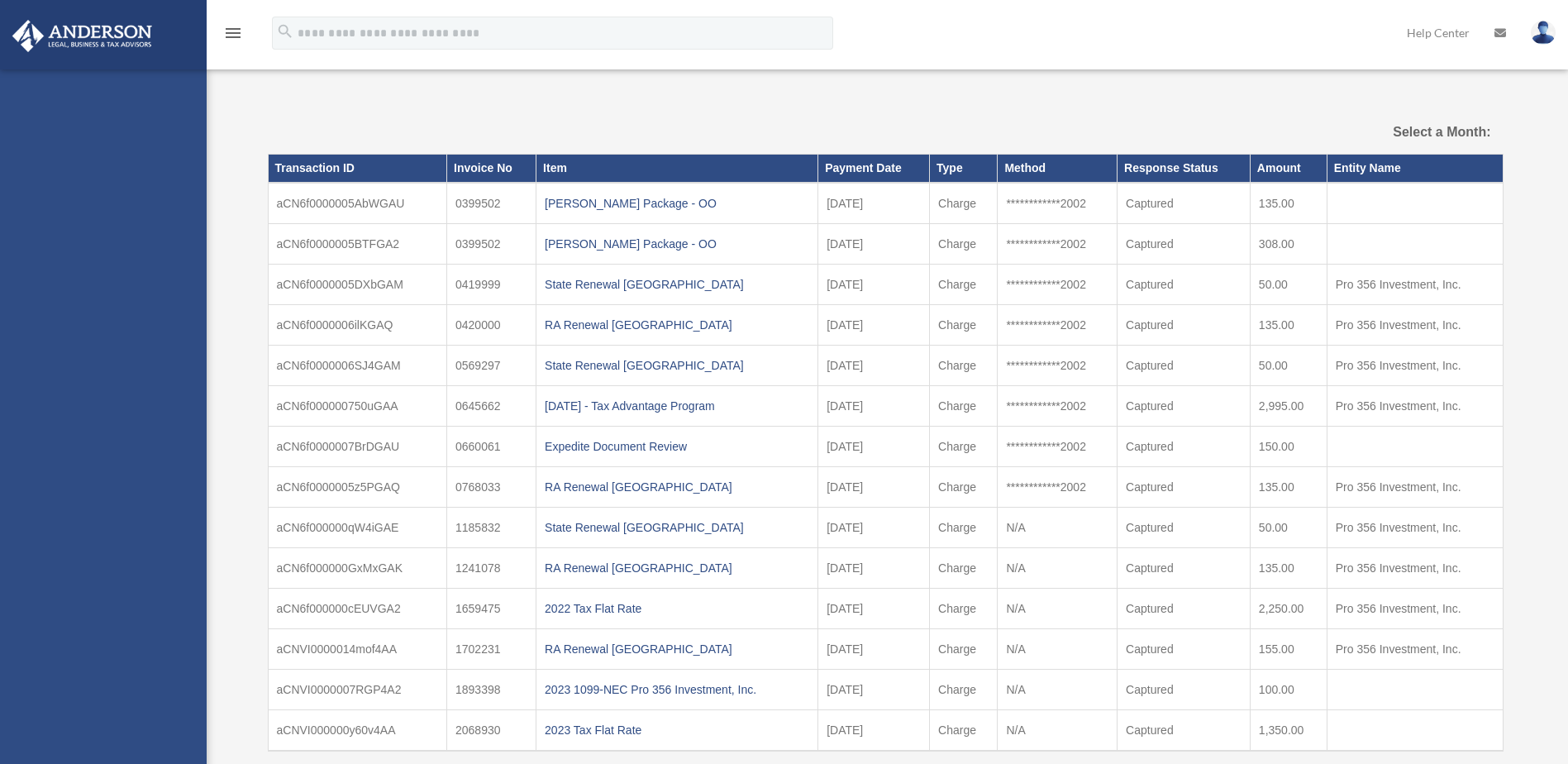
select select
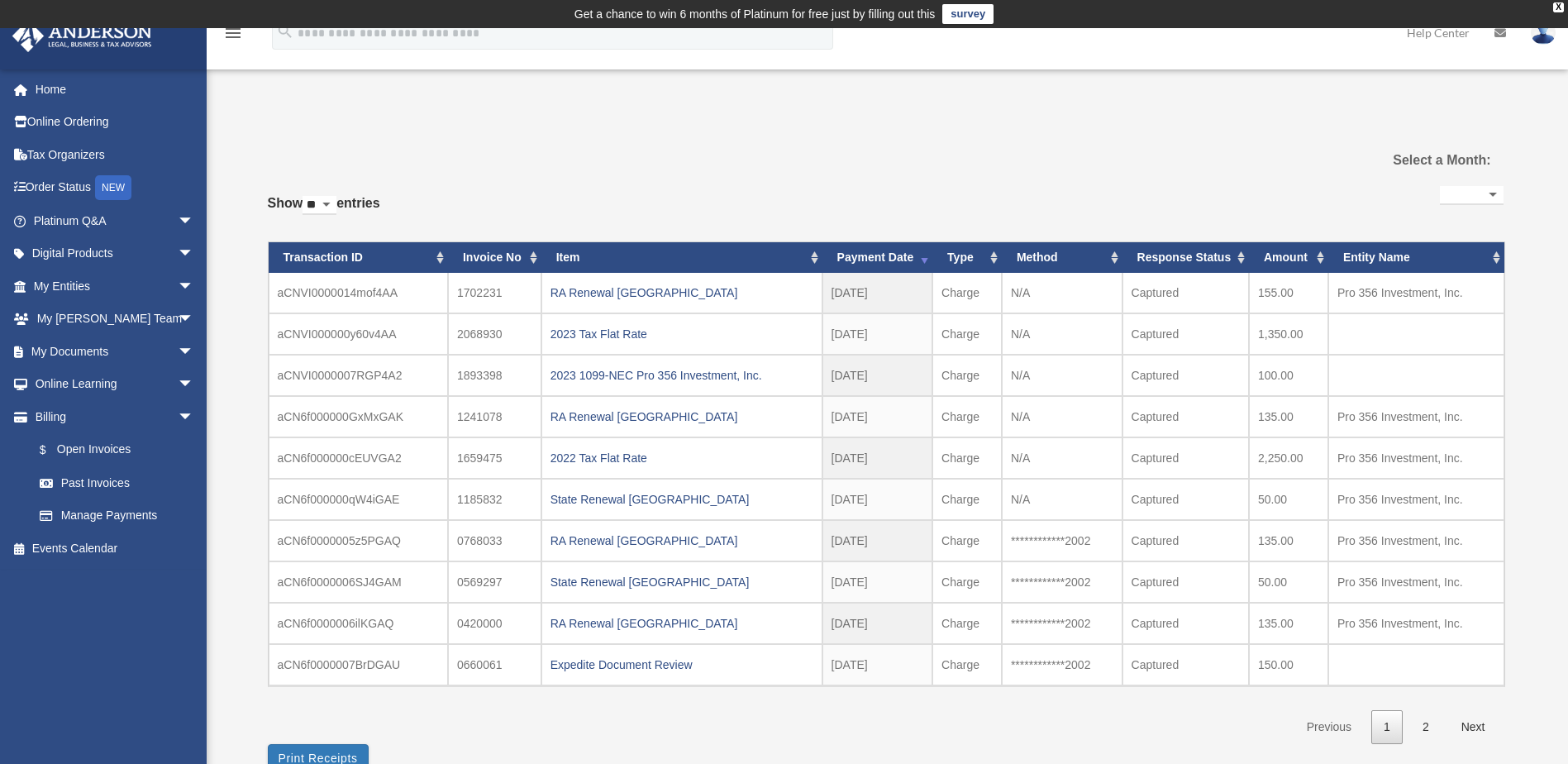
click at [336, 203] on select "** ** ** ***" at bounding box center [319, 206] width 34 height 19
select select "***"
click at [306, 196] on select "** ** ** ***" at bounding box center [319, 206] width 34 height 19
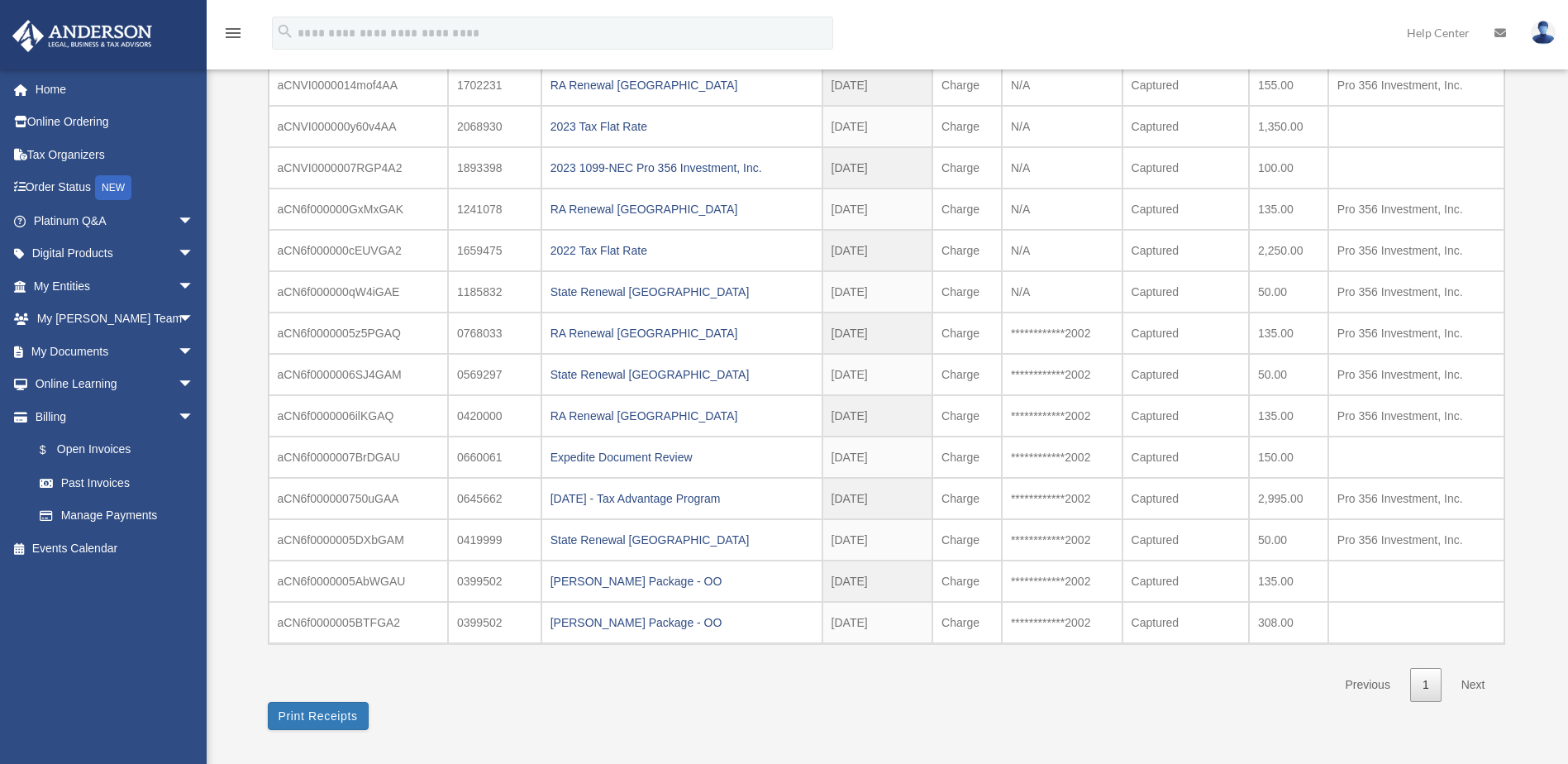
scroll to position [248, 0]
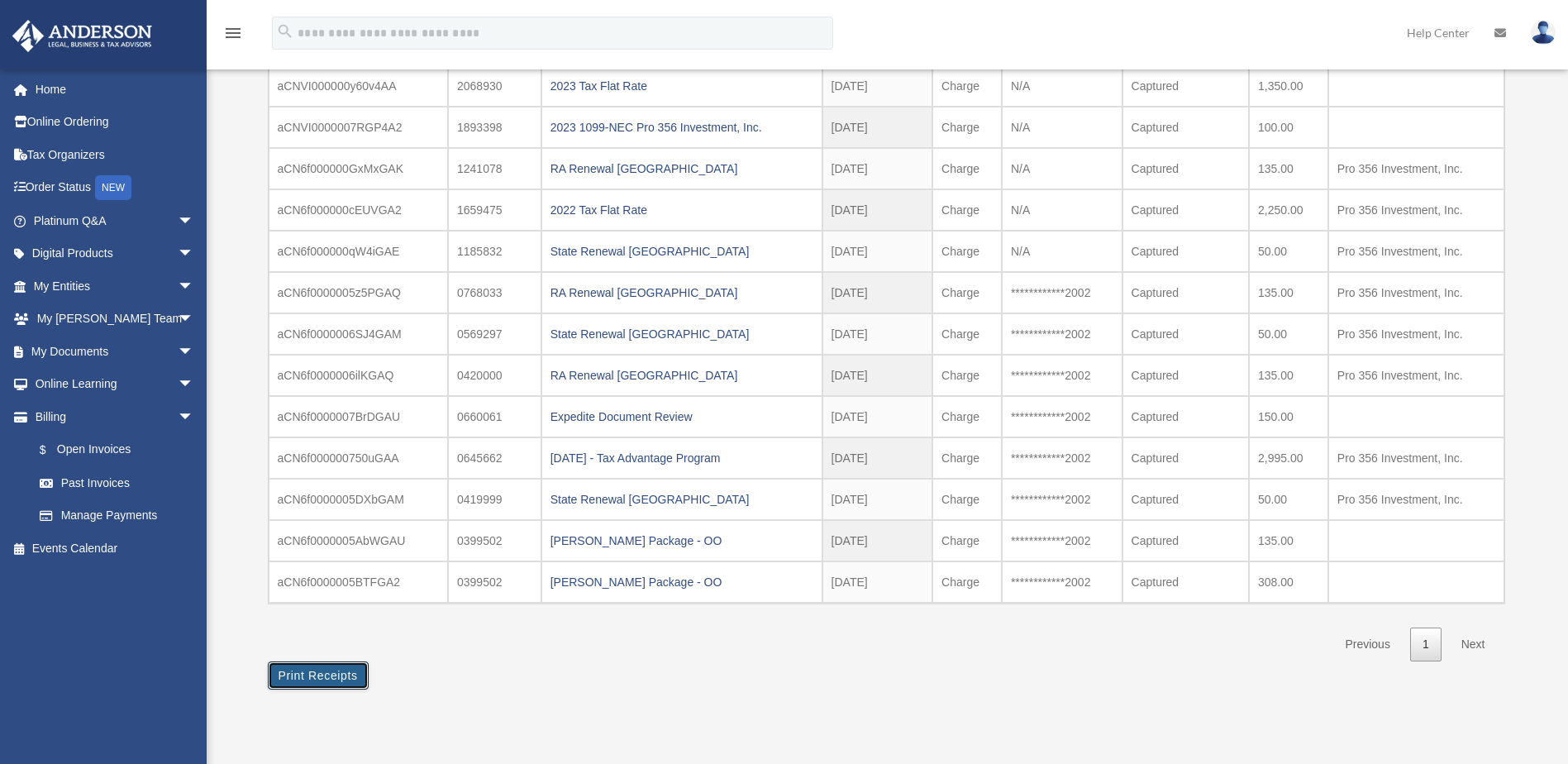
click at [291, 670] on button "Print Receipts" at bounding box center [318, 676] width 101 height 28
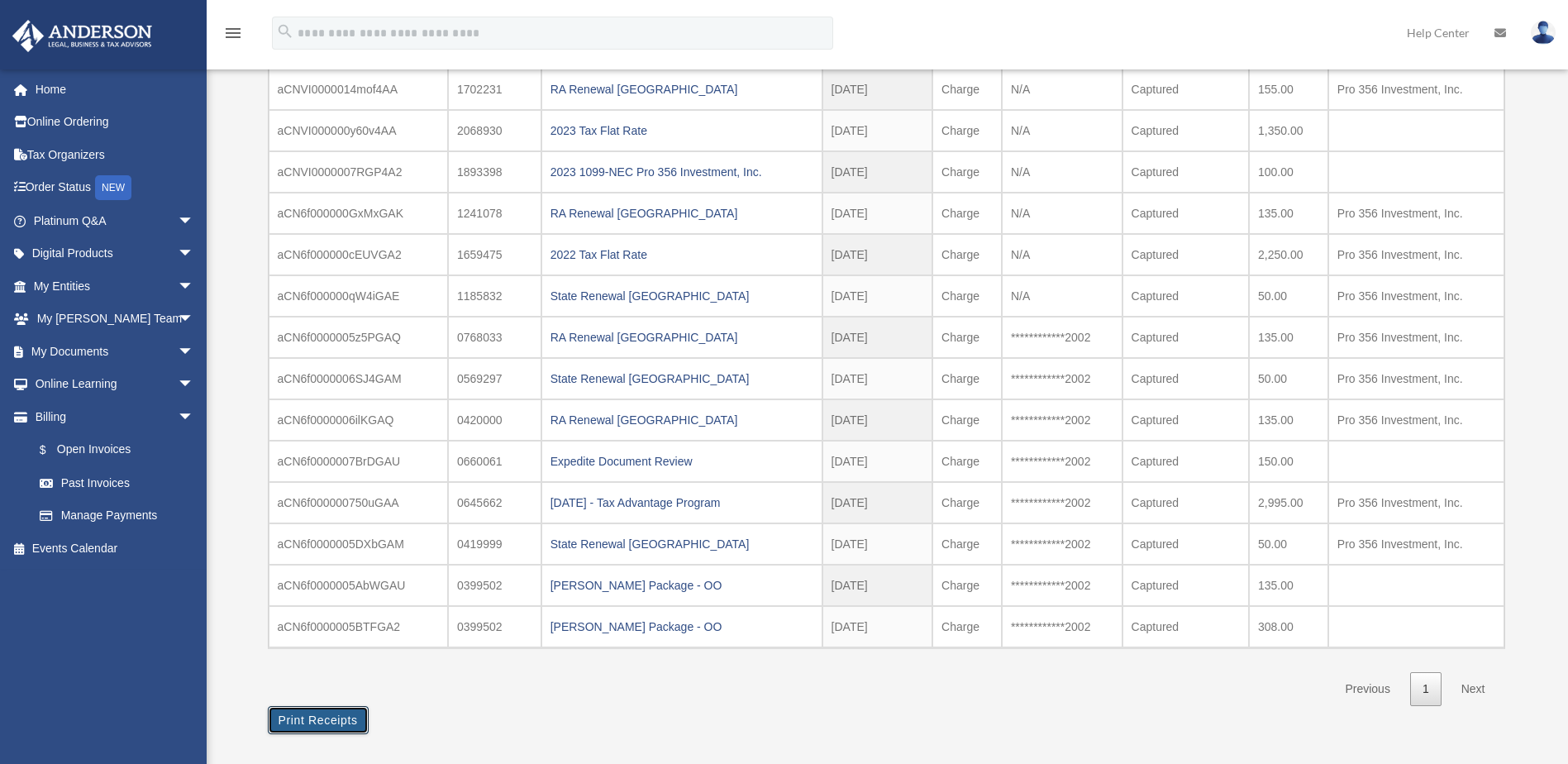
scroll to position [165, 0]
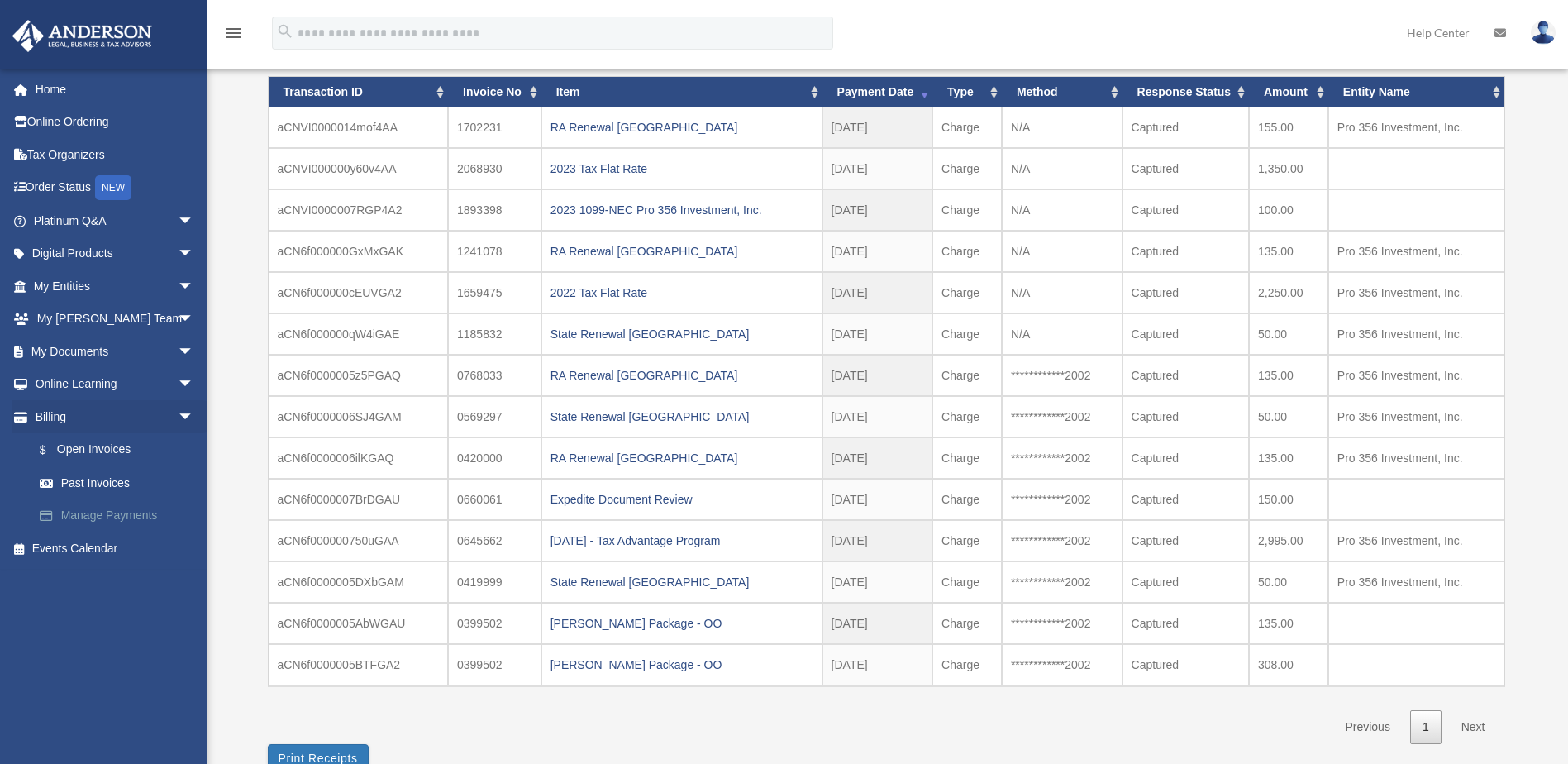
click at [103, 517] on link "Manage Payments" at bounding box center [121, 516] width 196 height 33
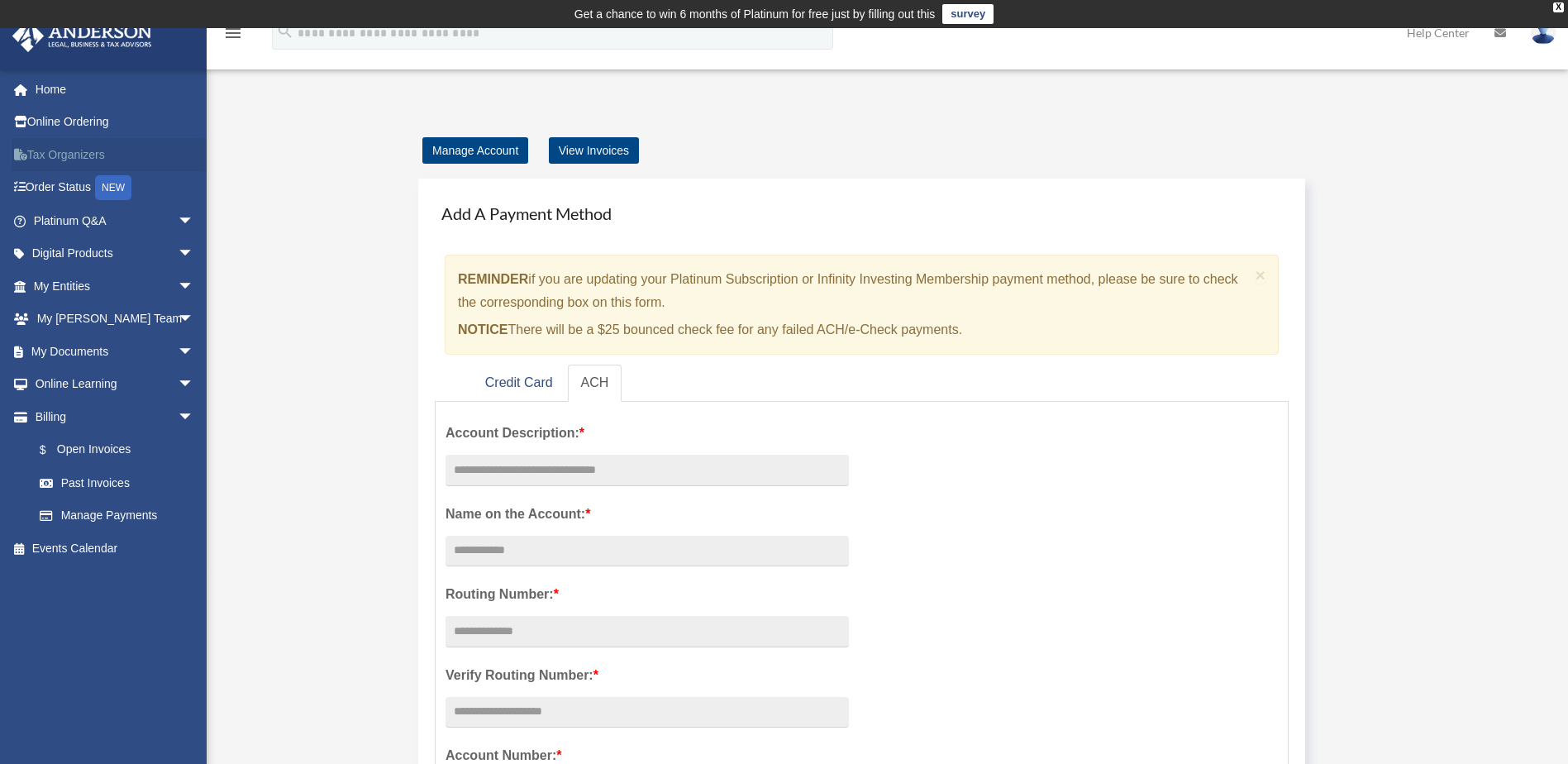
click at [66, 151] on link "Tax Organizers" at bounding box center [115, 155] width 207 height 33
click at [67, 221] on link "Platinum Q&A arrow_drop_down" at bounding box center [115, 221] width 207 height 33
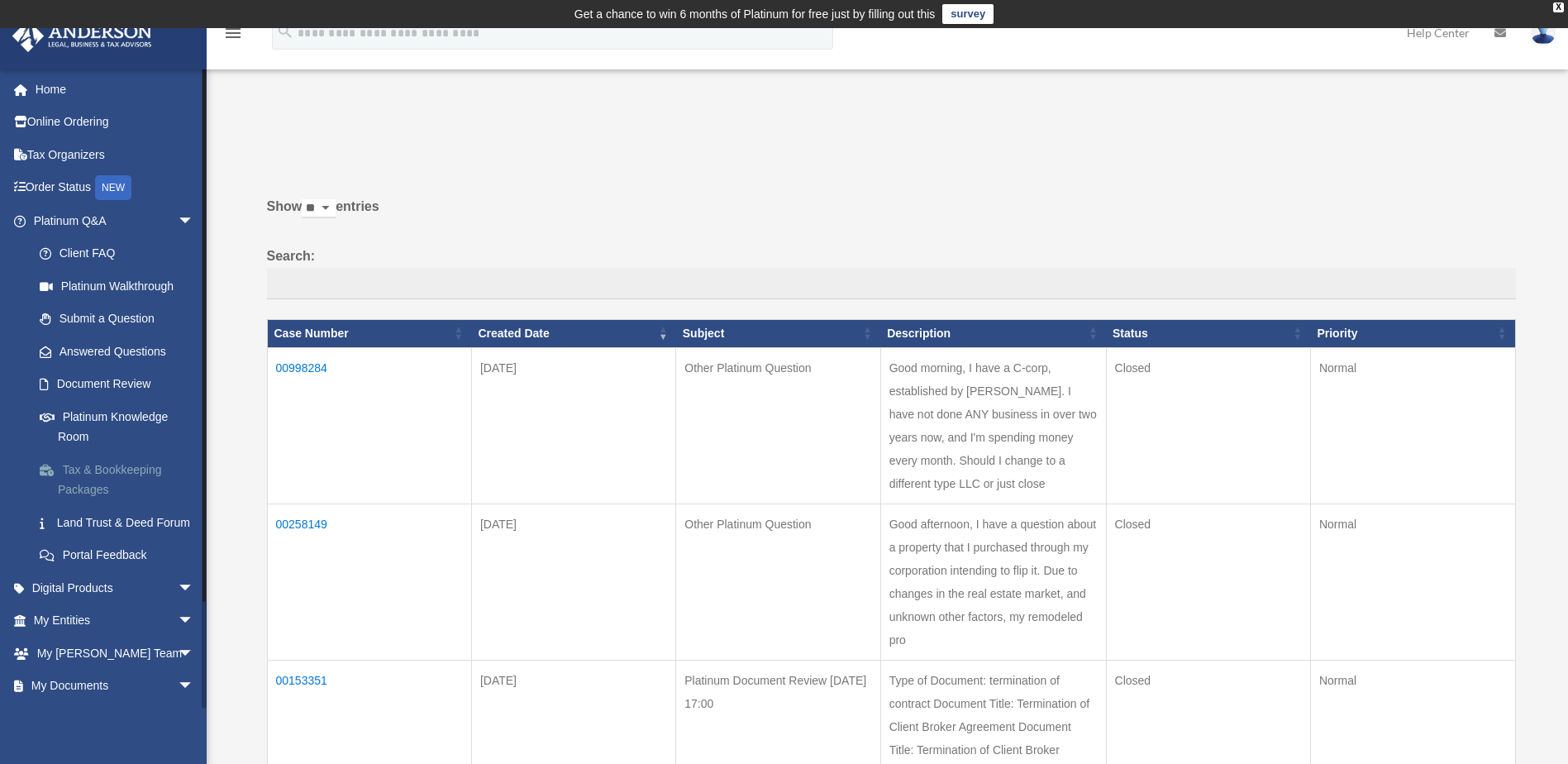
click at [102, 470] on link "Tax & Bookkeeping Packages" at bounding box center [121, 480] width 196 height 53
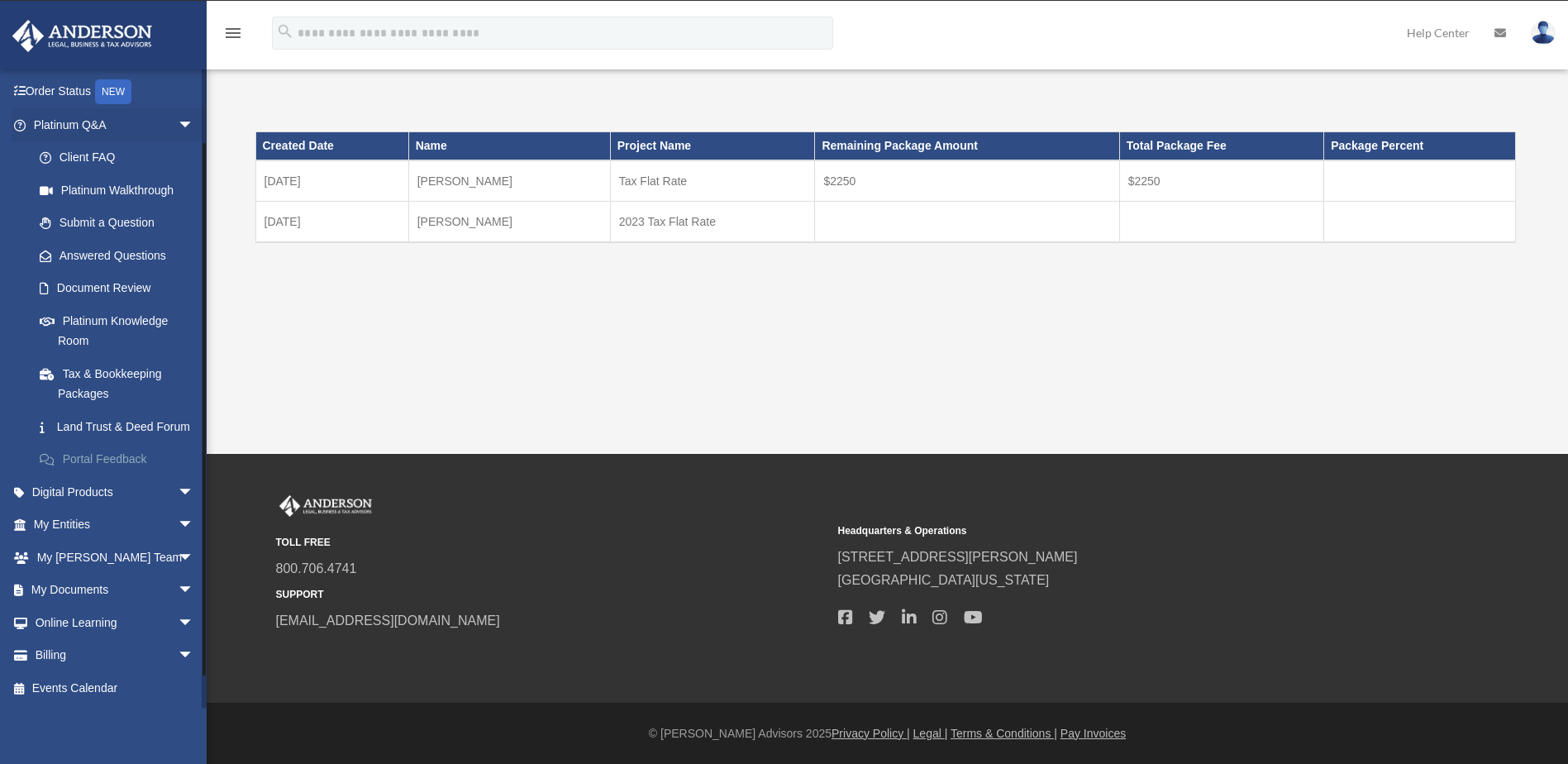
scroll to position [116, 0]
click at [178, 489] on span "arrow_drop_down" at bounding box center [194, 492] width 33 height 34
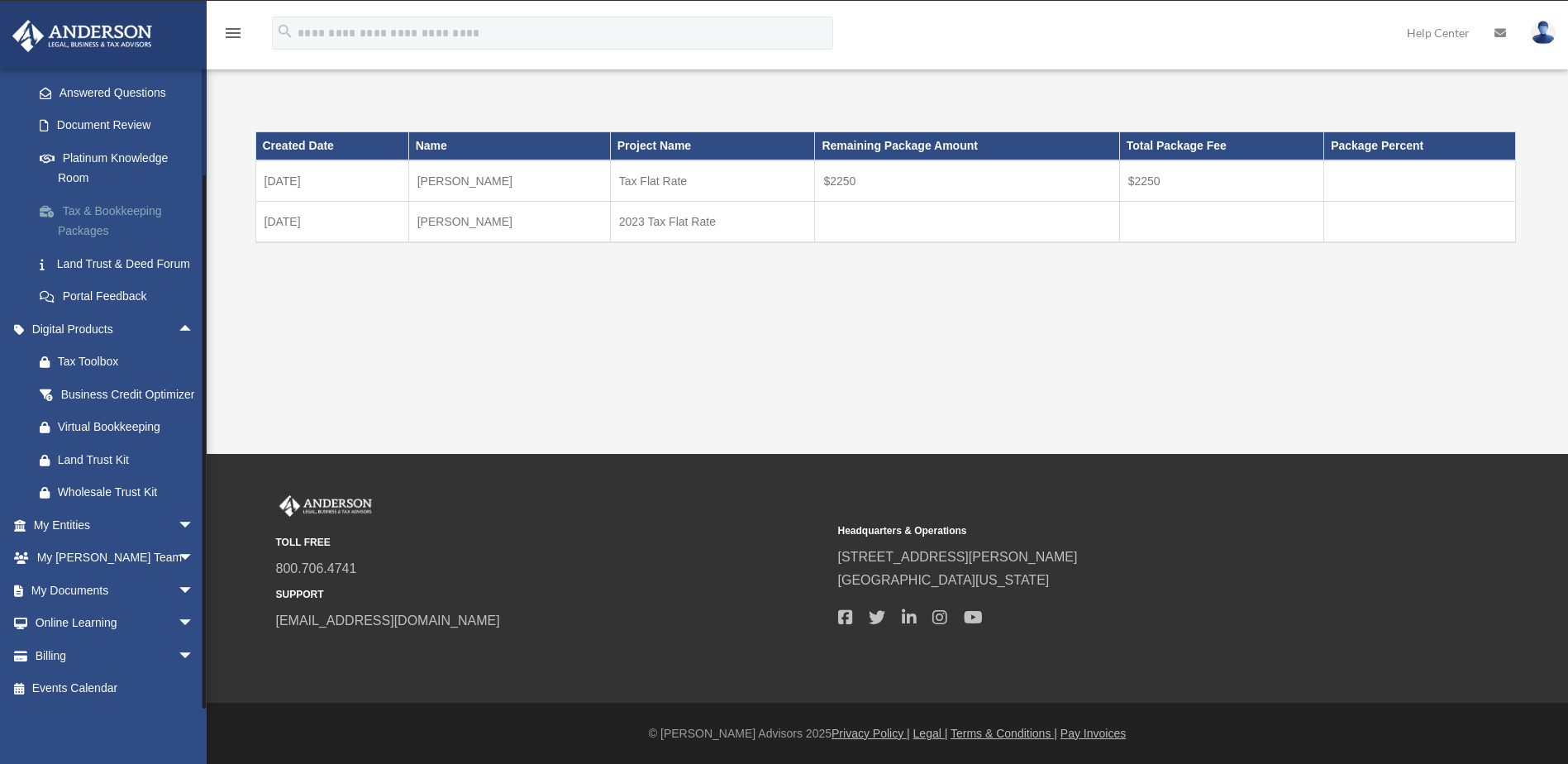
scroll to position [299, 0]
click at [178, 522] on span "arrow_drop_down" at bounding box center [194, 525] width 33 height 34
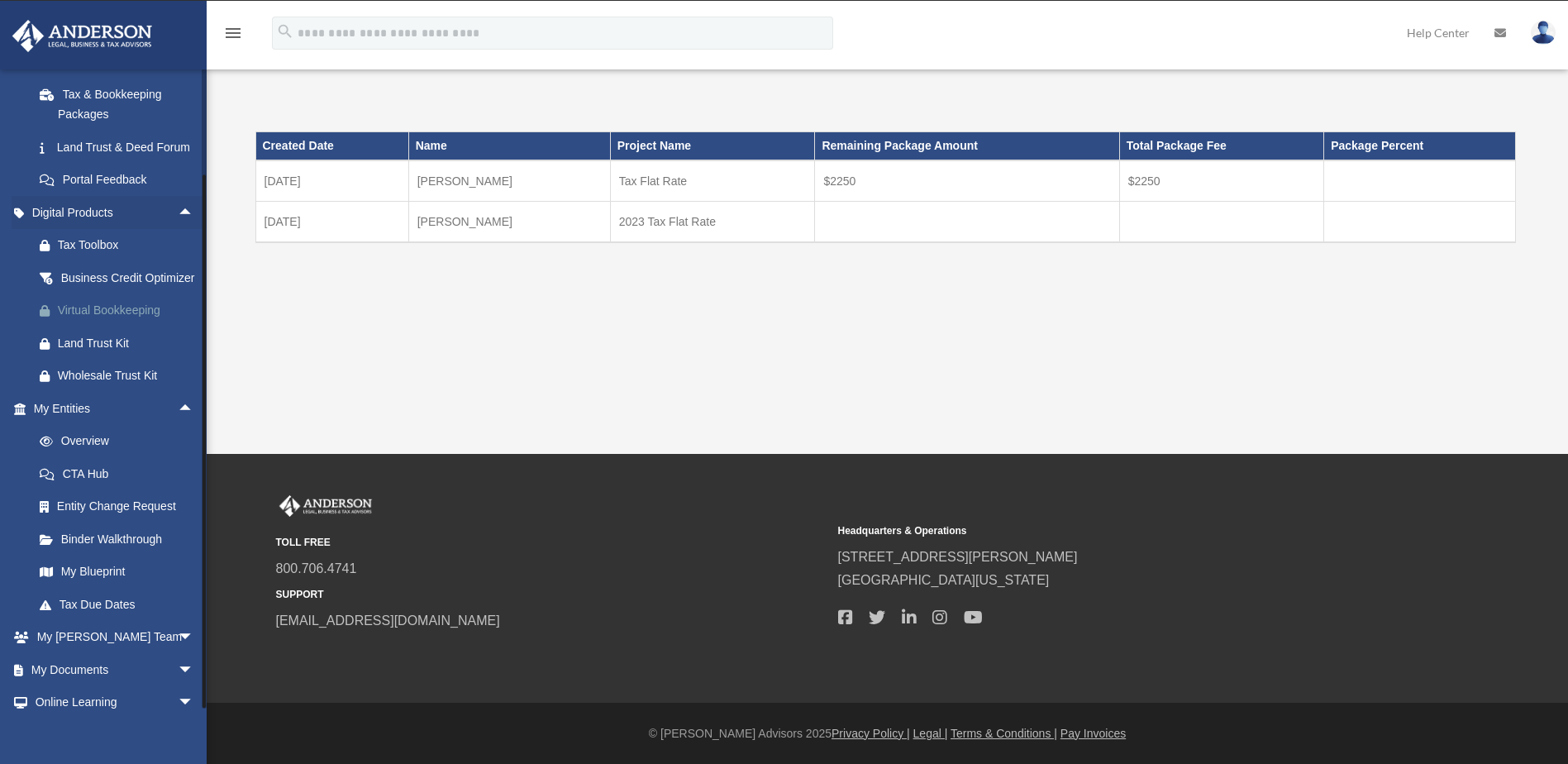
scroll to position [495, 0]
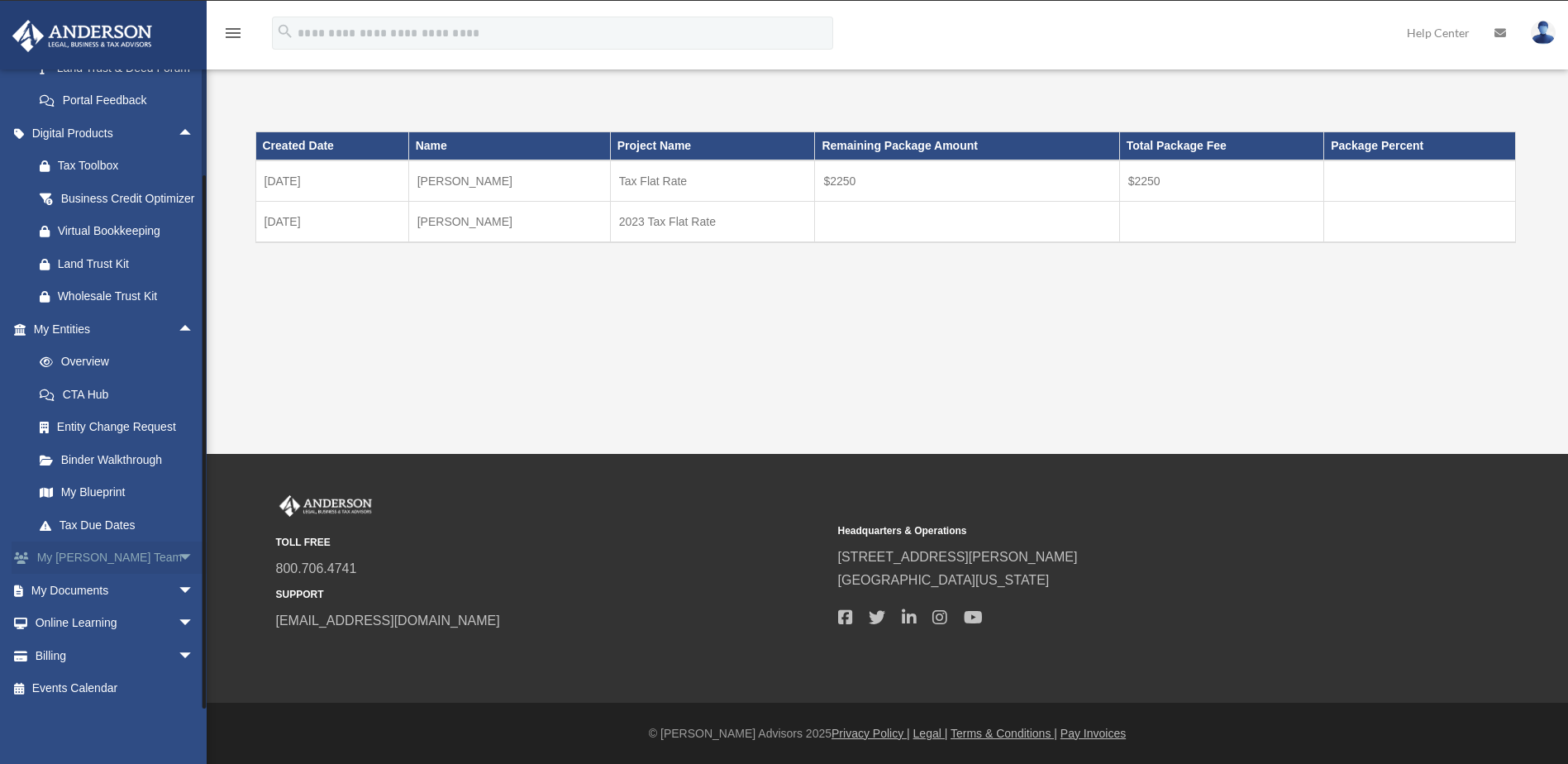
click at [178, 553] on span "arrow_drop_down" at bounding box center [194, 558] width 33 height 34
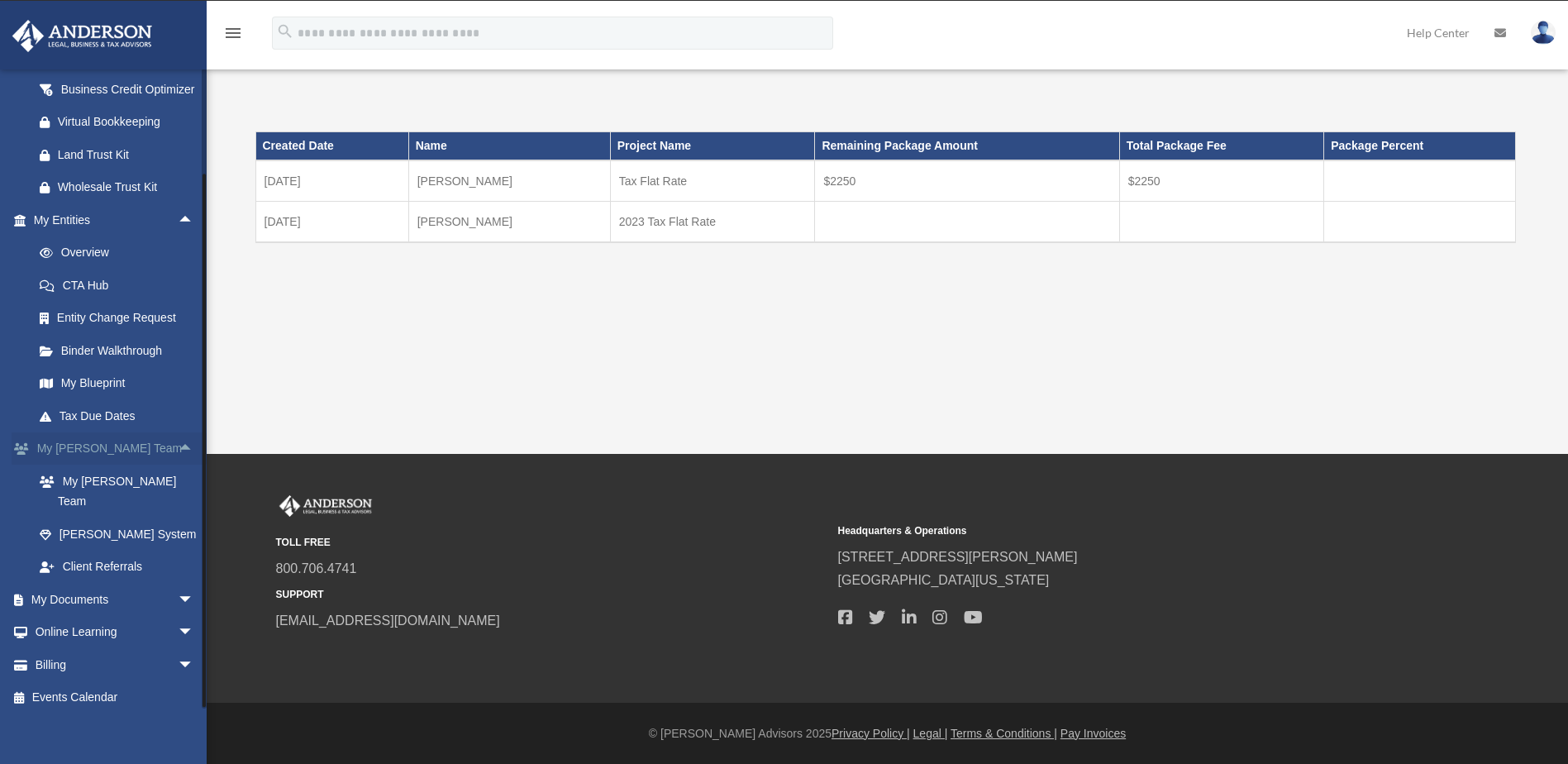
scroll to position [593, 0]
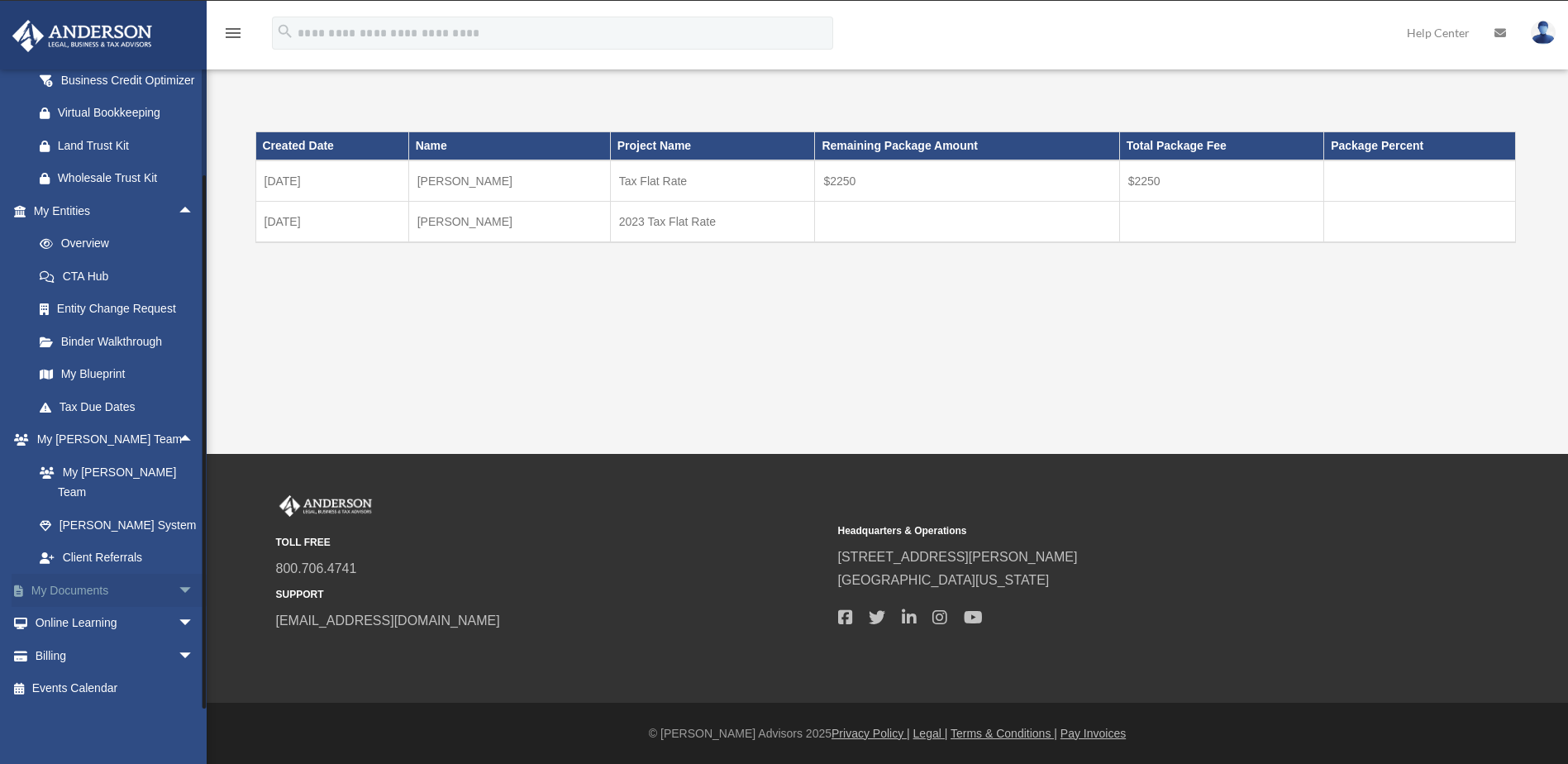
click at [178, 585] on span "arrow_drop_down" at bounding box center [194, 591] width 33 height 34
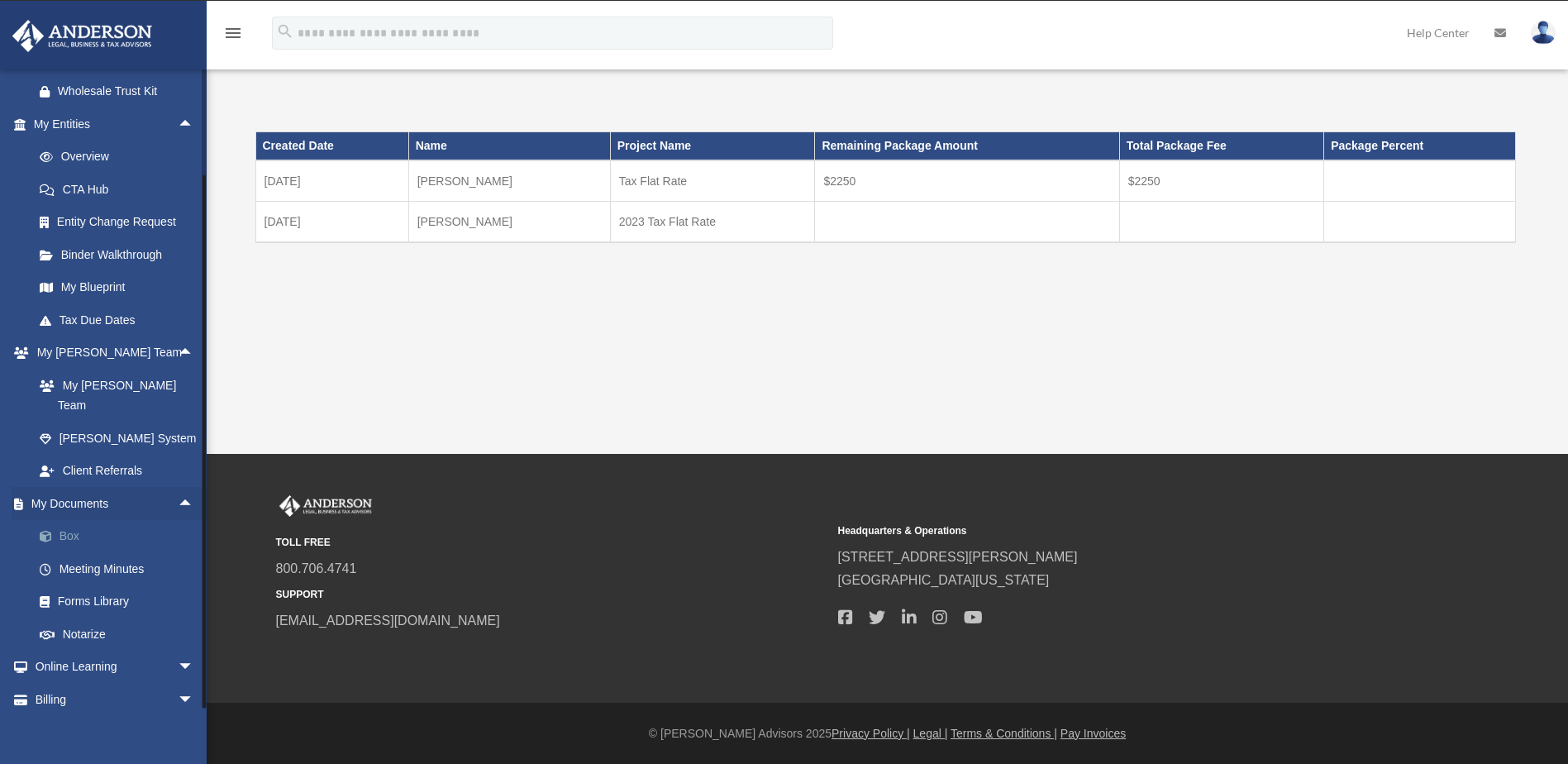
scroll to position [724, 0]
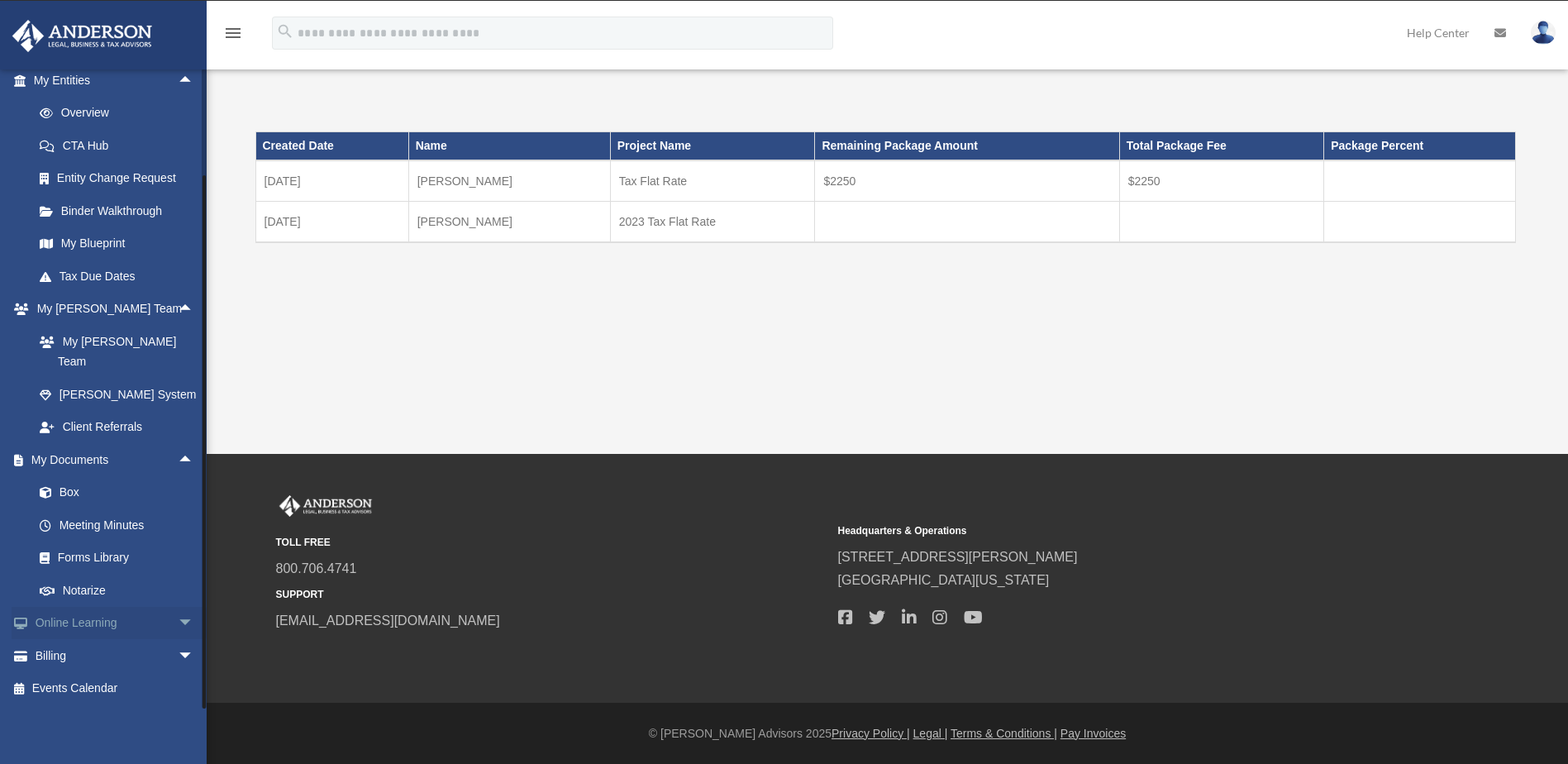
click at [178, 625] on span "arrow_drop_down" at bounding box center [194, 623] width 33 height 34
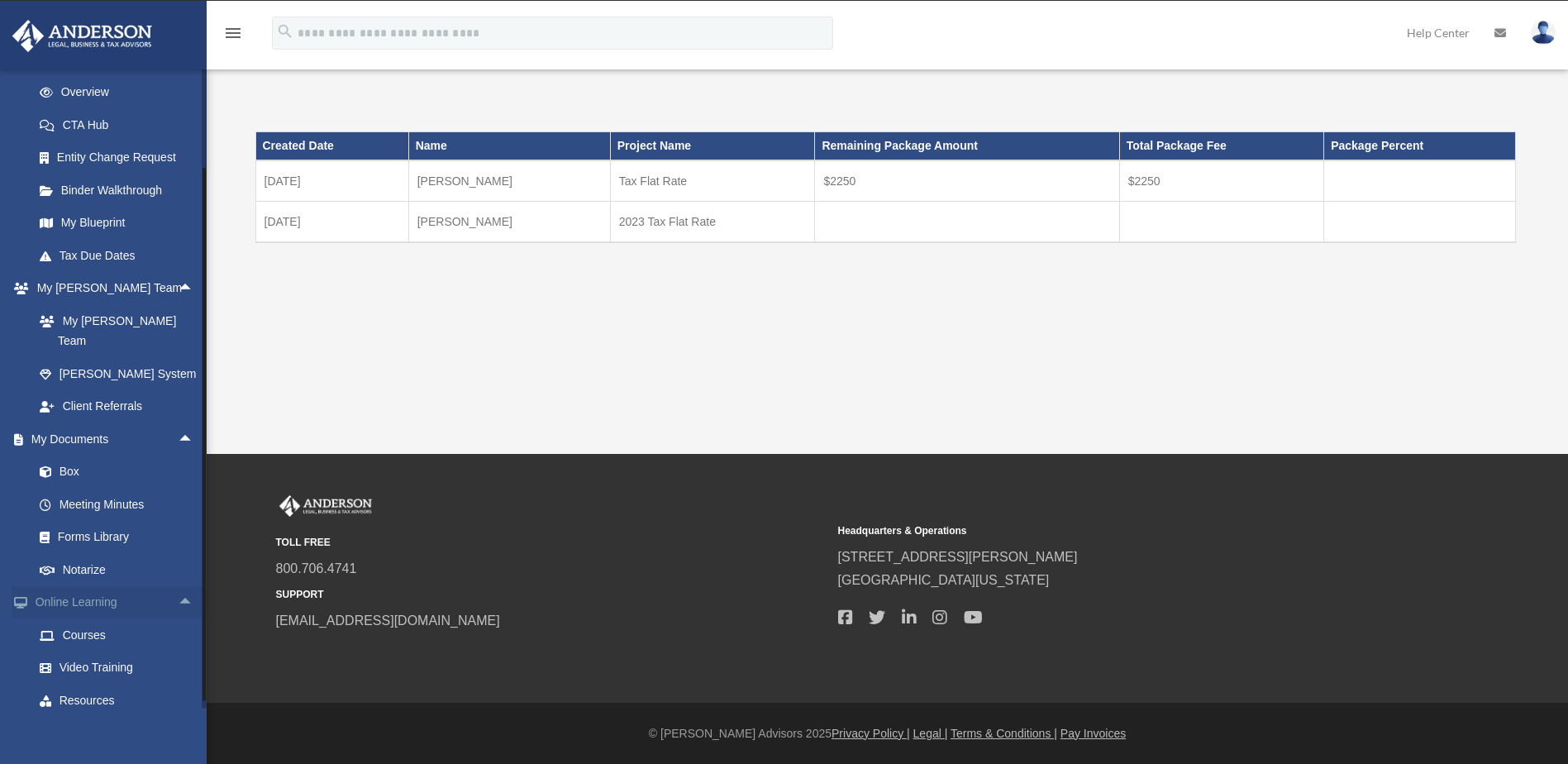
scroll to position [822, 0]
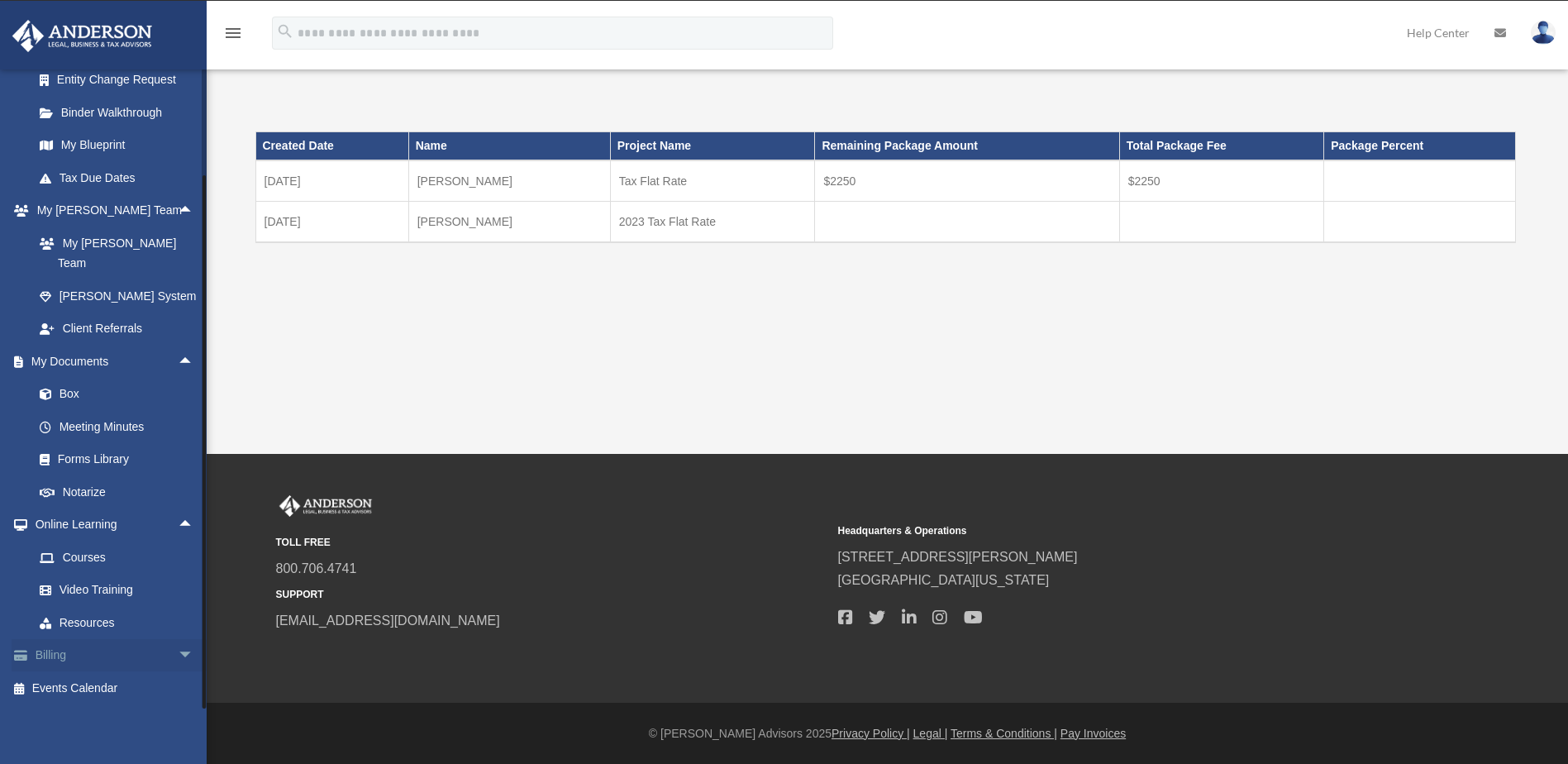
click at [178, 648] on span "arrow_drop_down" at bounding box center [194, 655] width 33 height 34
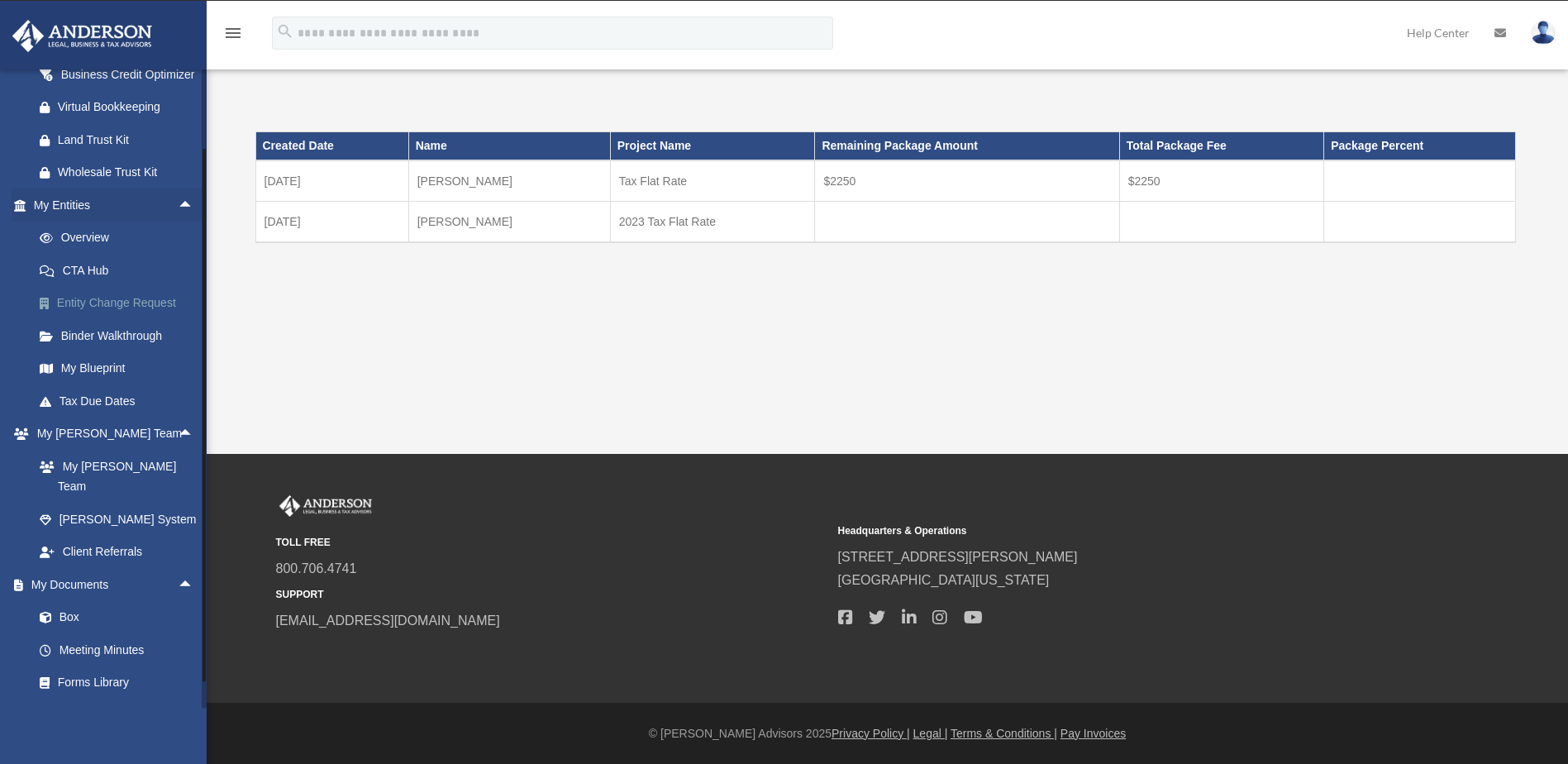
scroll to position [921, 0]
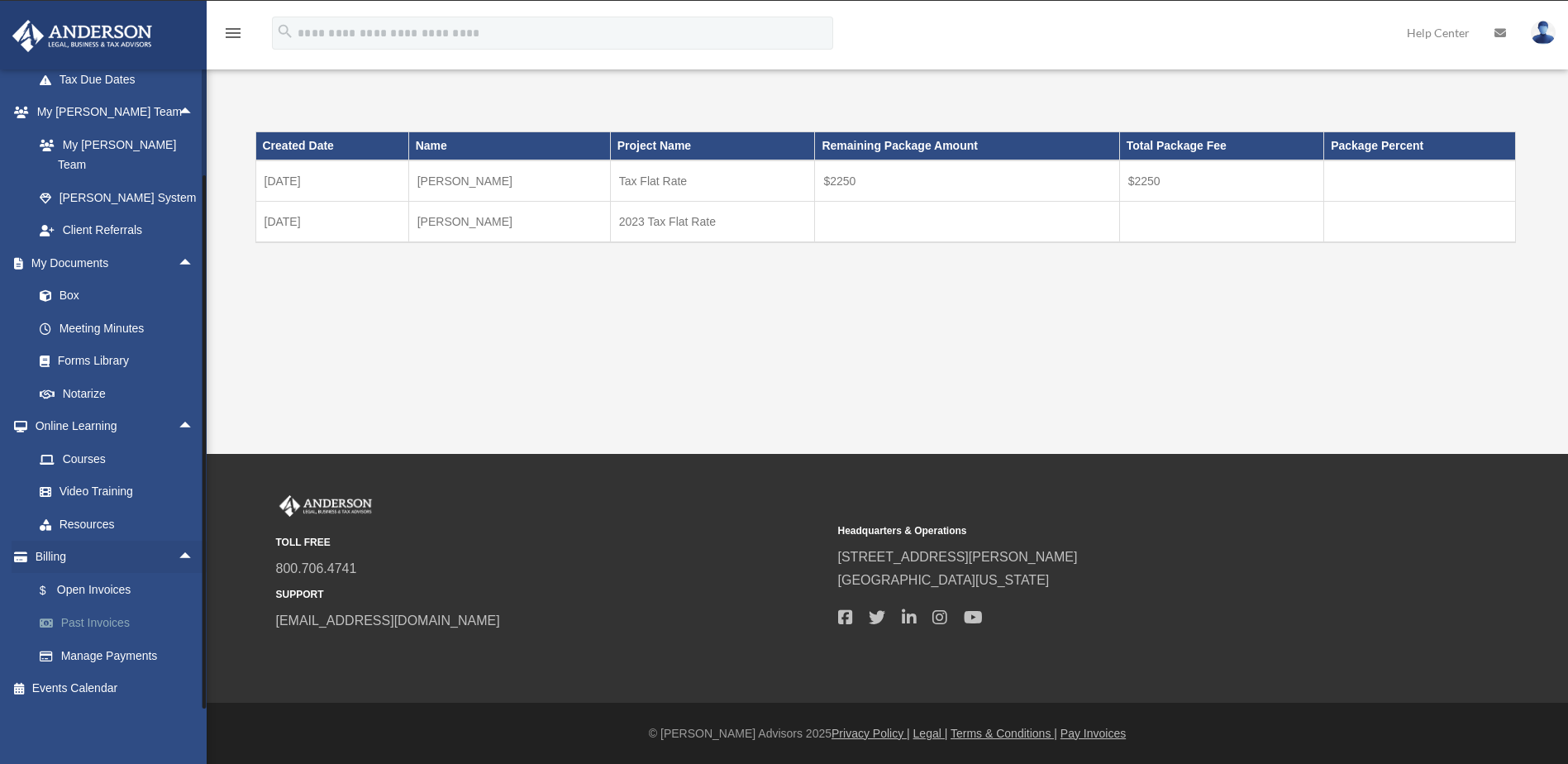
click at [108, 624] on link "Past Invoices" at bounding box center [121, 623] width 196 height 33
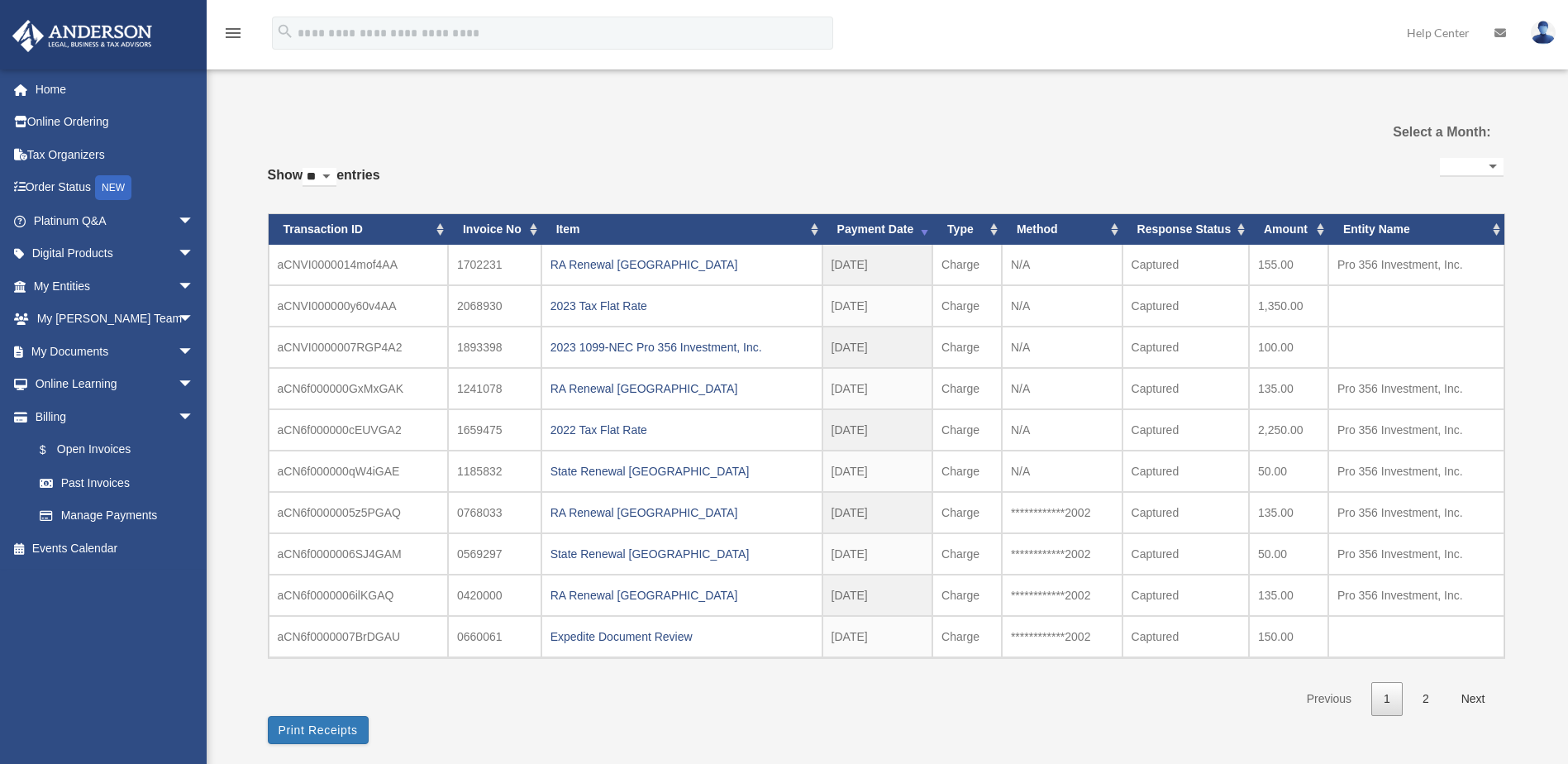
select select
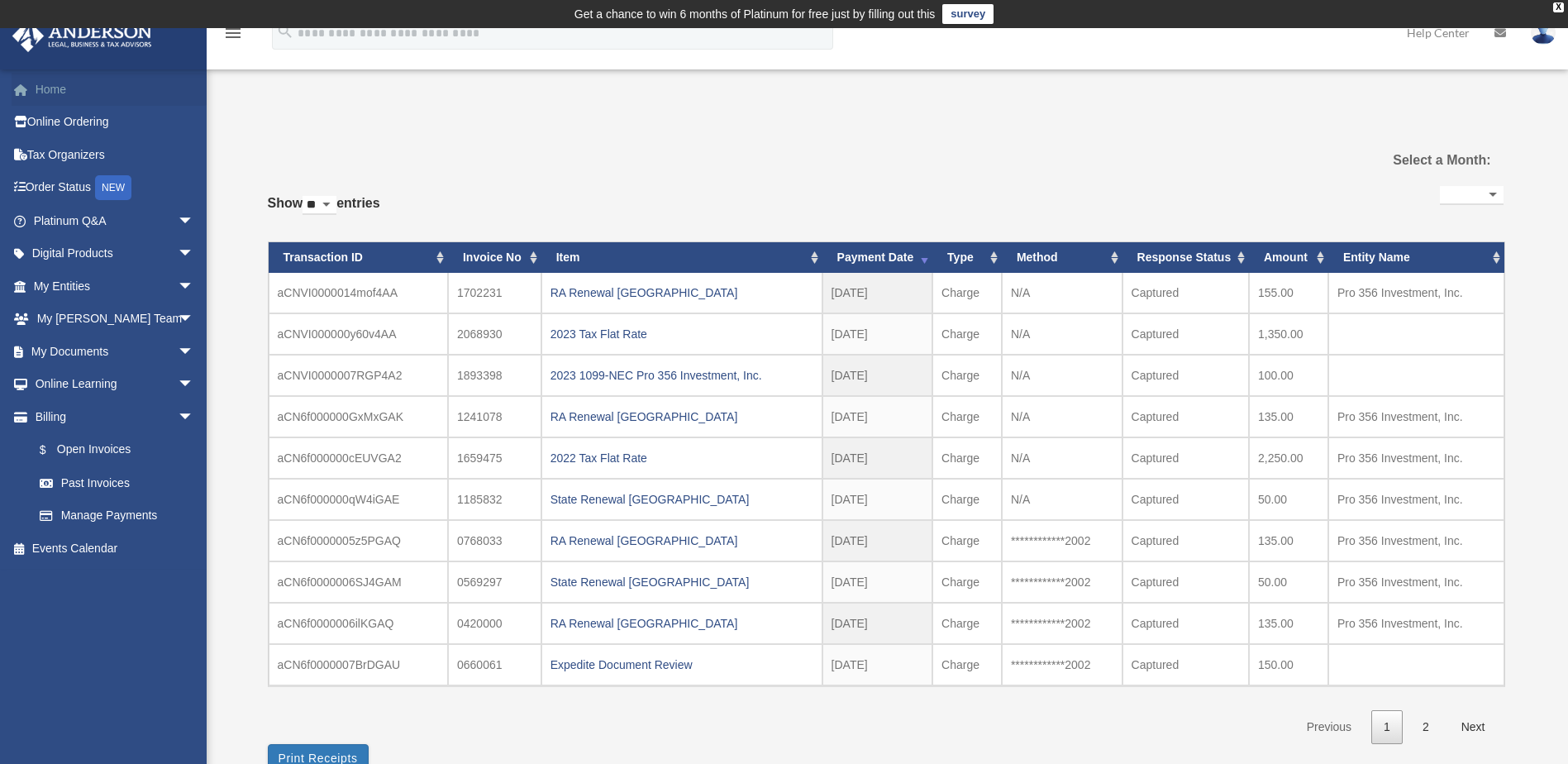
click at [51, 88] on link "Home" at bounding box center [115, 89] width 207 height 33
